Goal: Task Accomplishment & Management: Manage account settings

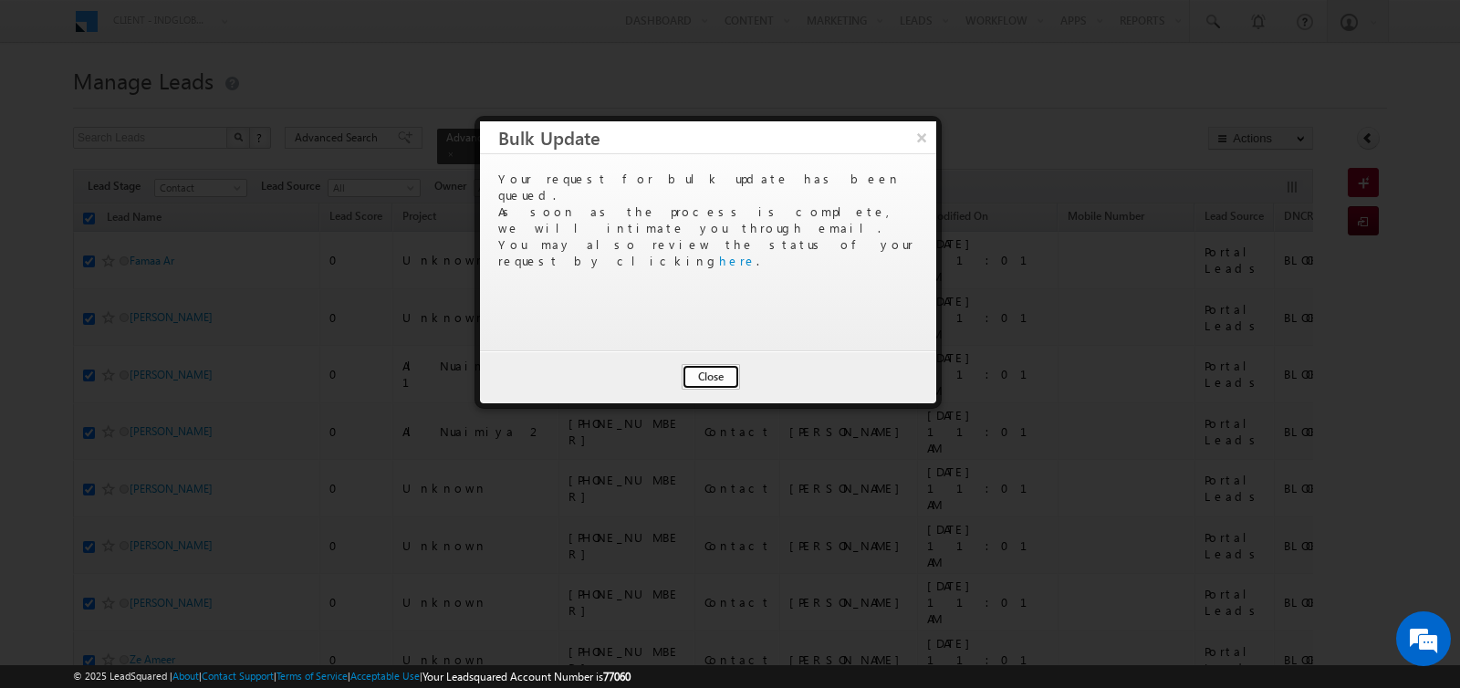
click at [714, 374] on button "Close" at bounding box center [711, 377] width 58 height 26
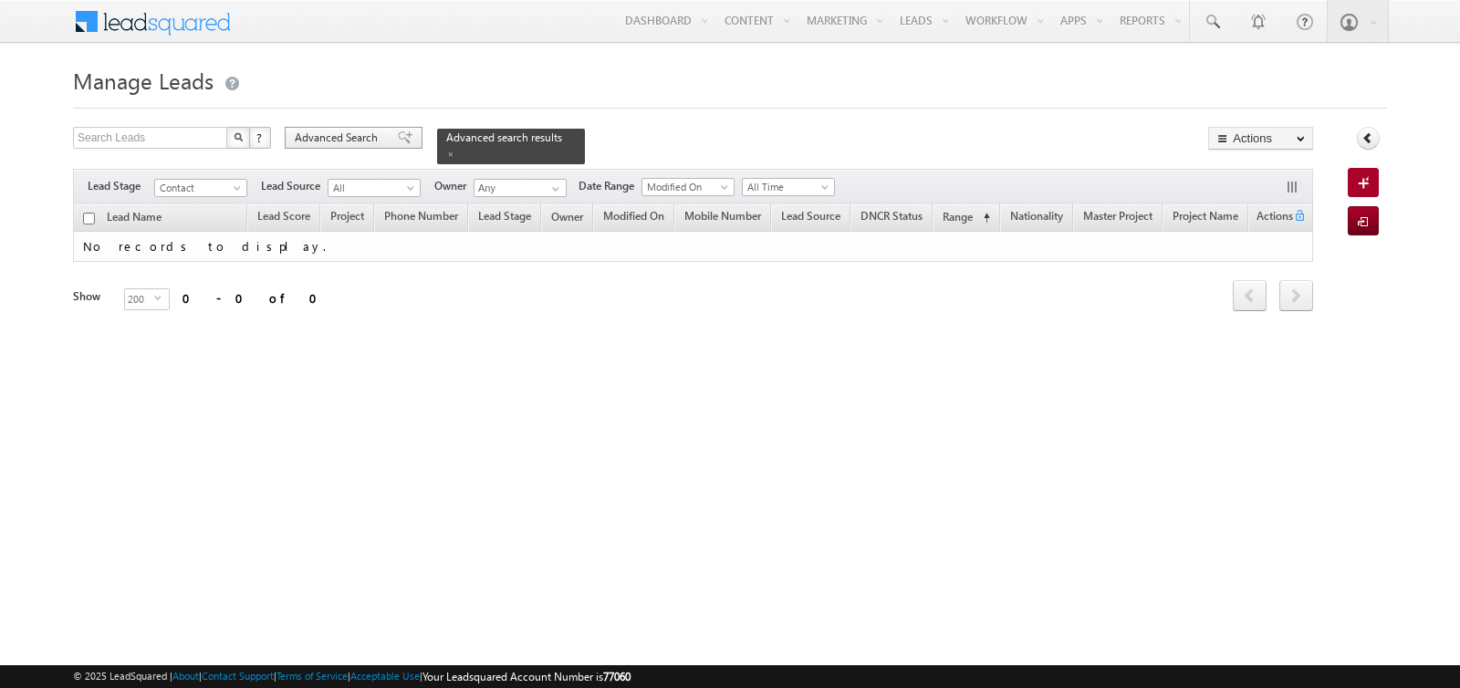
click at [346, 143] on span "Advanced Search" at bounding box center [339, 138] width 89 height 16
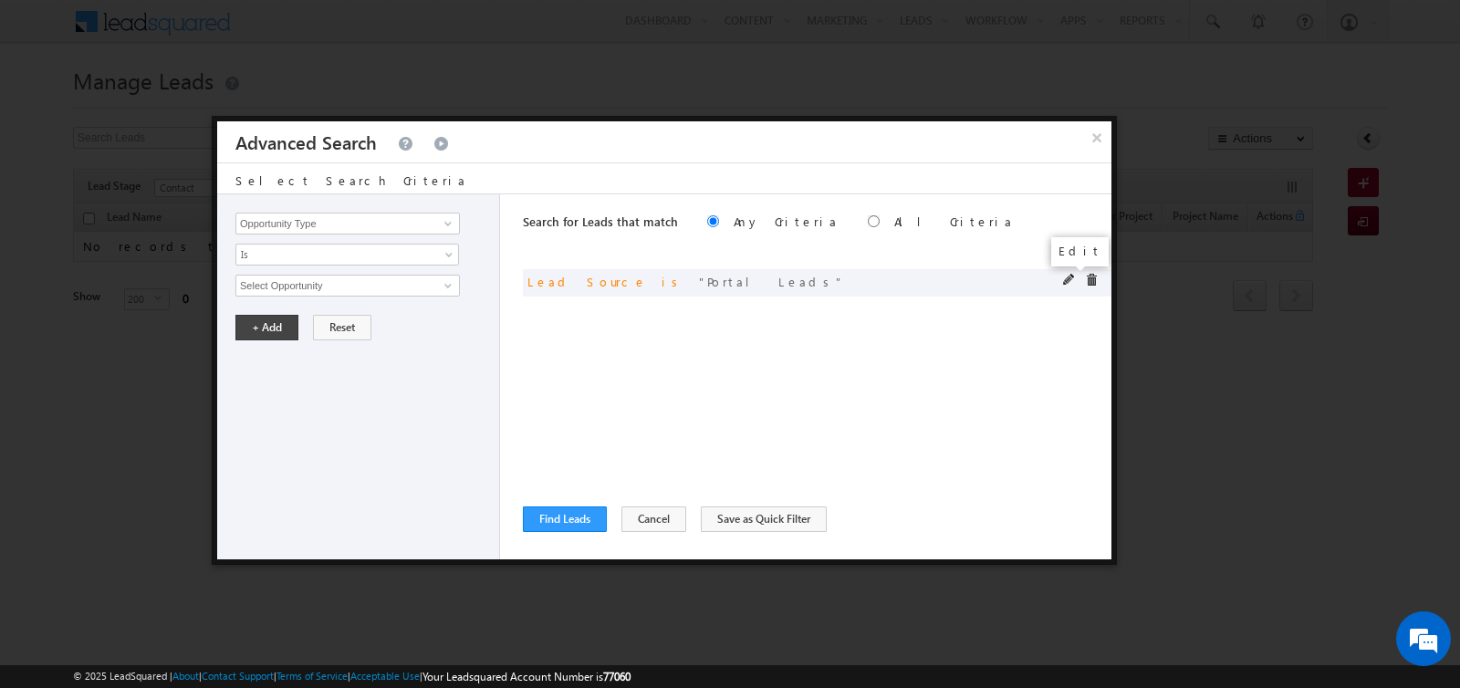
click at [1068, 278] on span at bounding box center [1069, 280] width 13 height 13
drag, startPoint x: 330, startPoint y: 283, endPoint x: 219, endPoint y: 288, distance: 111.4
click at [219, 288] on div "Opportunity Type Lead Activity Task Sales Group Prospect Id Address 1 Address 2…" at bounding box center [358, 376] width 283 height 365
click at [1099, 141] on button "×" at bounding box center [1096, 137] width 30 height 32
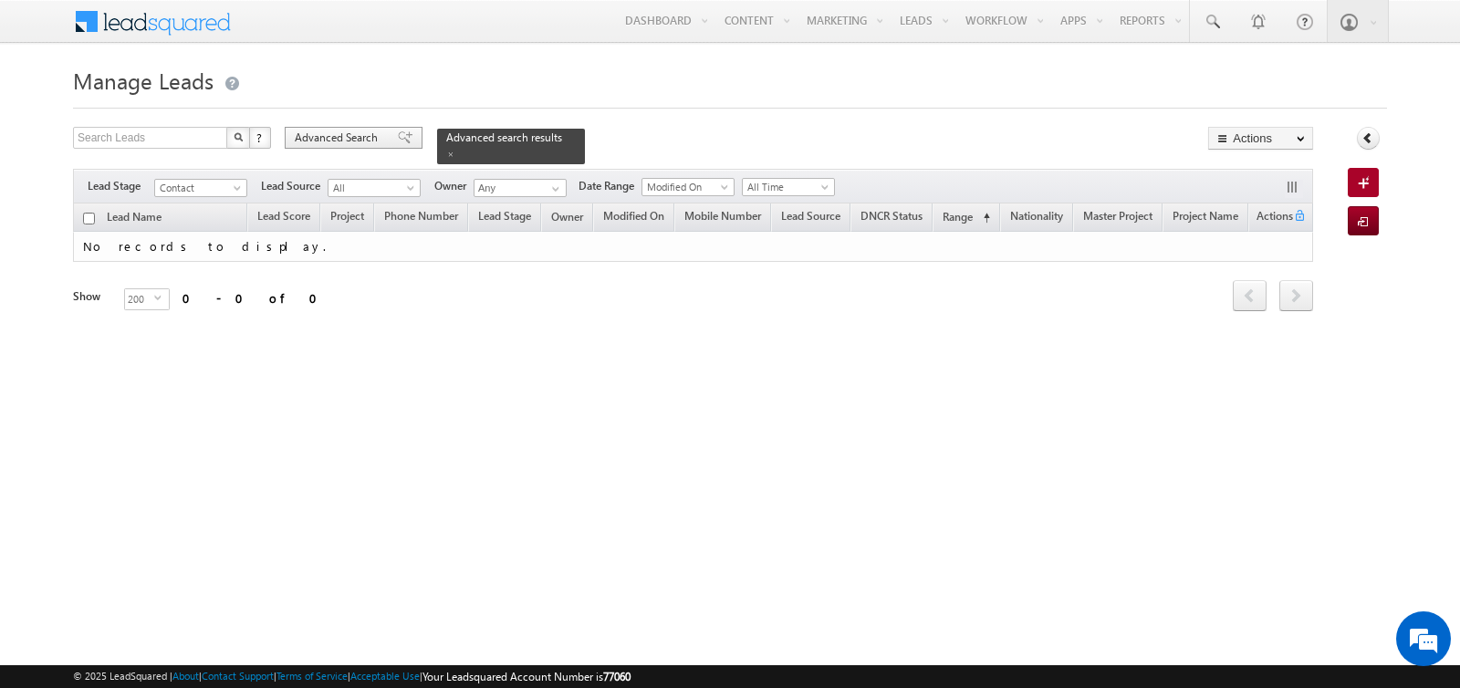
click at [336, 141] on span "Advanced Search" at bounding box center [339, 138] width 89 height 16
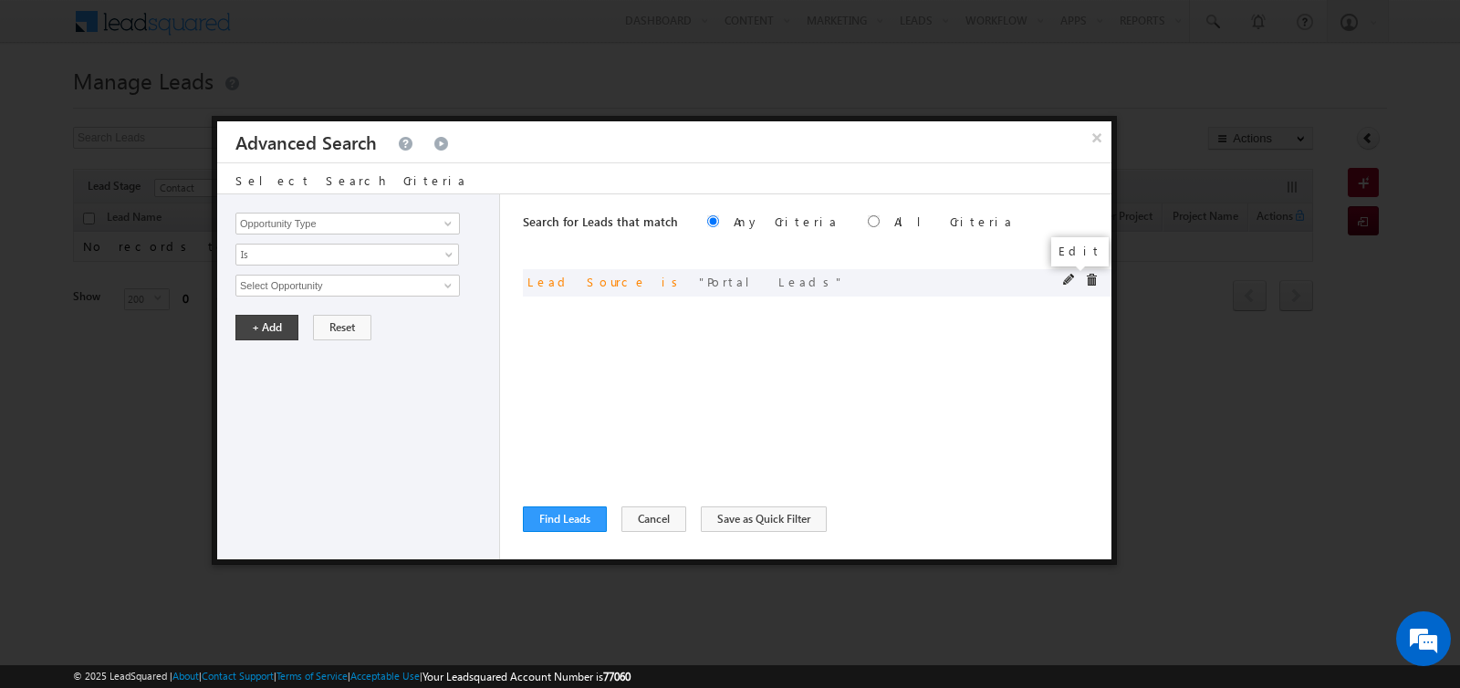
click at [1066, 280] on span at bounding box center [1069, 280] width 13 height 13
click at [336, 287] on span "Portal Leads" at bounding box center [339, 286] width 207 height 20
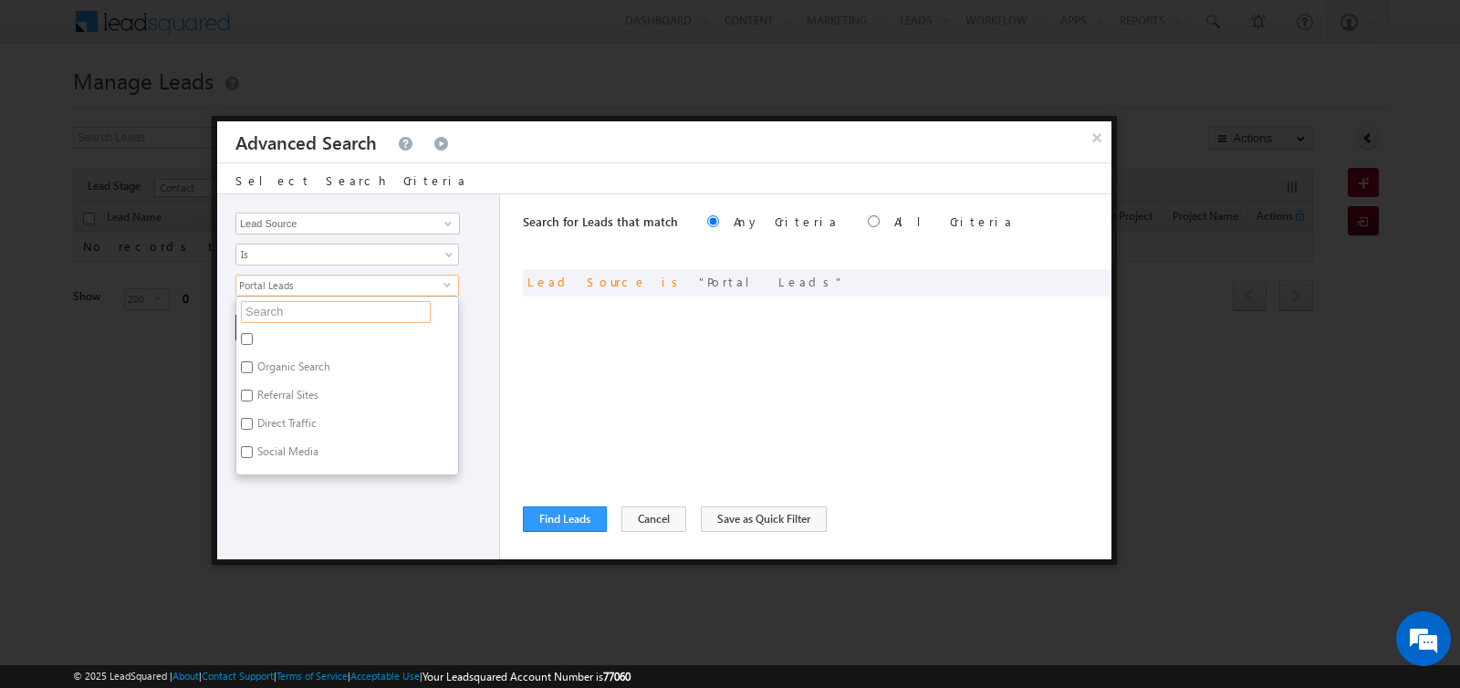
click at [327, 307] on input "text" at bounding box center [336, 312] width 190 height 22
type input "al f"
click at [270, 337] on label "Al Furjan" at bounding box center [277, 342] width 82 height 28
click at [253, 337] on input "Al Furjan" at bounding box center [247, 339] width 12 height 12
checkbox input "true"
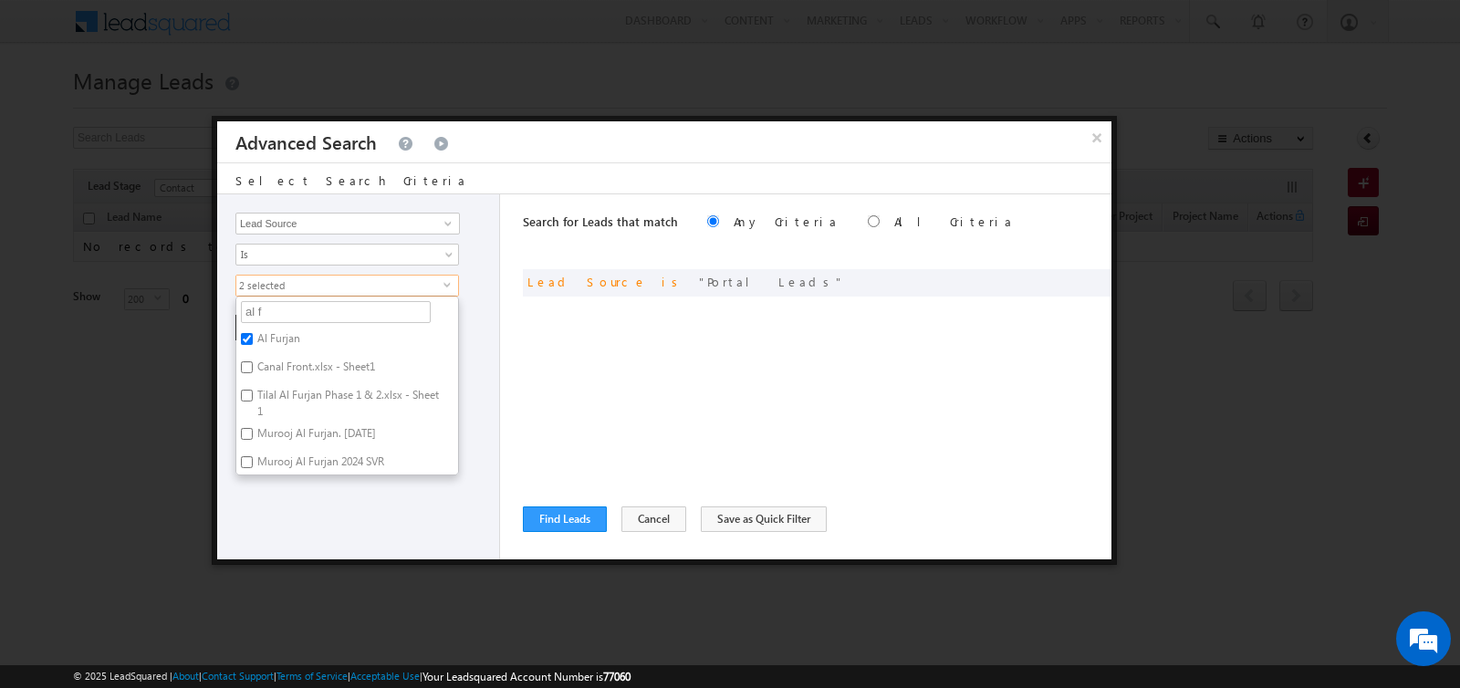
click at [478, 324] on div "+ Add Reset" at bounding box center [362, 328] width 255 height 26
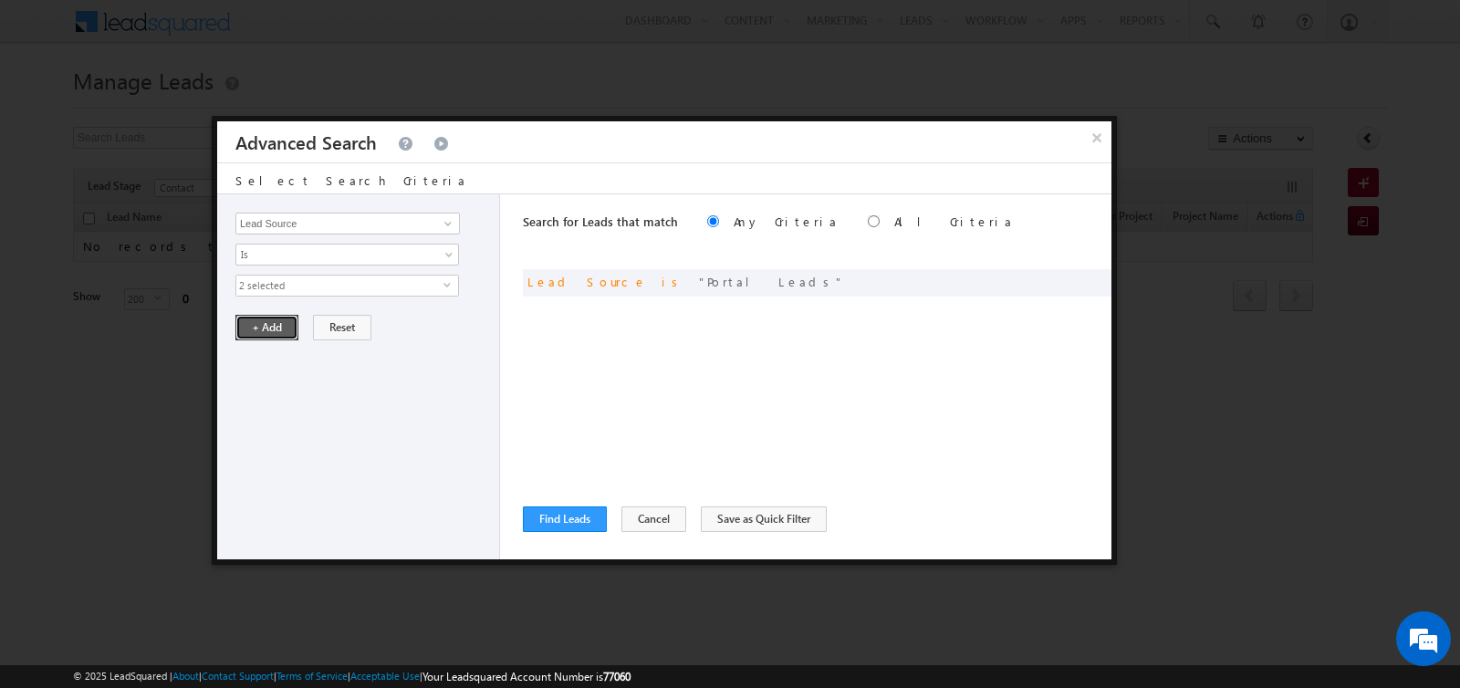
click at [275, 325] on button "+ Add" at bounding box center [266, 328] width 63 height 26
click at [1067, 279] on span at bounding box center [1069, 280] width 13 height 13
click at [345, 276] on span "2 selected" at bounding box center [339, 286] width 207 height 20
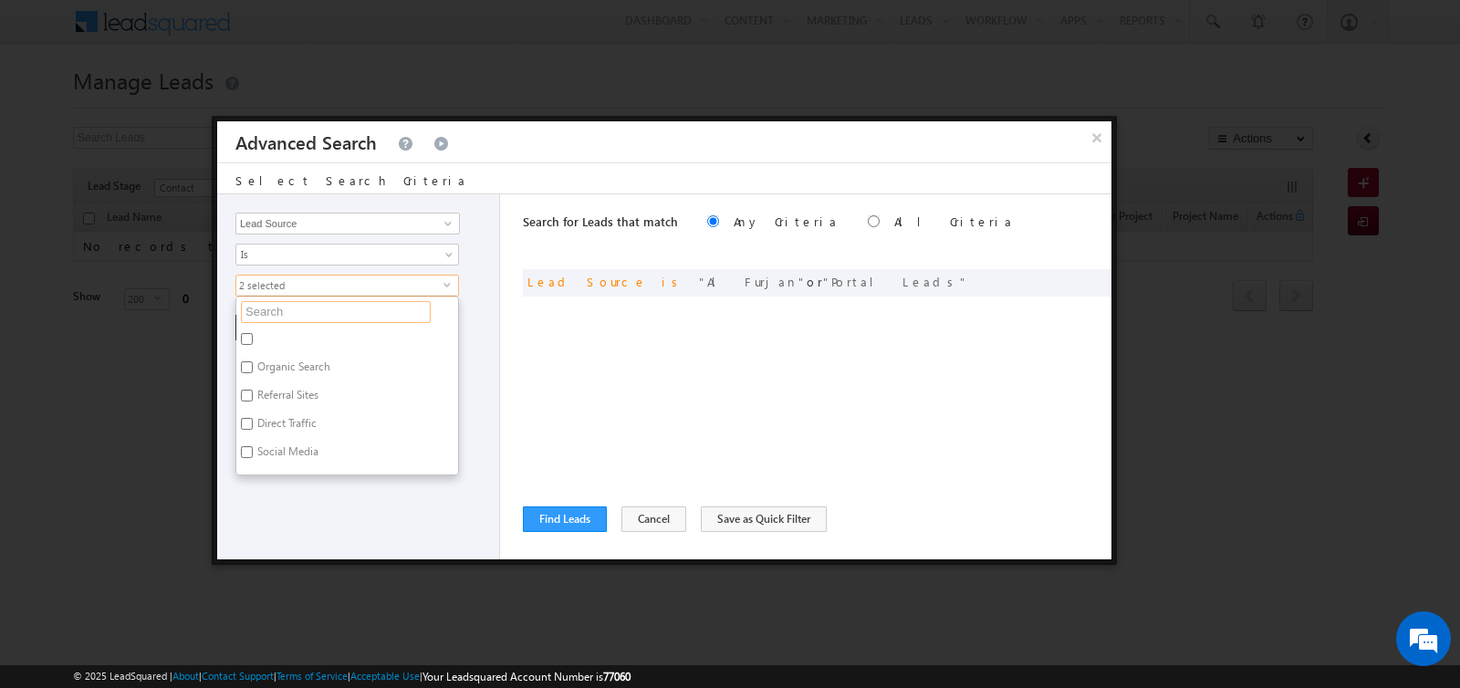
click at [331, 301] on input "text" at bounding box center [336, 312] width 190 height 22
type input "po"
click at [248, 362] on input "Portal Leads" at bounding box center [247, 367] width 12 height 12
checkbox input "false"
click at [474, 305] on div "Opportunity Type Lead Activity Task Sales Group Prospect Id Address 1 Address 2…" at bounding box center [358, 376] width 283 height 365
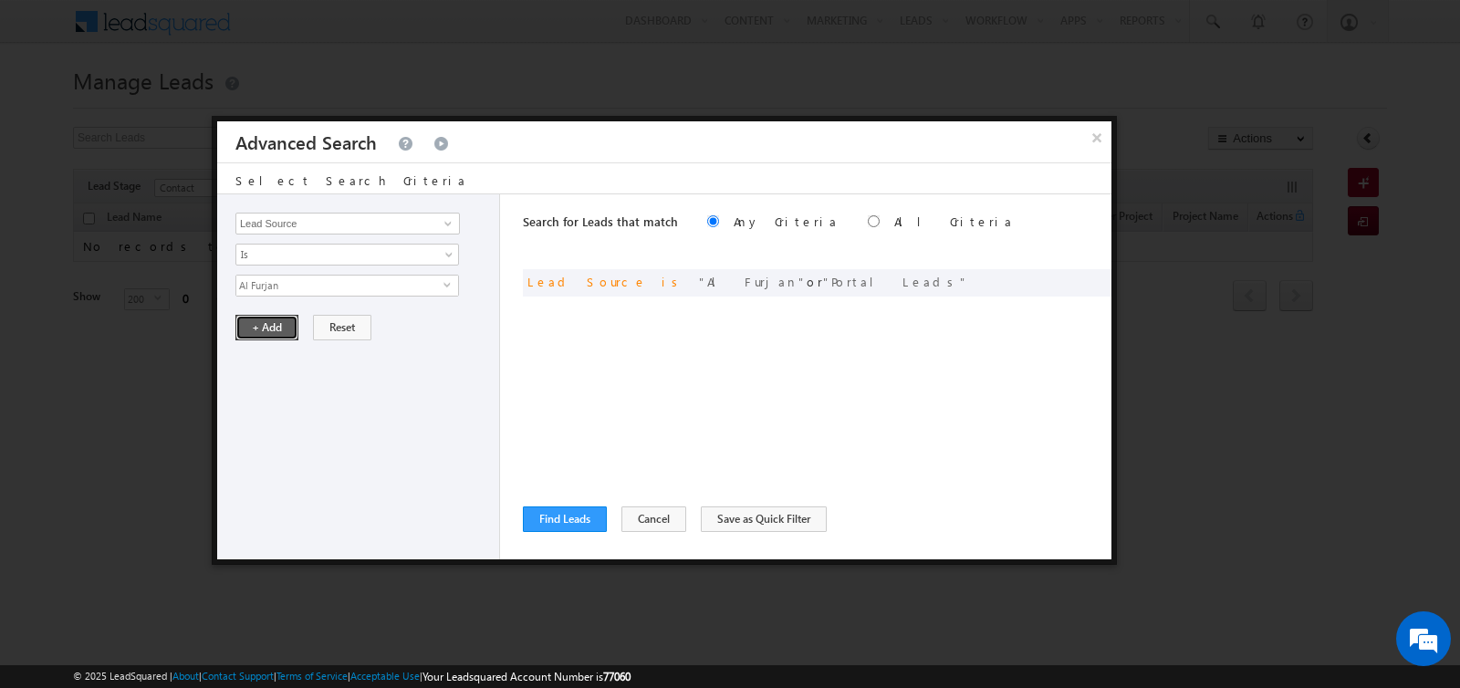
click at [266, 323] on button "+ Add" at bounding box center [266, 328] width 63 height 26
click at [554, 514] on button "Find Leads" at bounding box center [565, 519] width 84 height 26
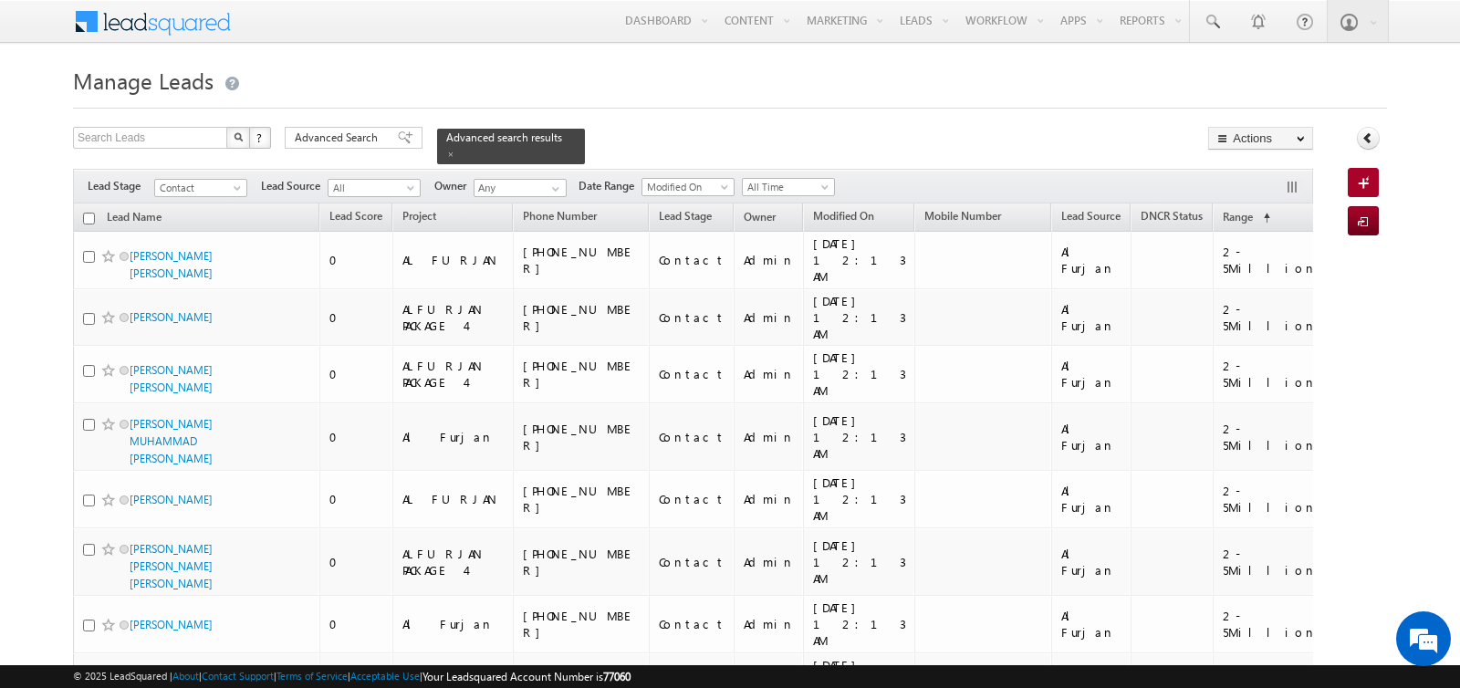
click at [89, 213] on input "checkbox" at bounding box center [89, 219] width 12 height 12
checkbox input "true"
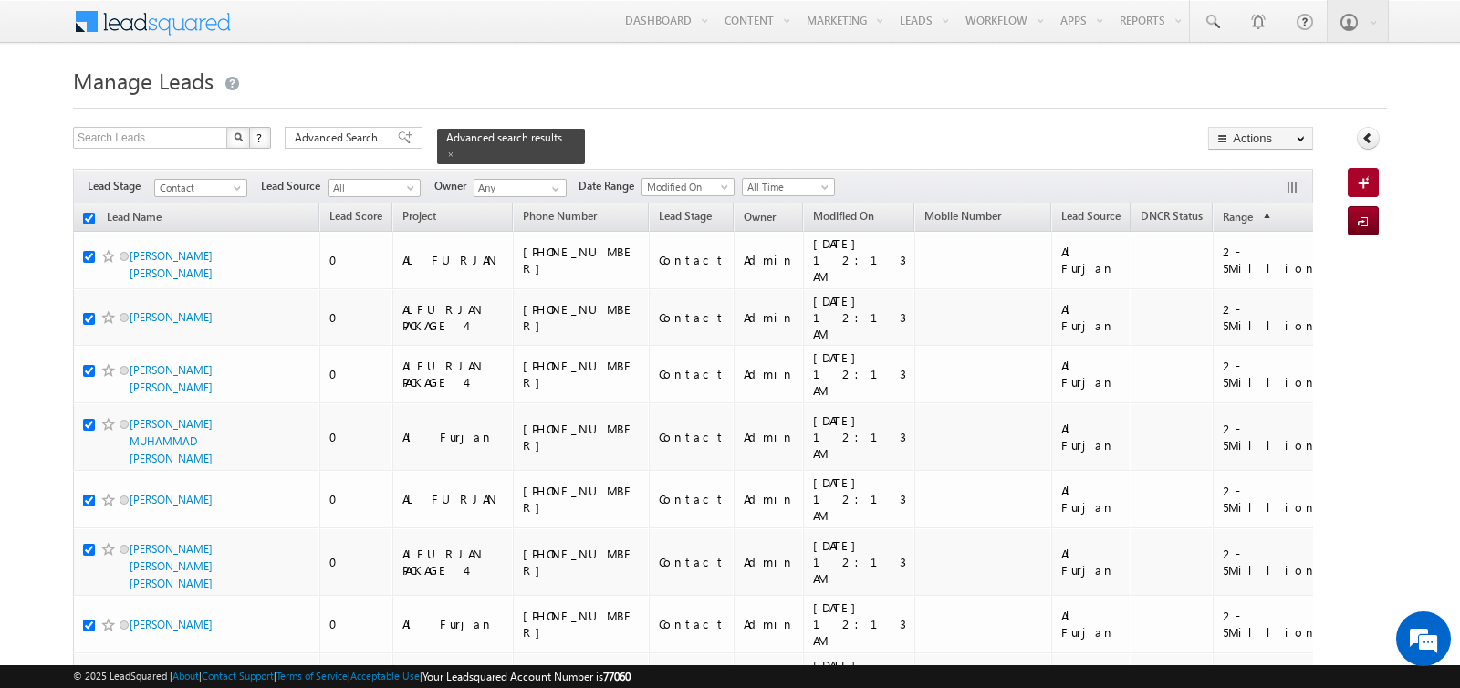
checkbox input "true"
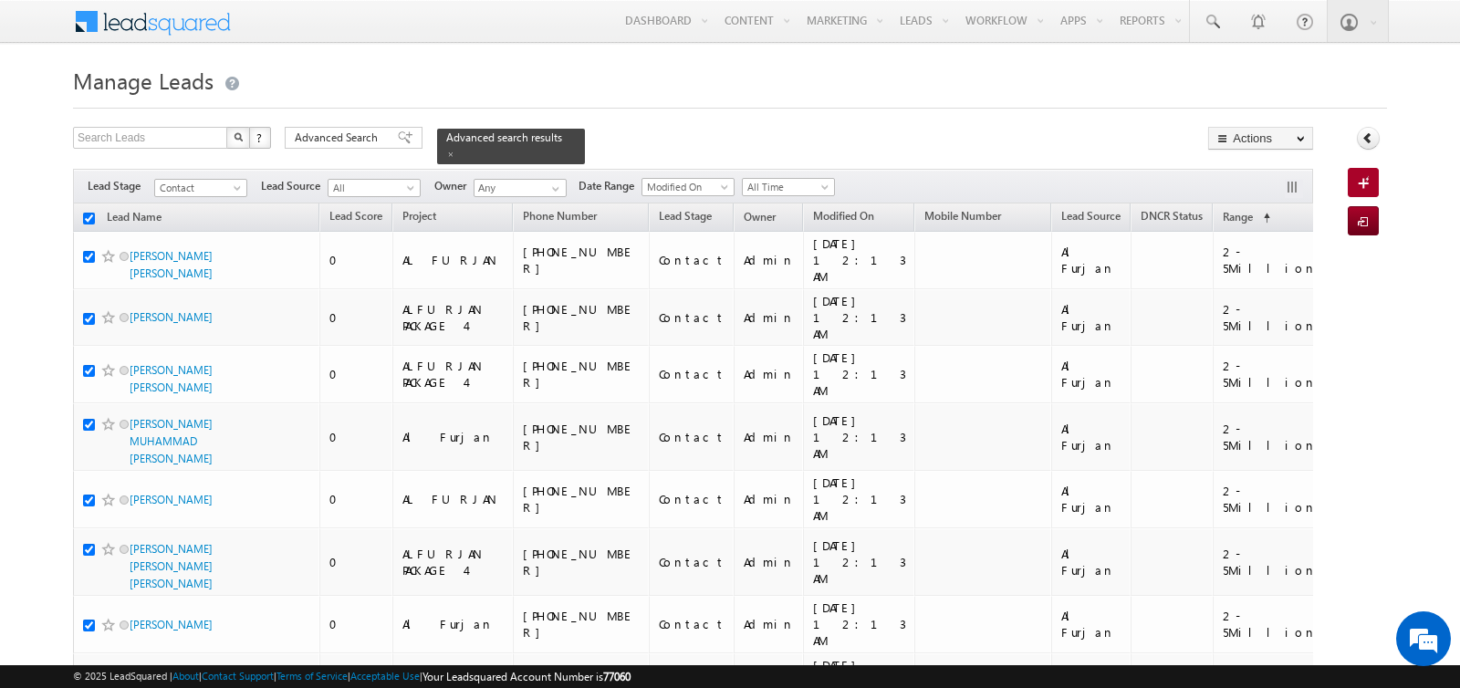
checkbox input "true"
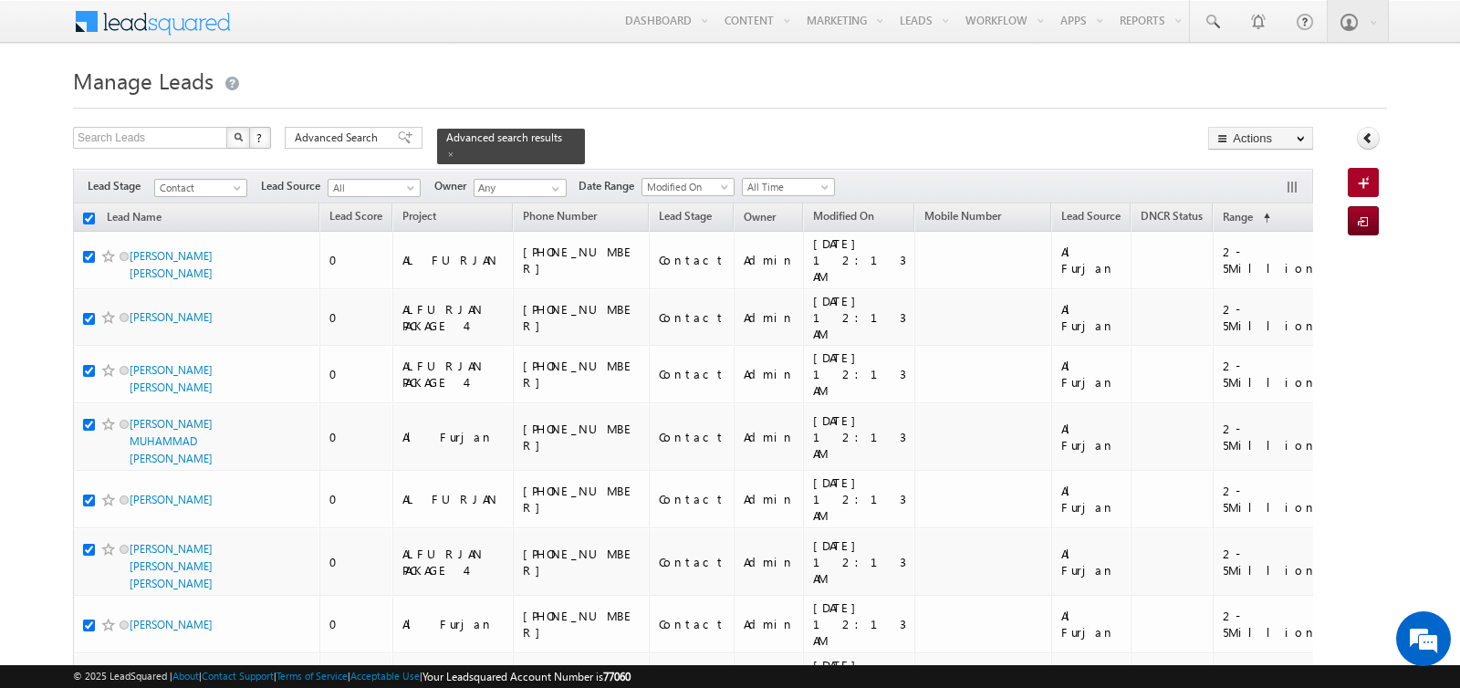
checkbox input "true"
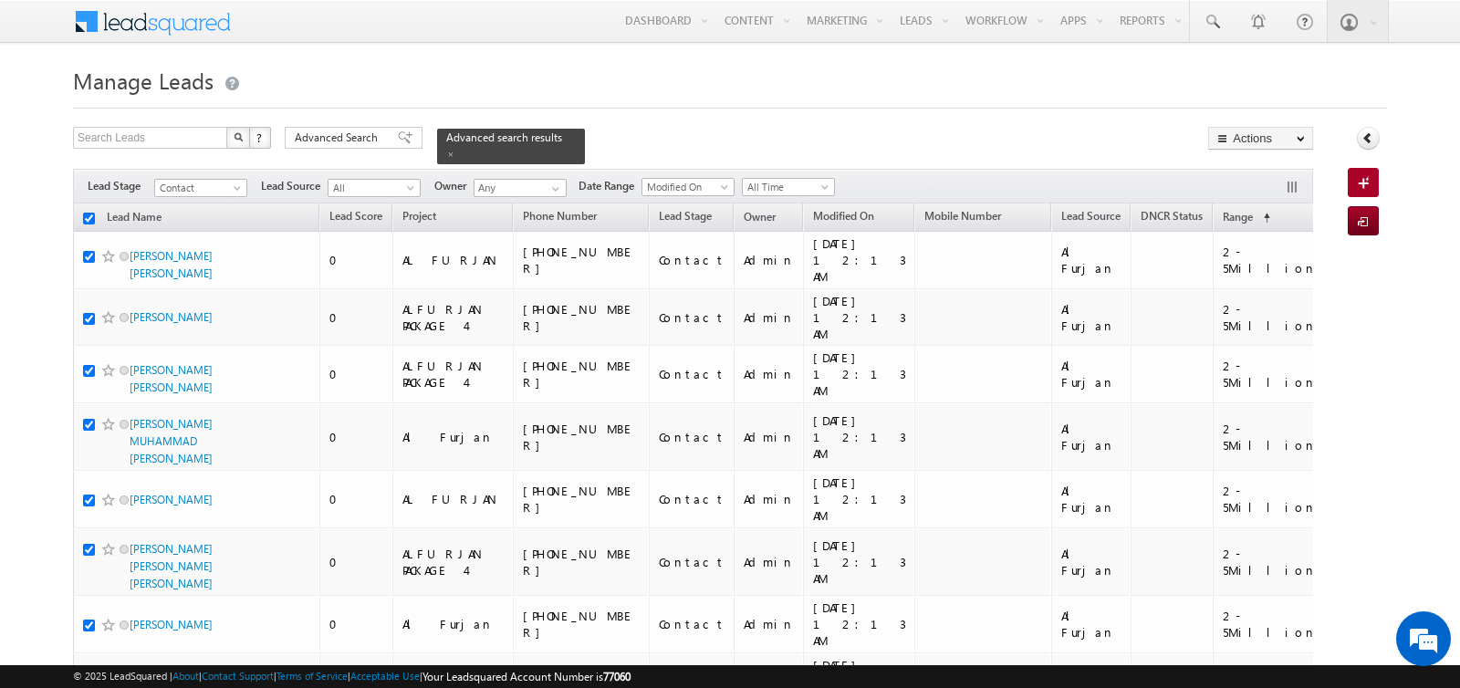
checkbox input "true"
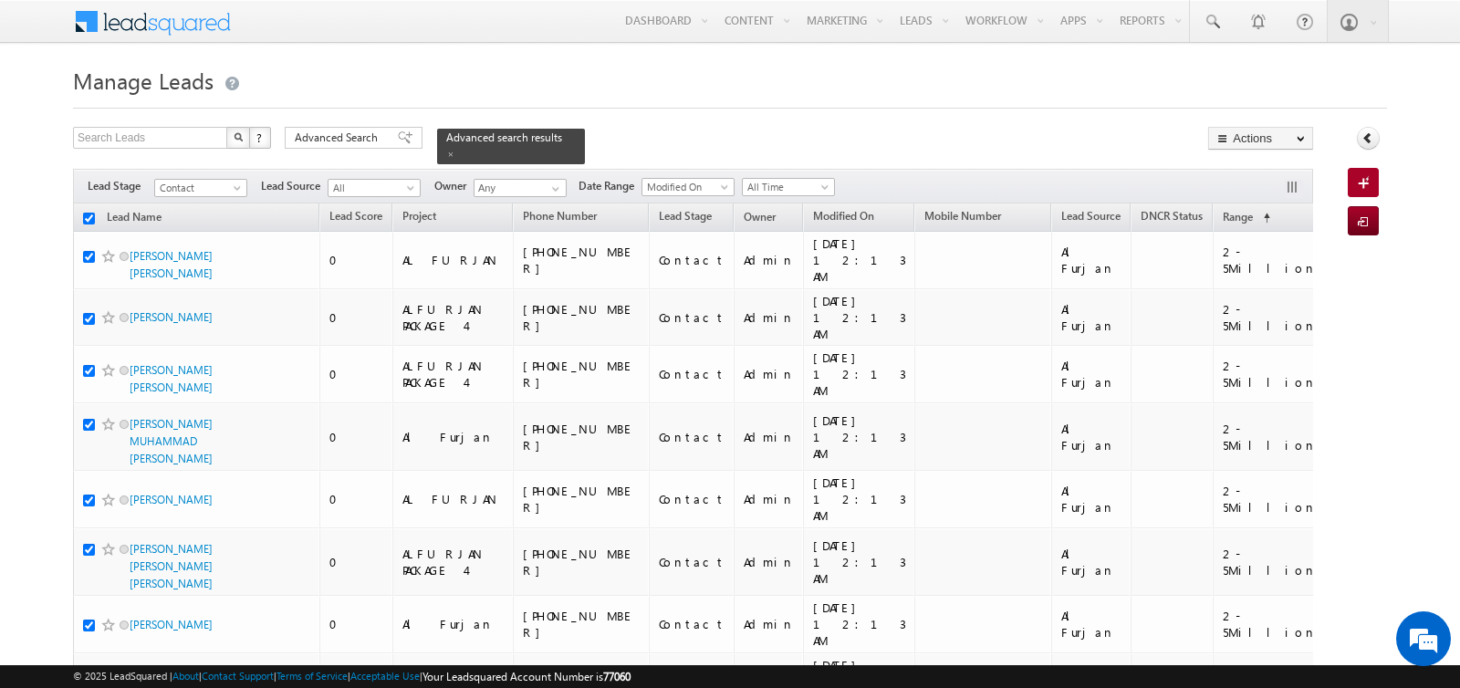
checkbox input "true"
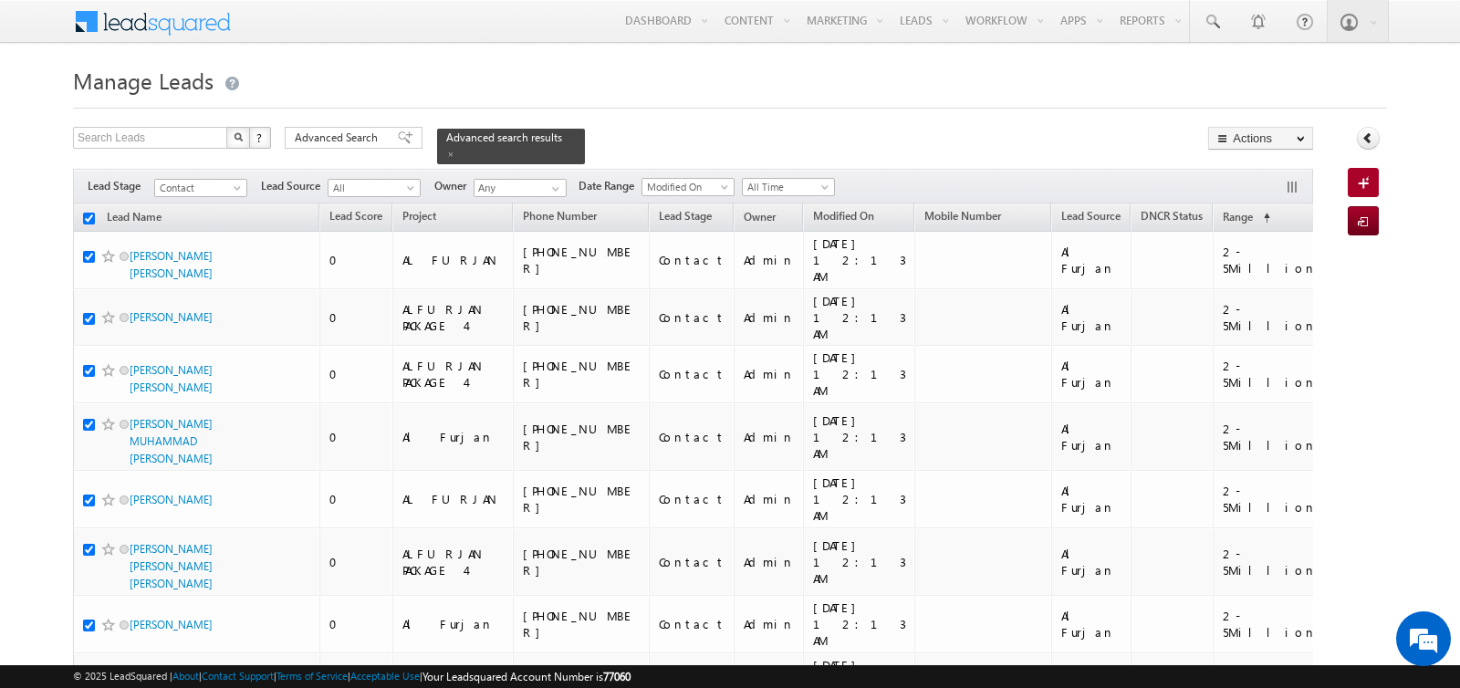
checkbox input "true"
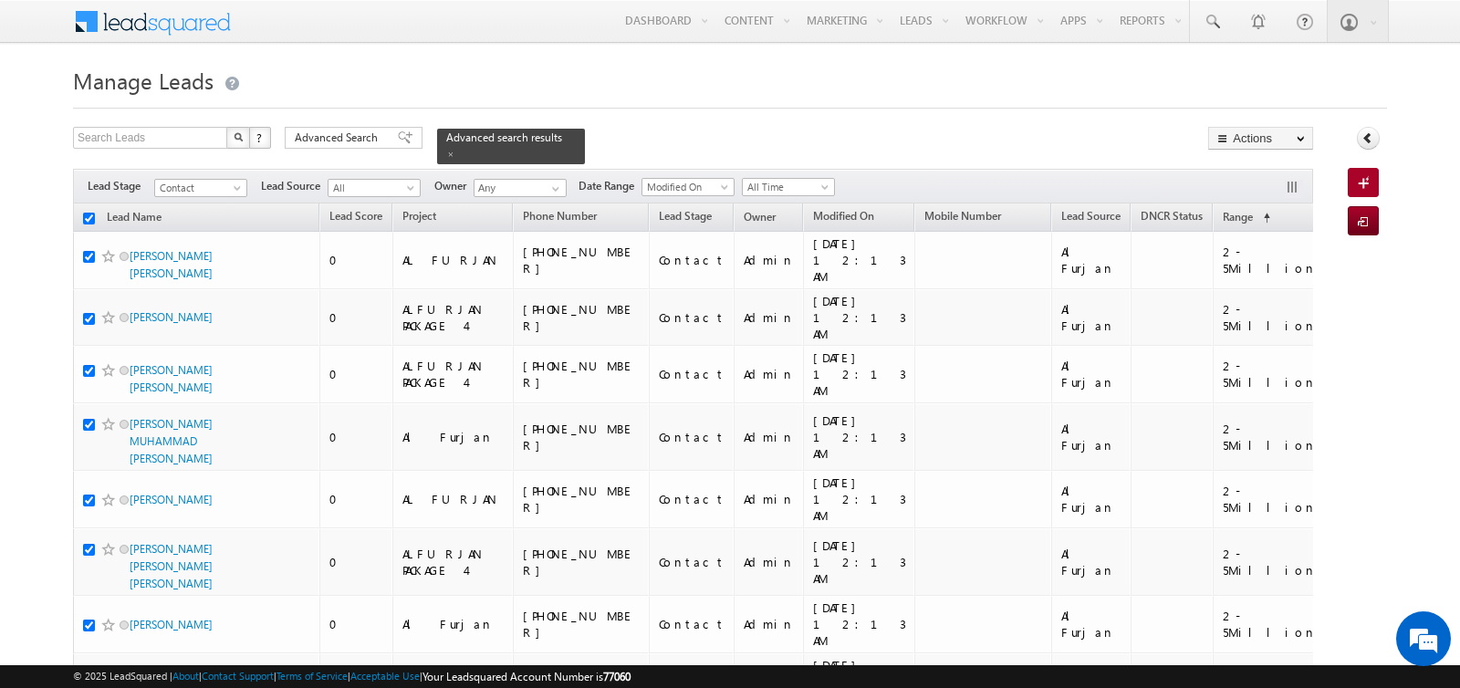
checkbox input "true"
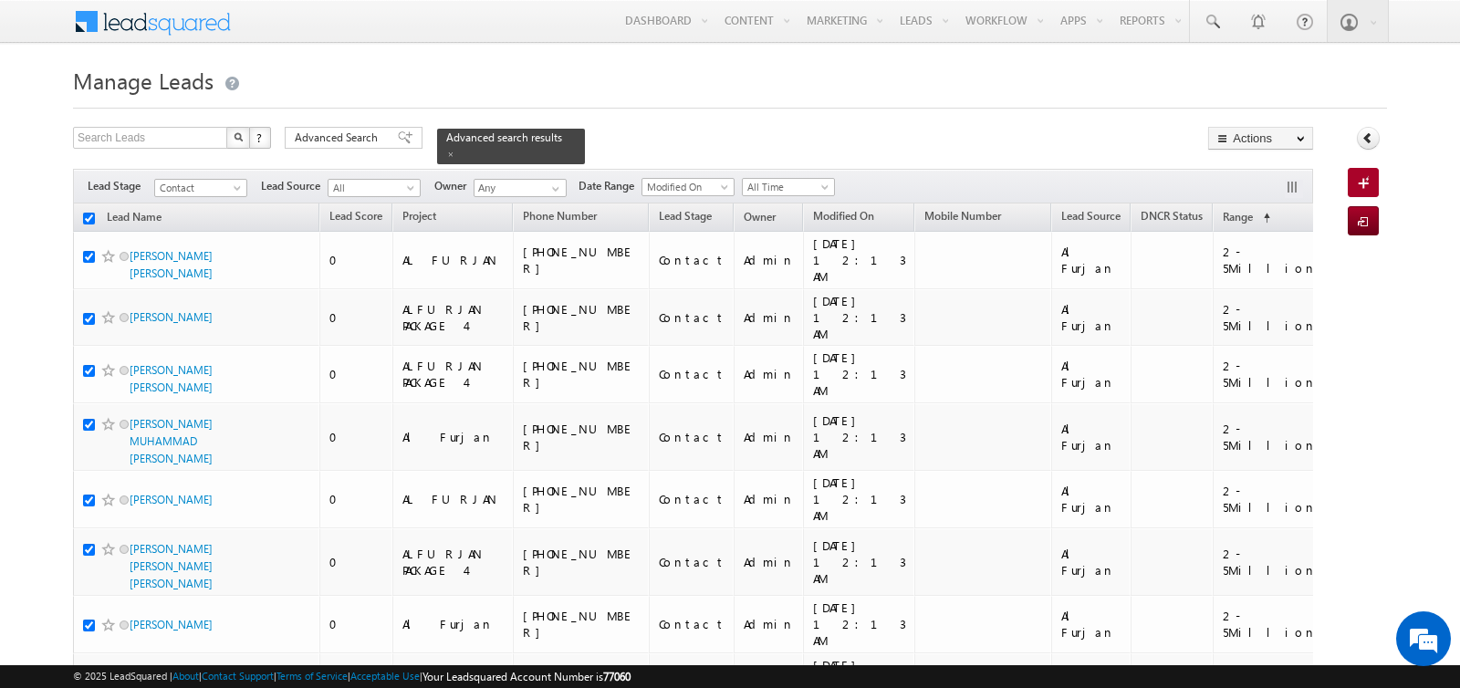
checkbox input "true"
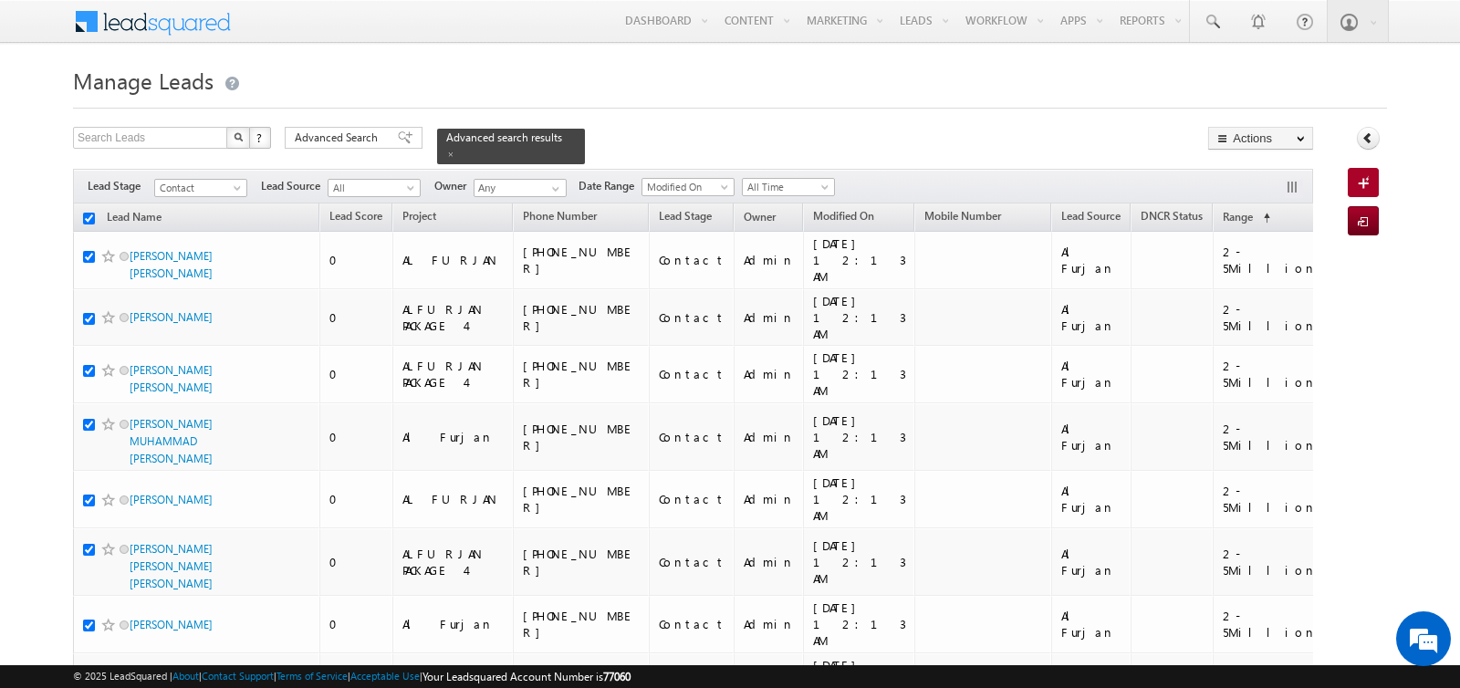
checkbox input "true"
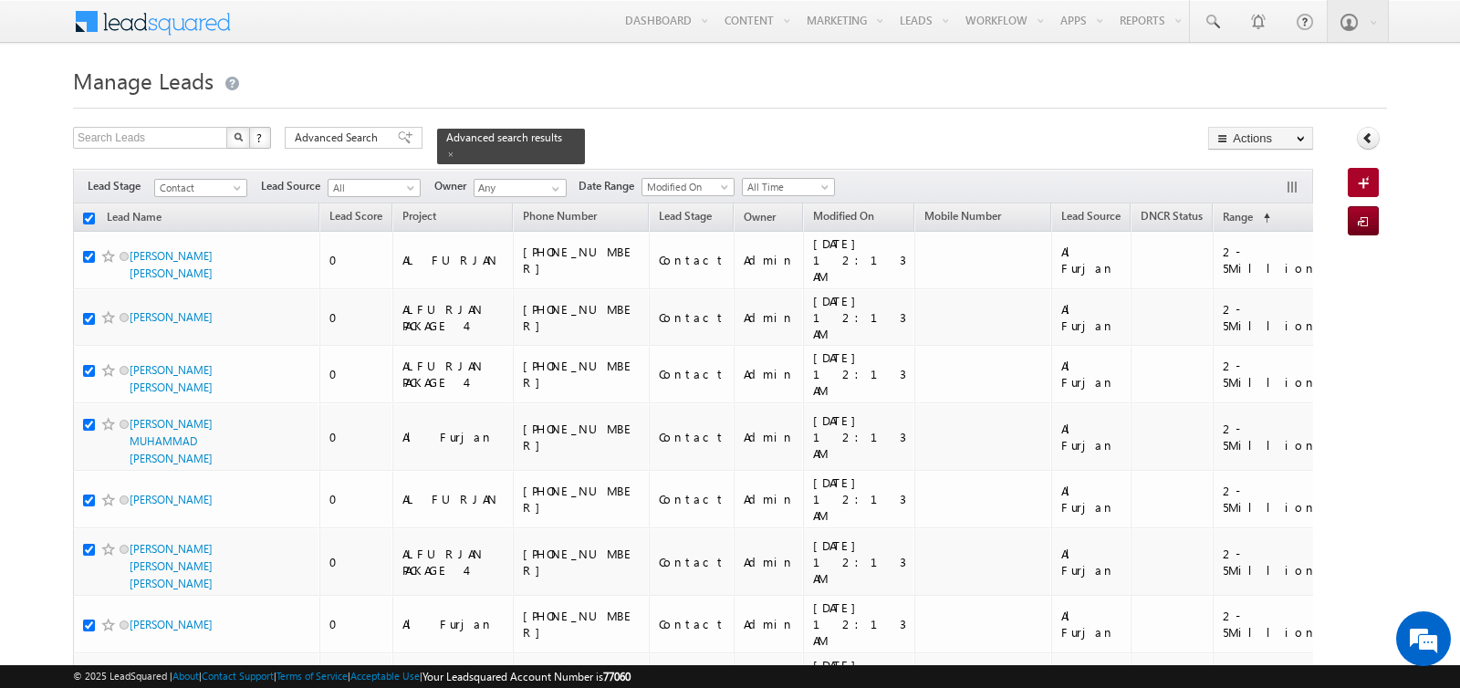
checkbox input "true"
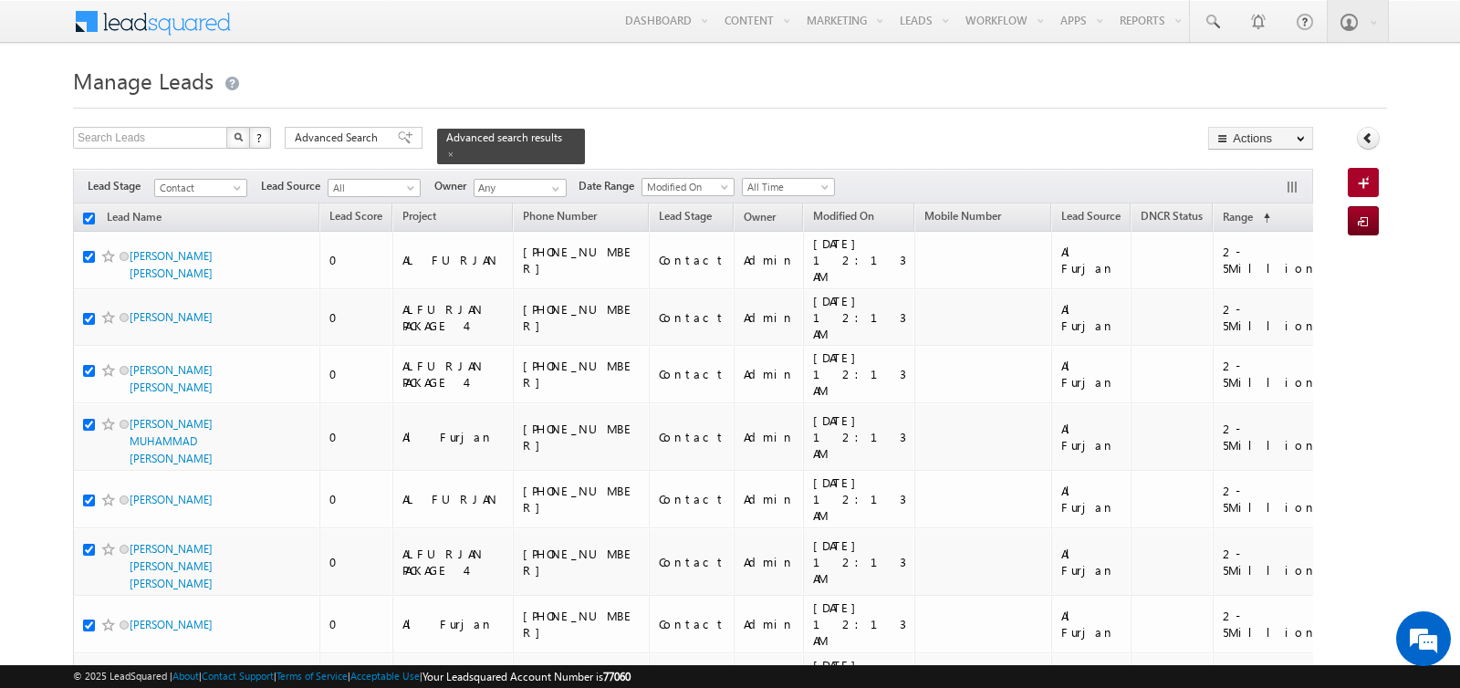
checkbox input "true"
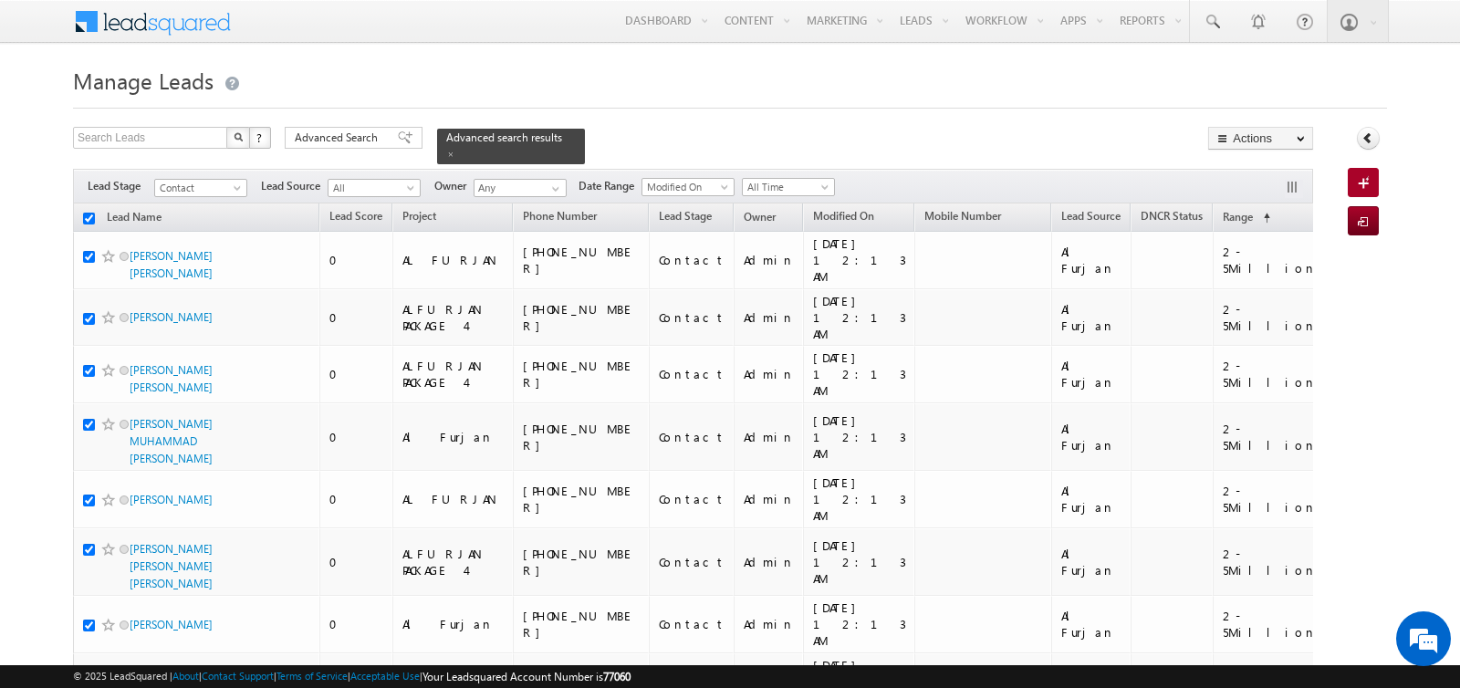
checkbox input "true"
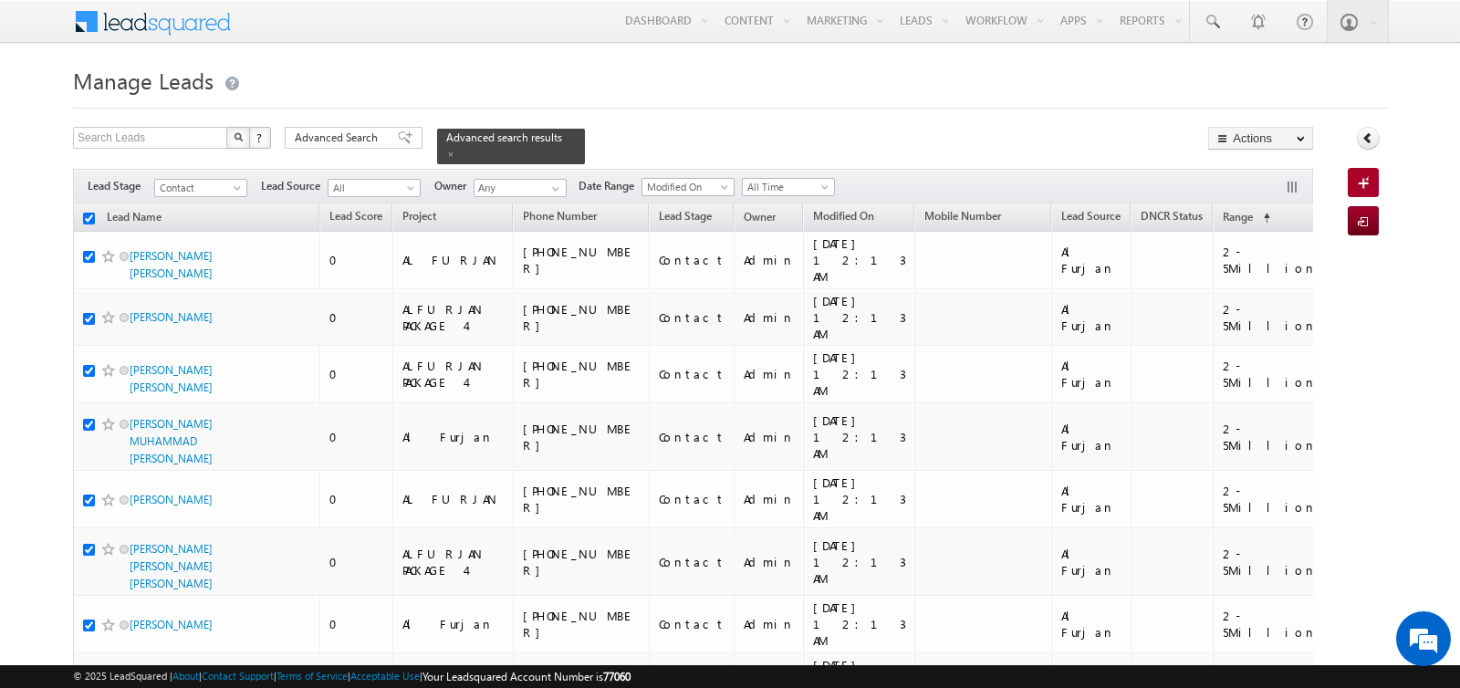
checkbox input "true"
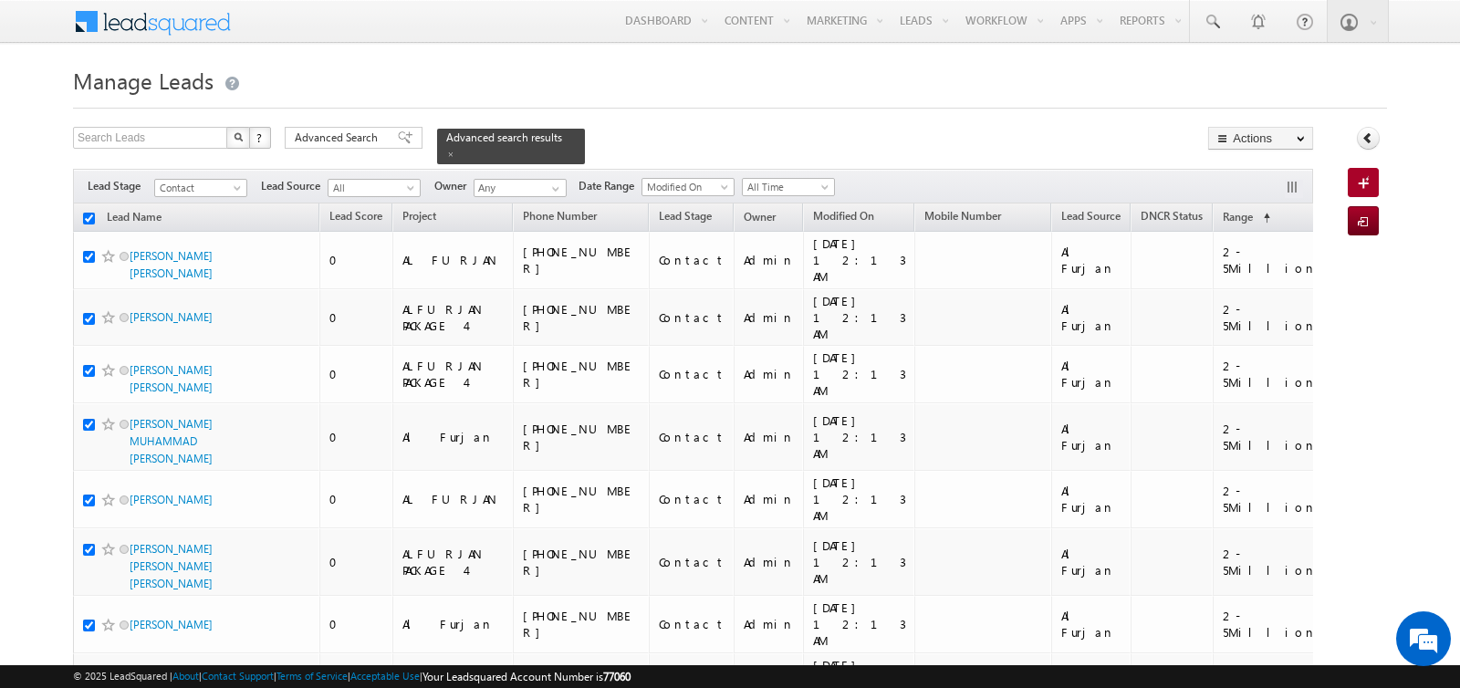
checkbox input "true"
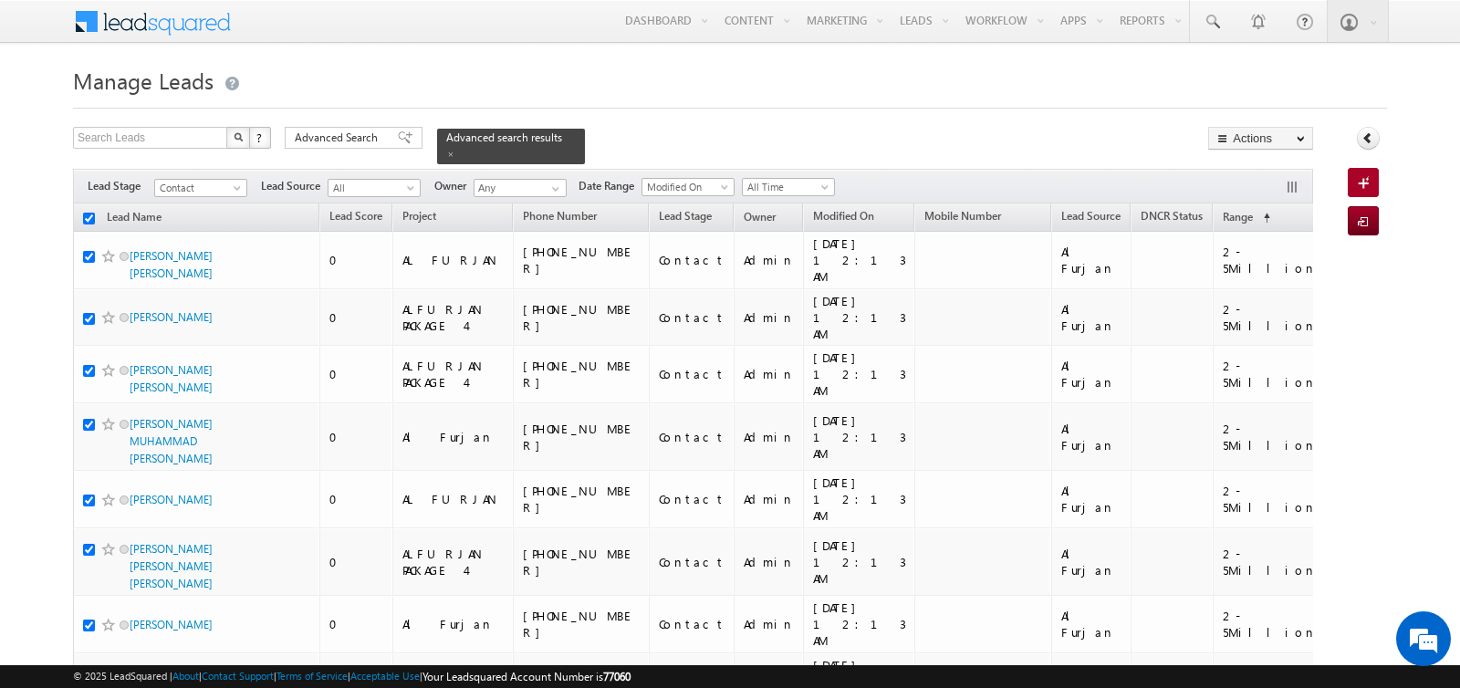
checkbox input "true"
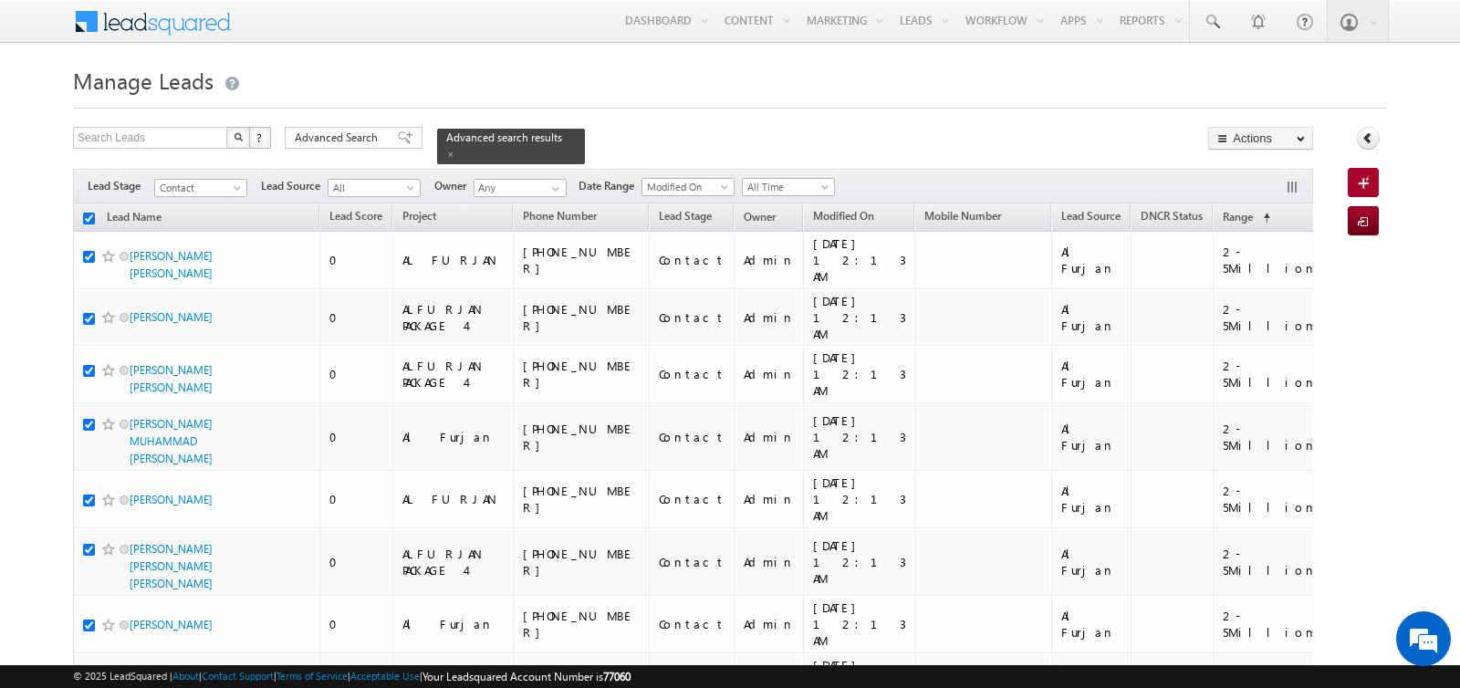
checkbox input "true"
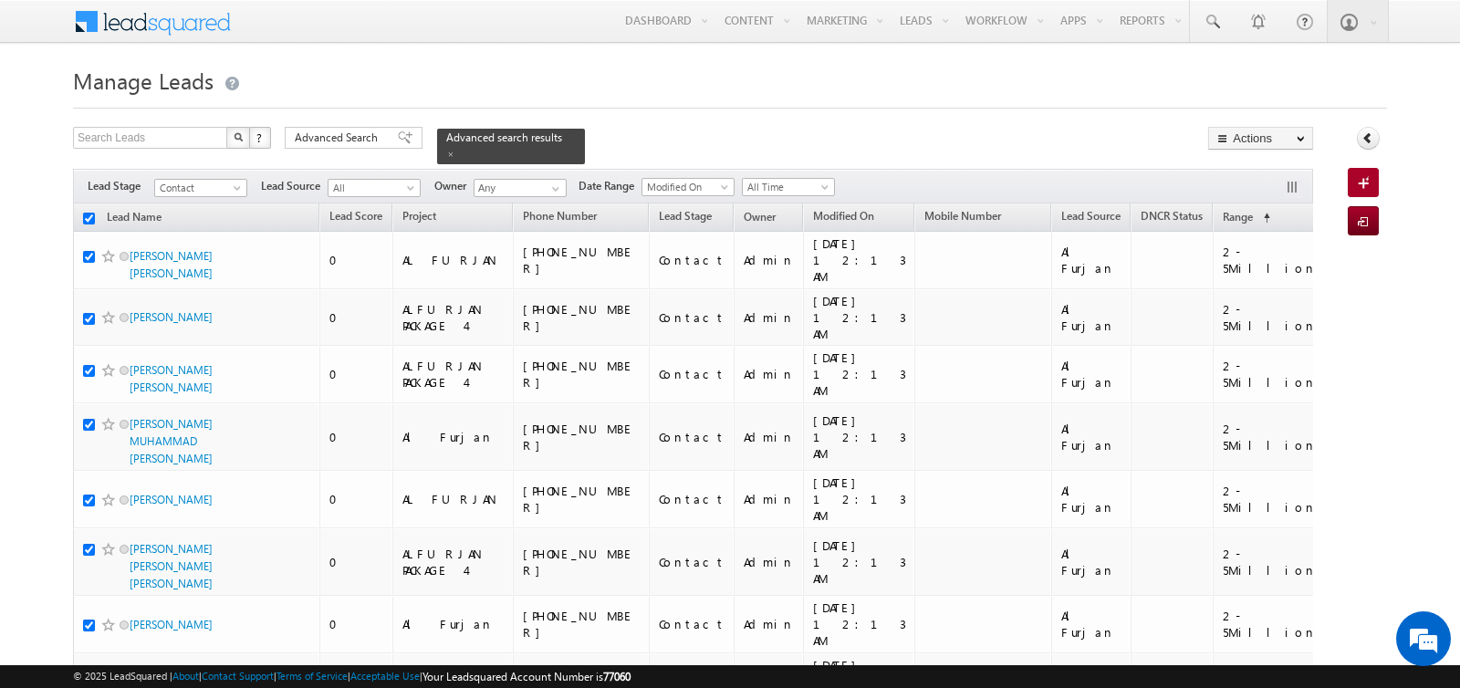
checkbox input "true"
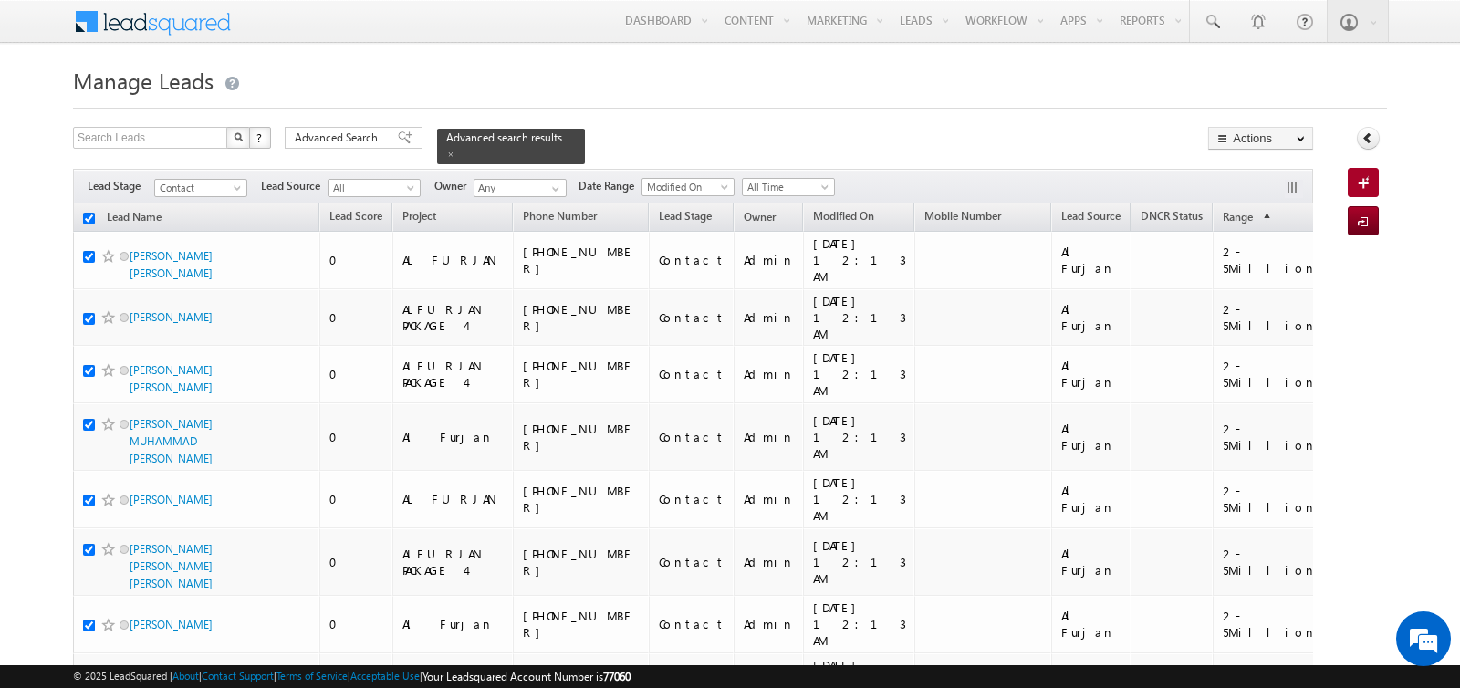
checkbox input "true"
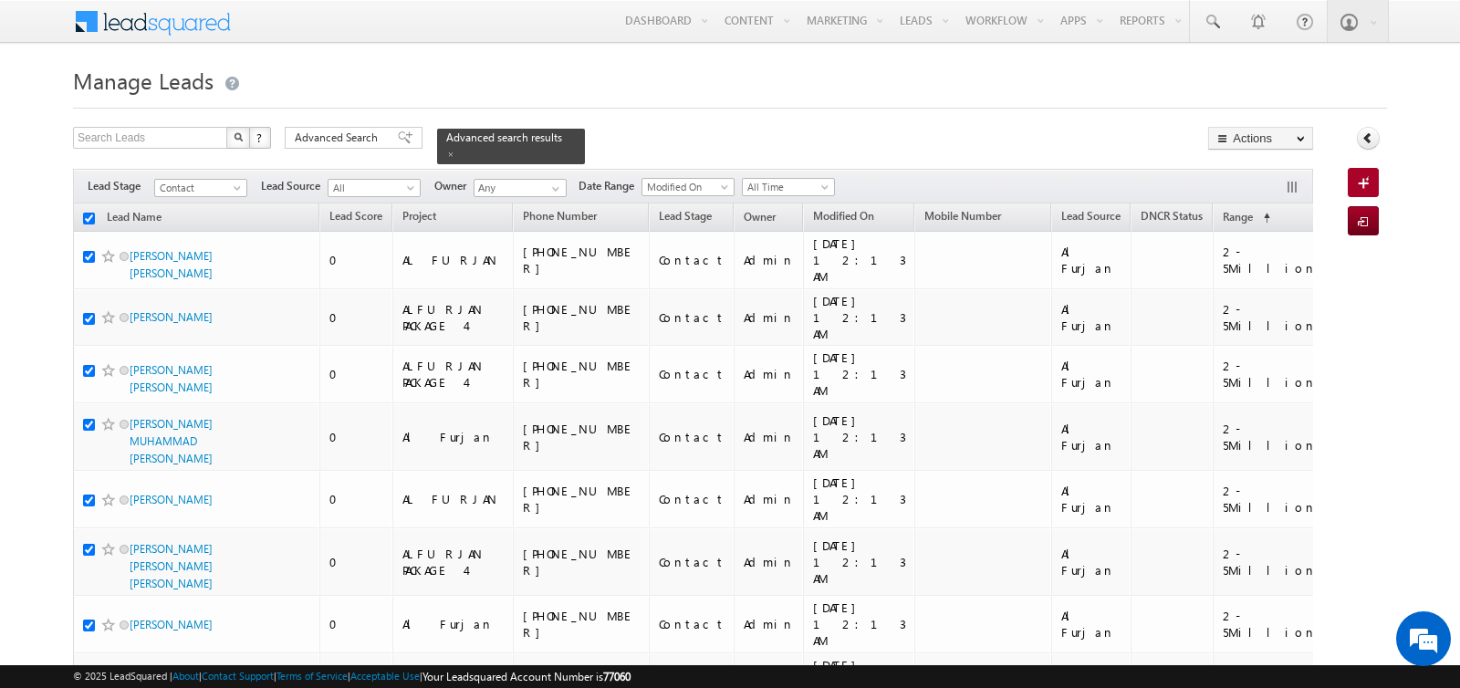
checkbox input "true"
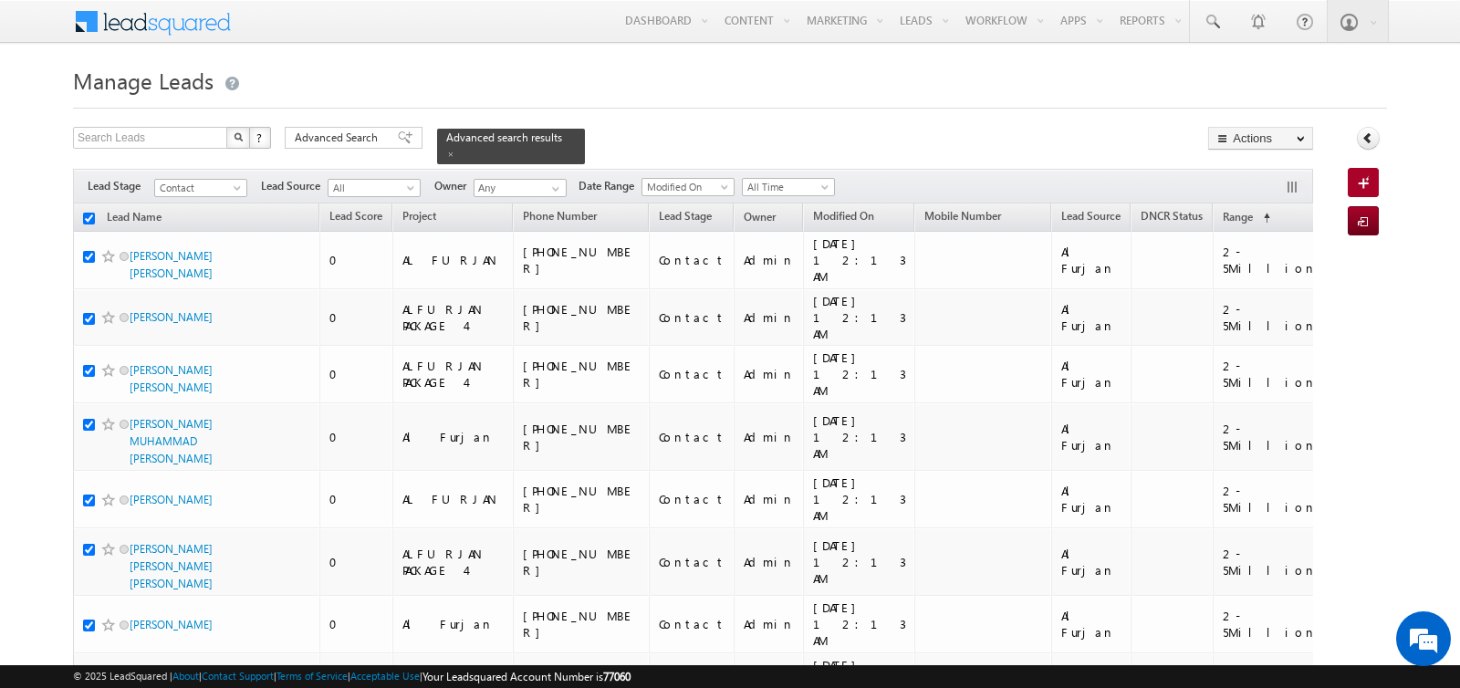
checkbox input "true"
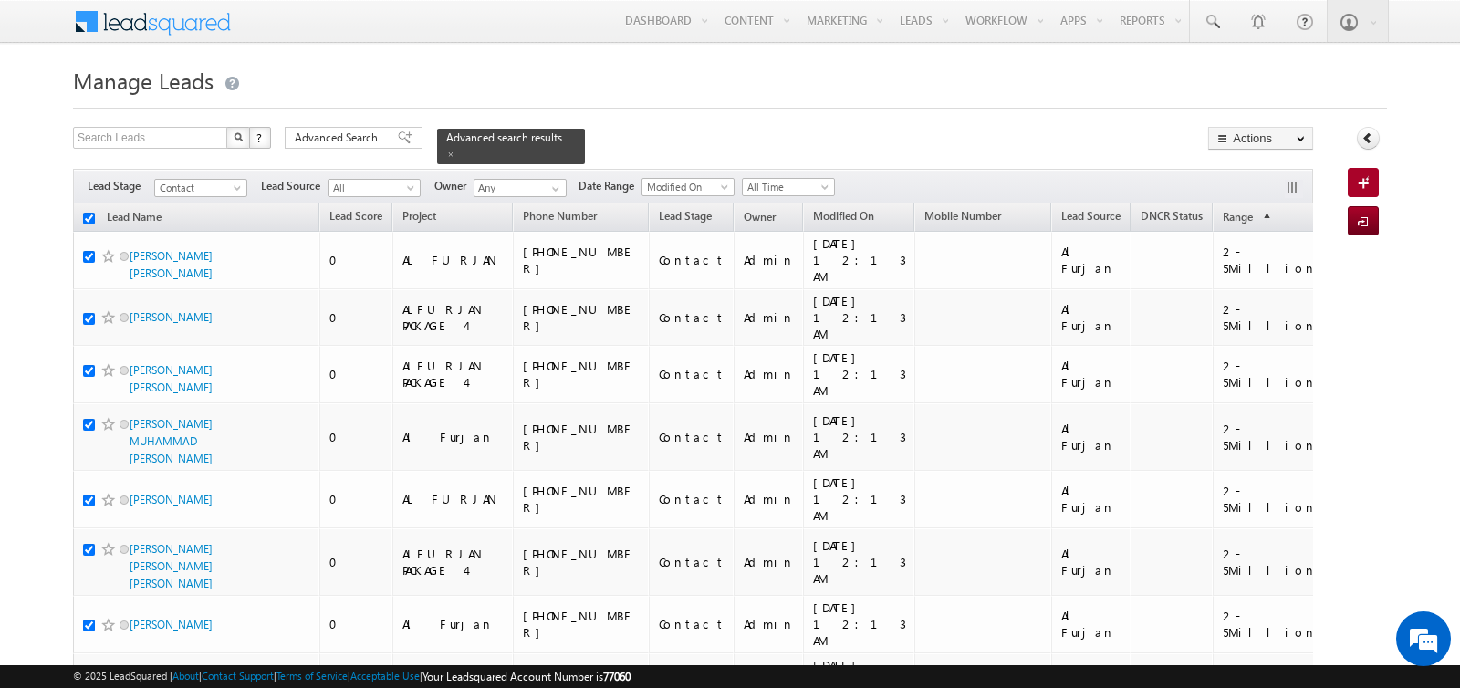
checkbox input "true"
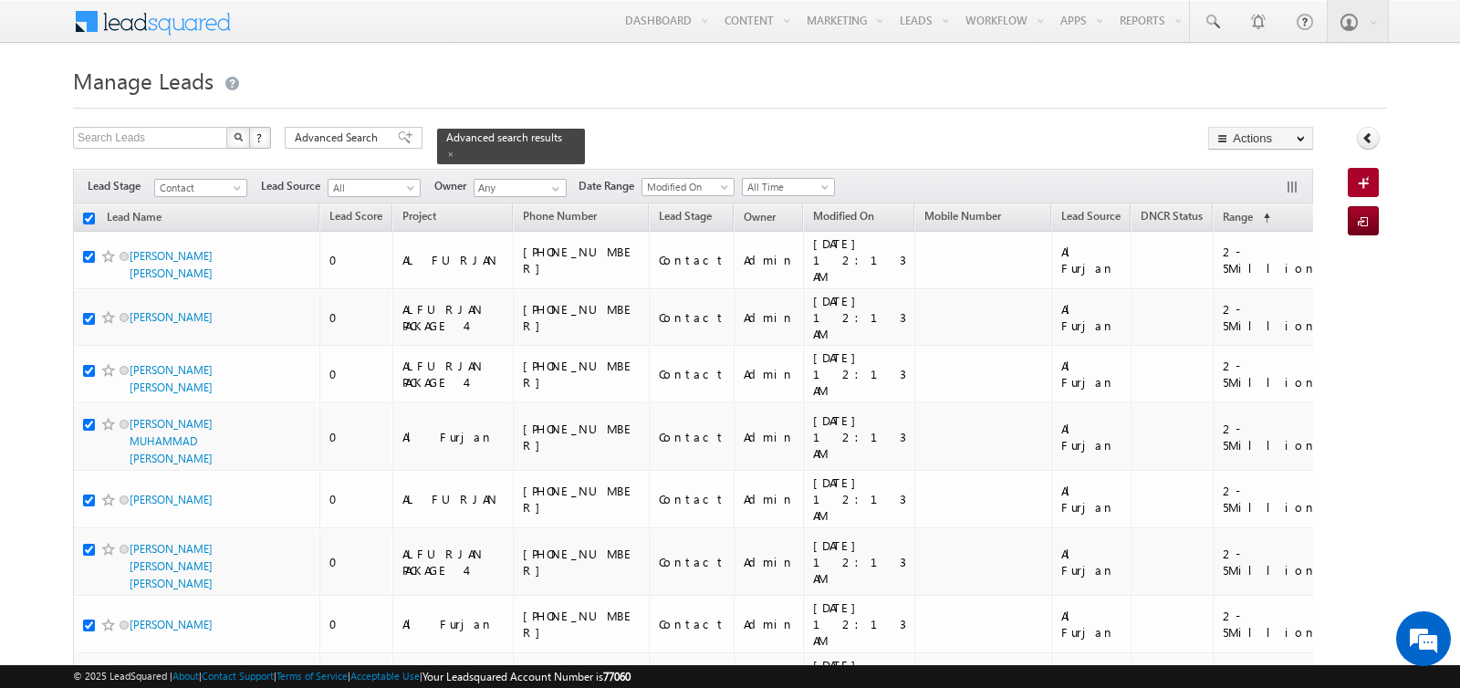
checkbox input "true"
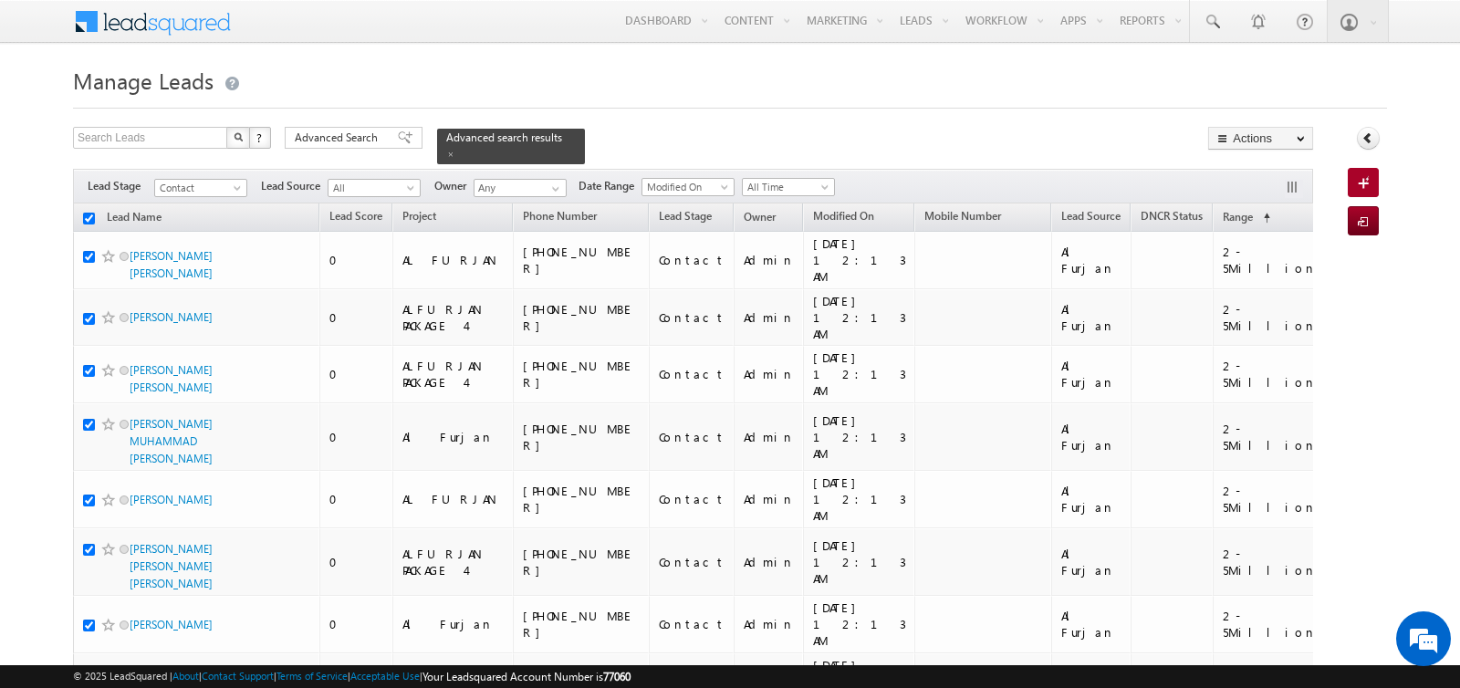
checkbox input "true"
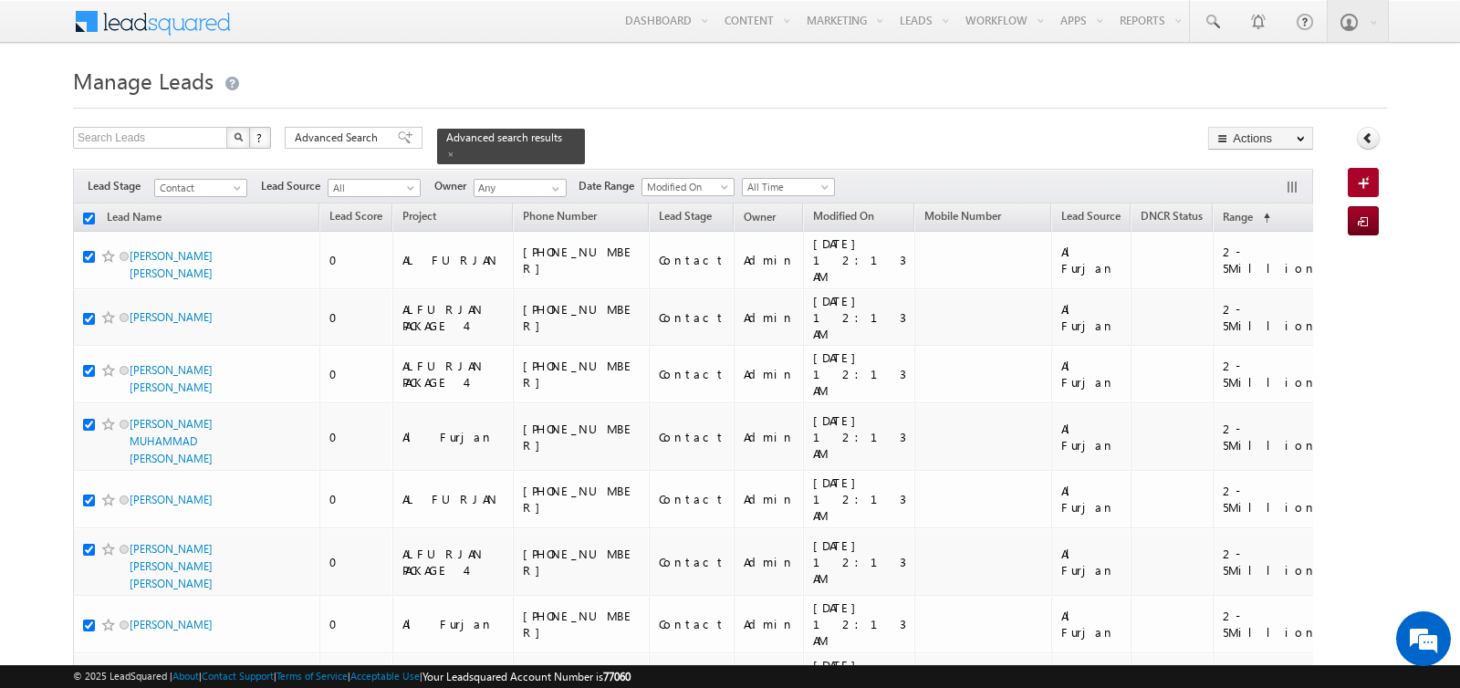
checkbox input "true"
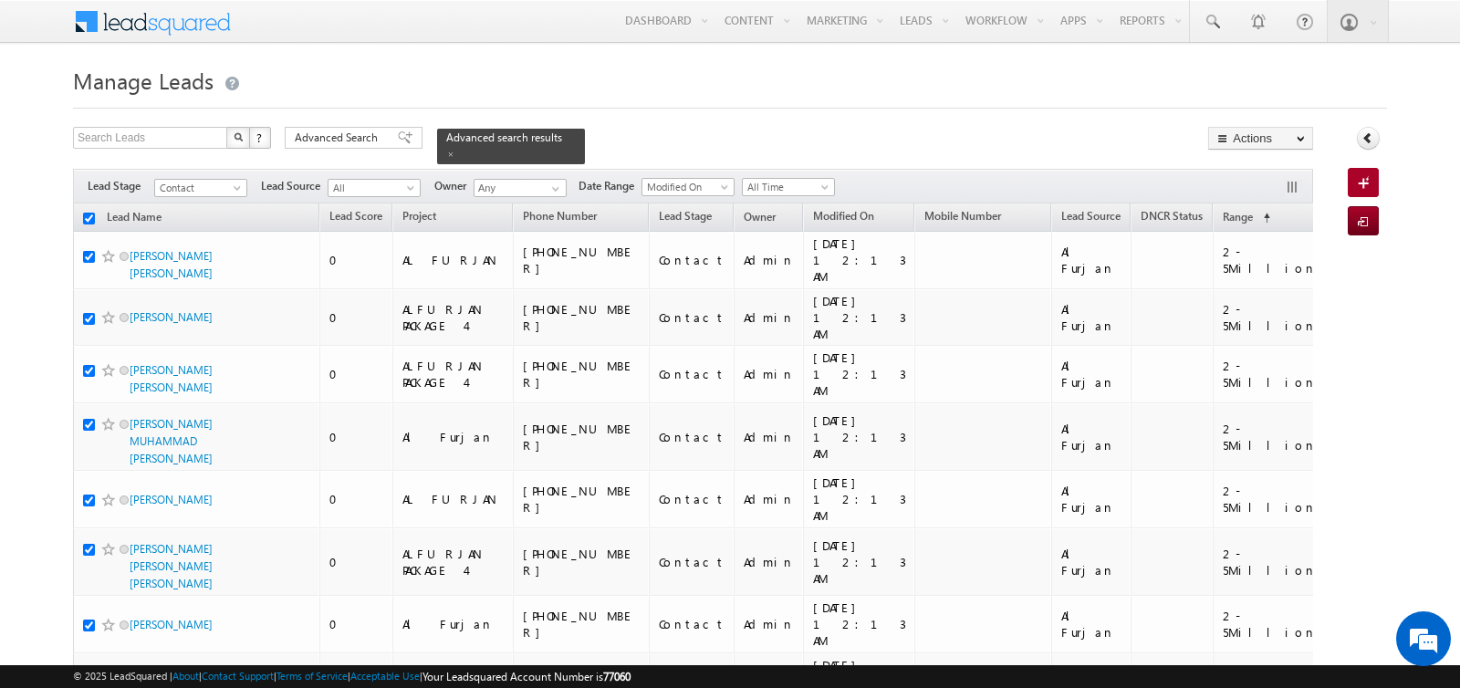
checkbox input "true"
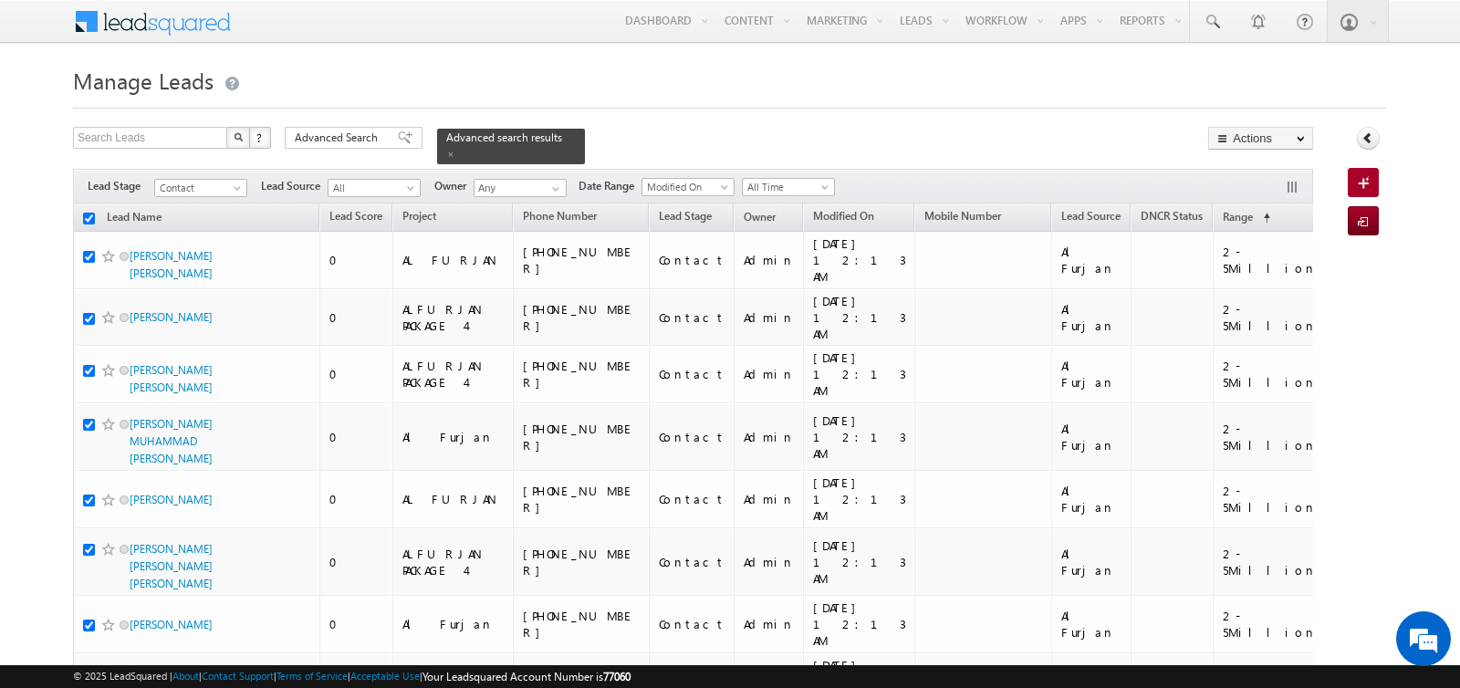
checkbox input "true"
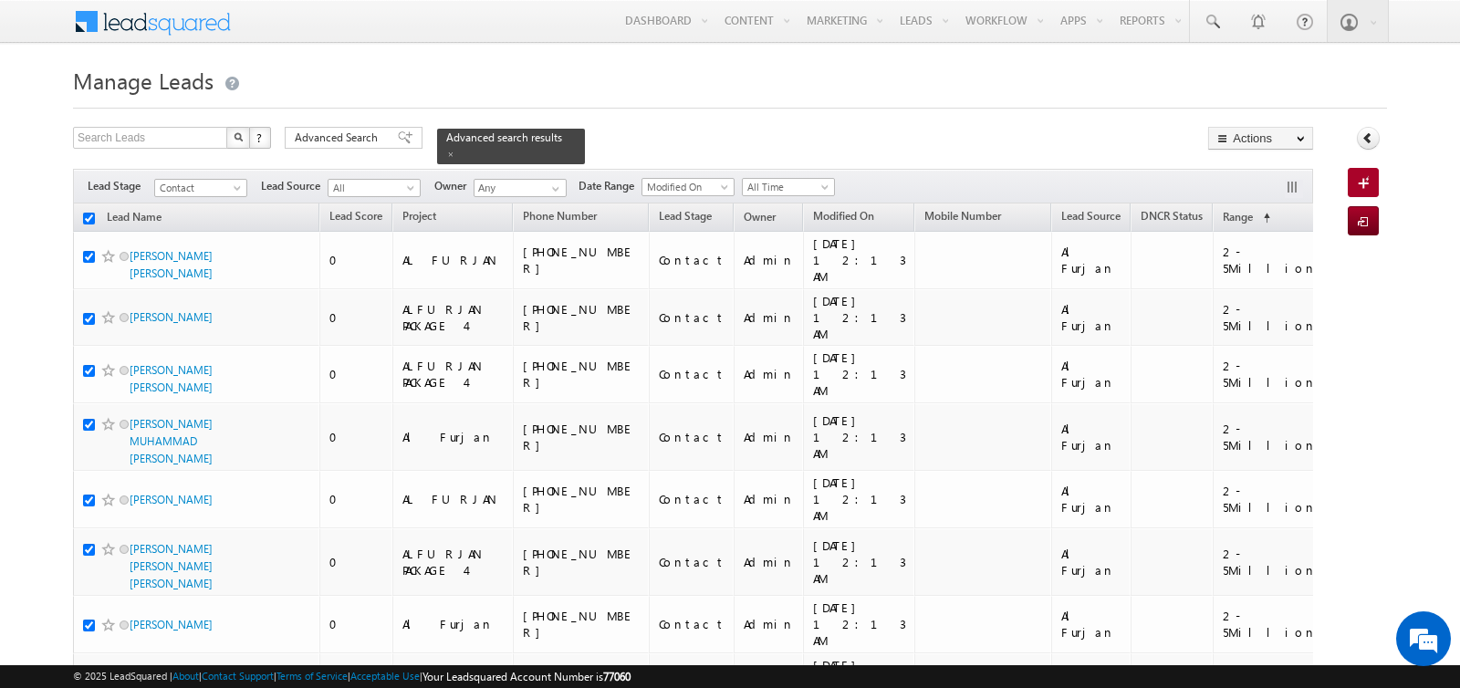
checkbox input "true"
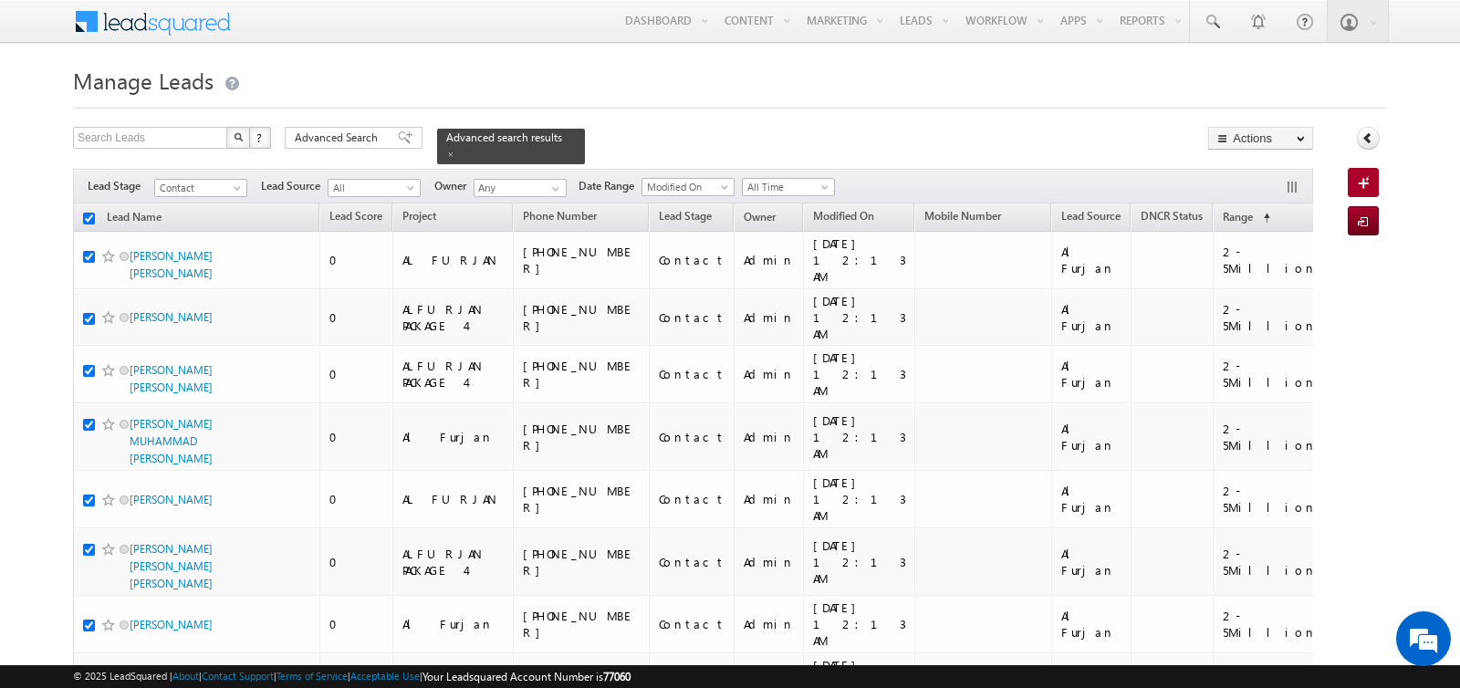
checkbox input "true"
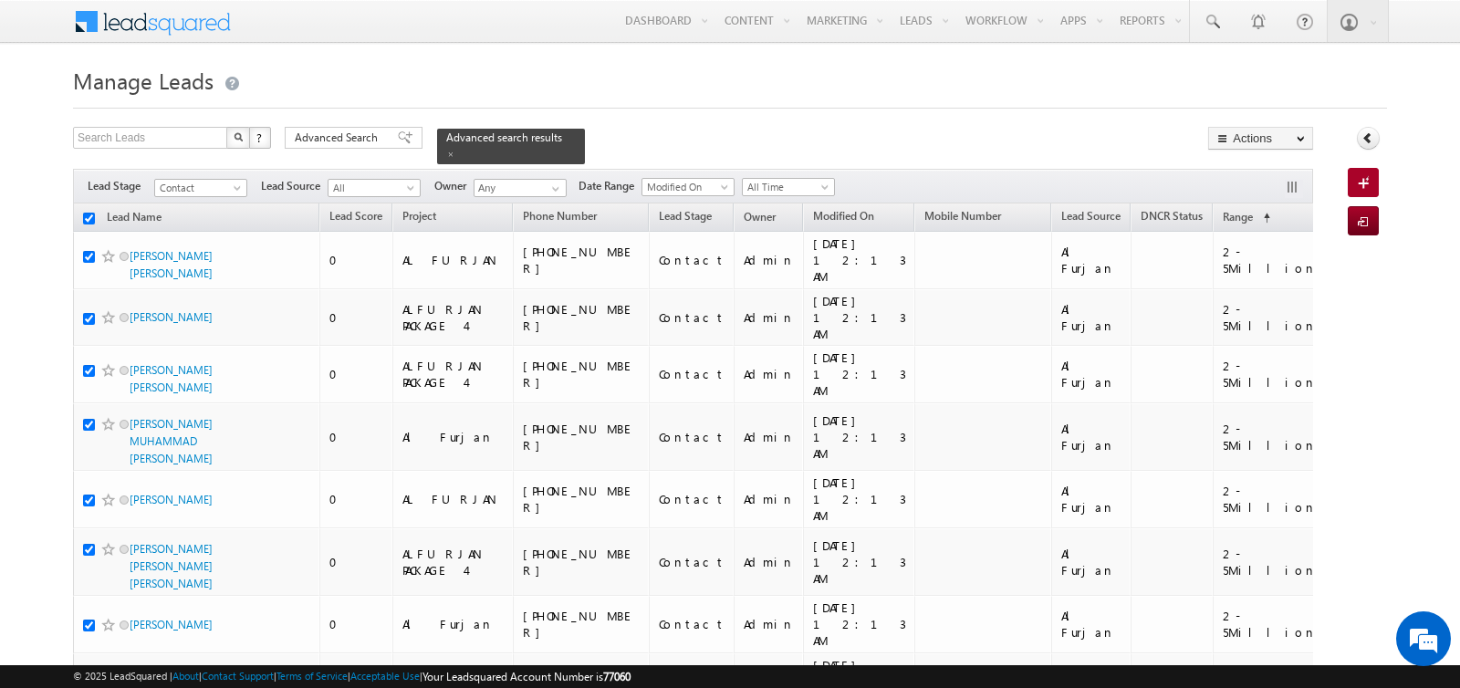
checkbox input "true"
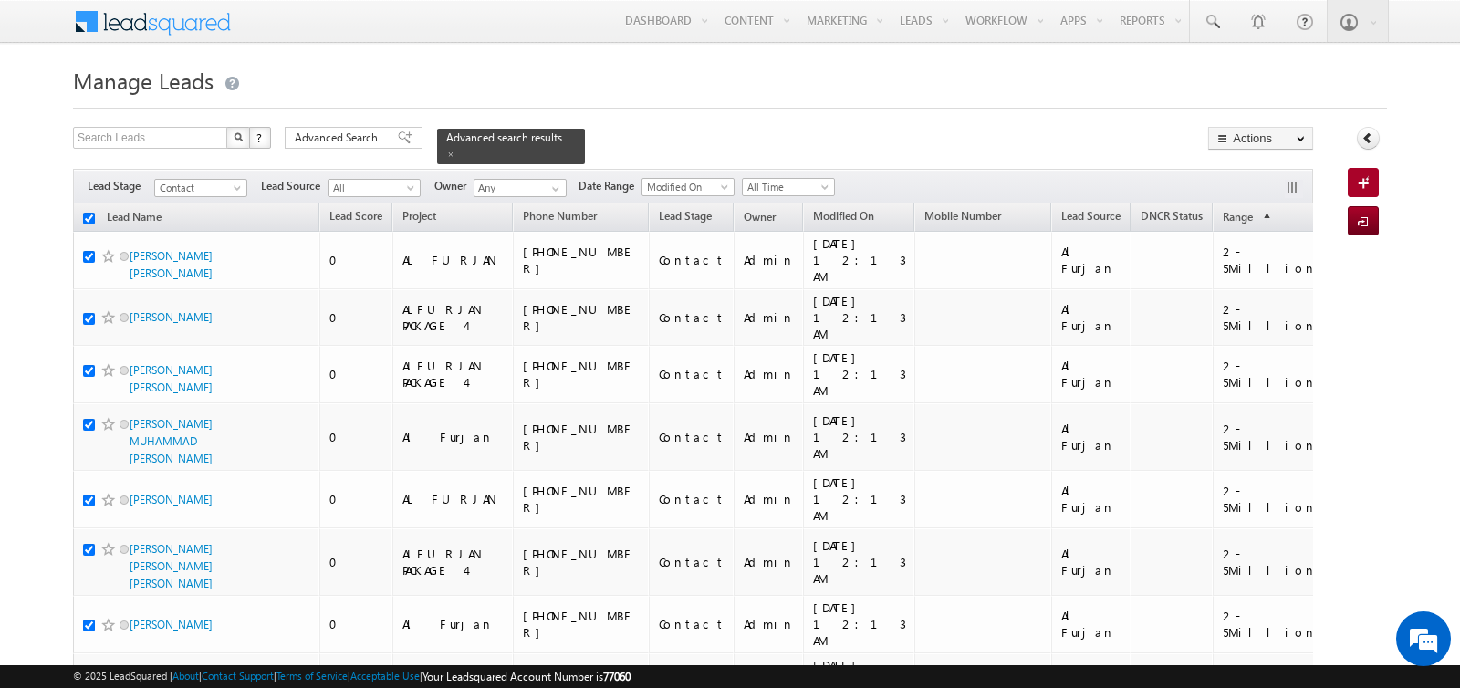
checkbox input "true"
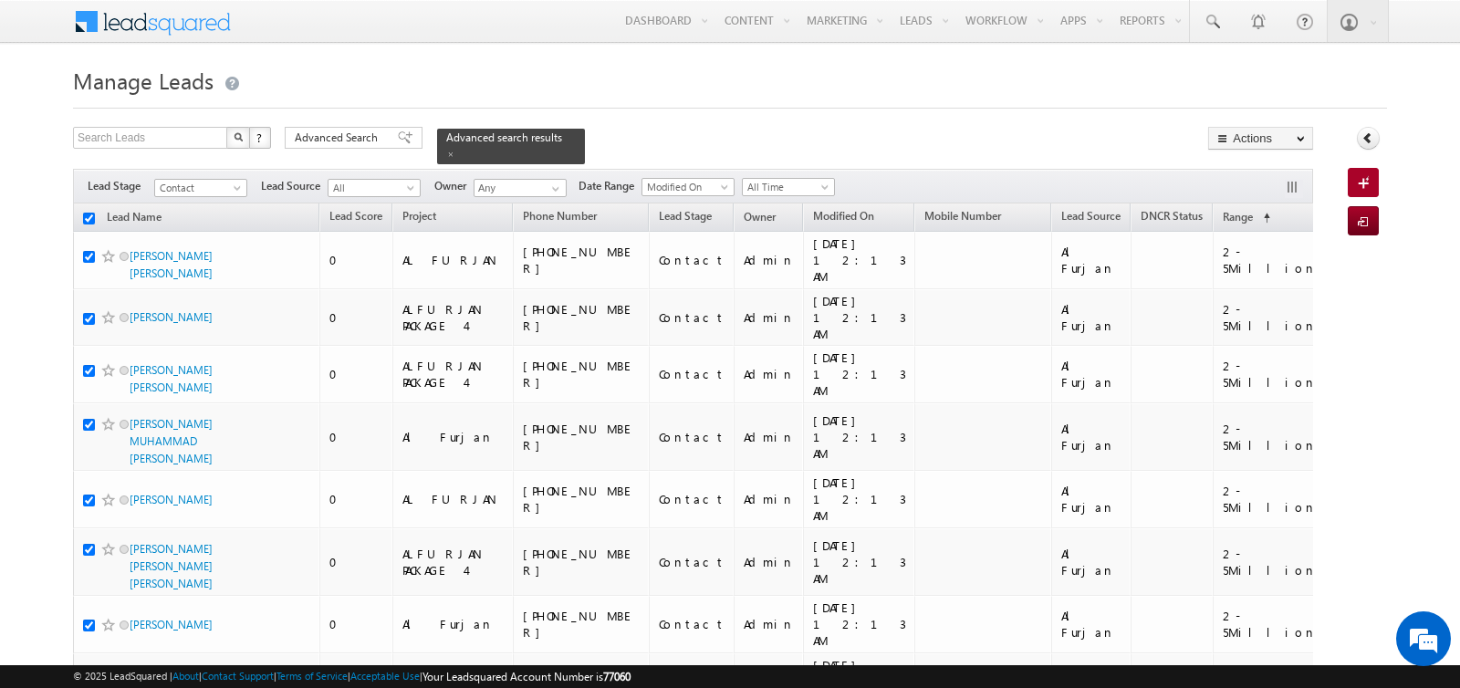
checkbox input "true"
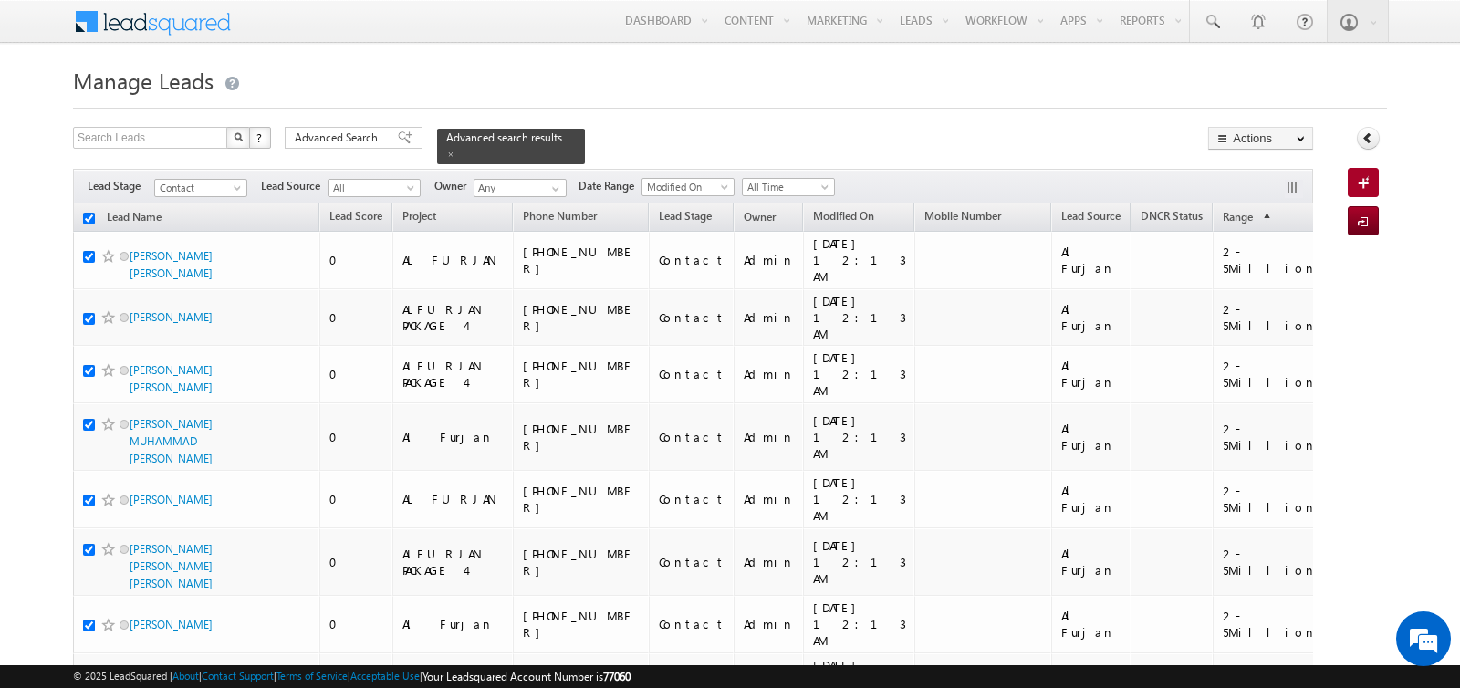
checkbox input "true"
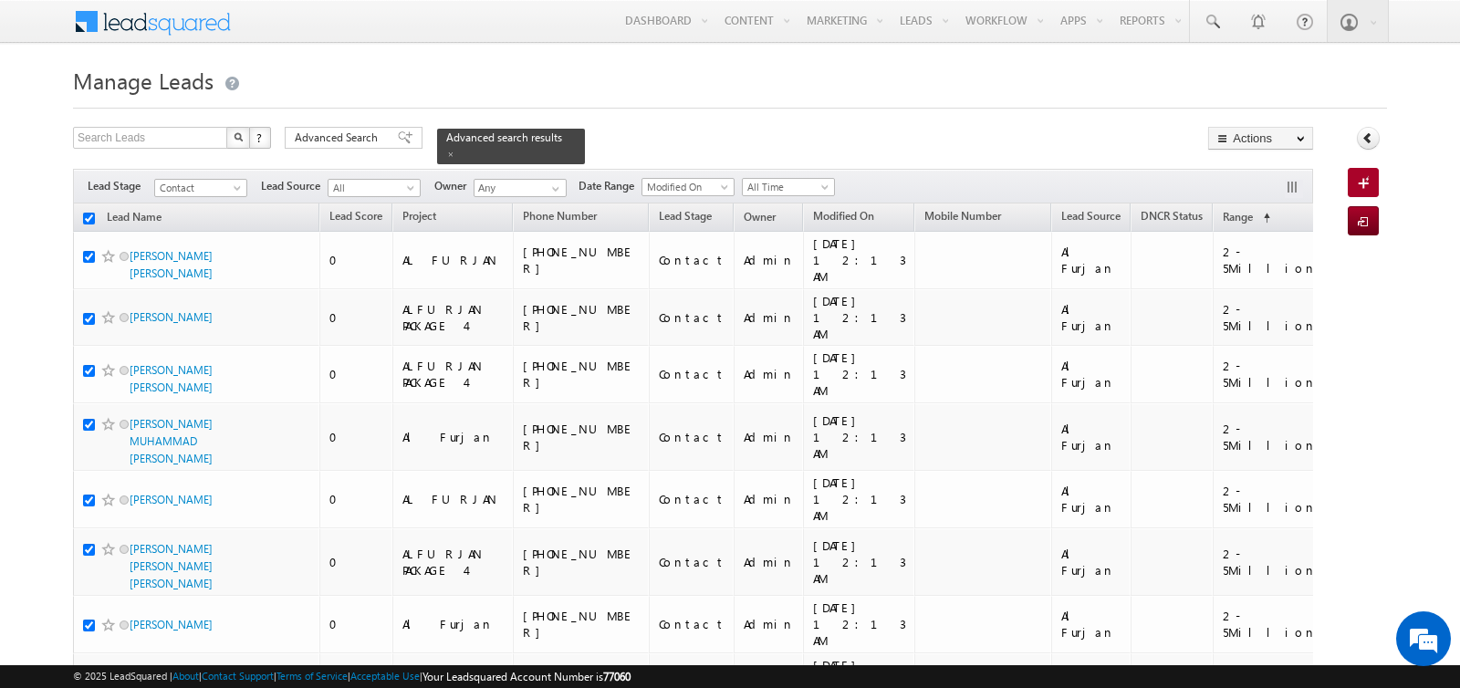
checkbox input "true"
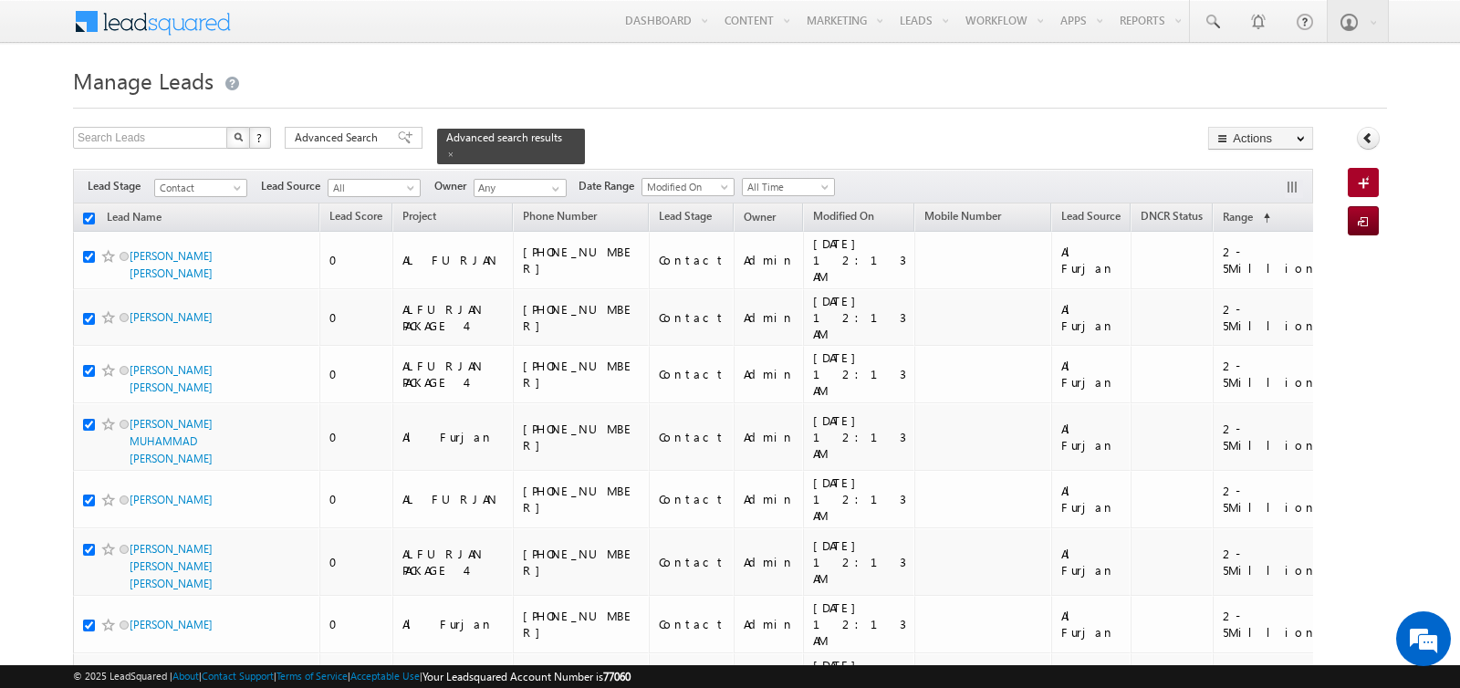
checkbox input "true"
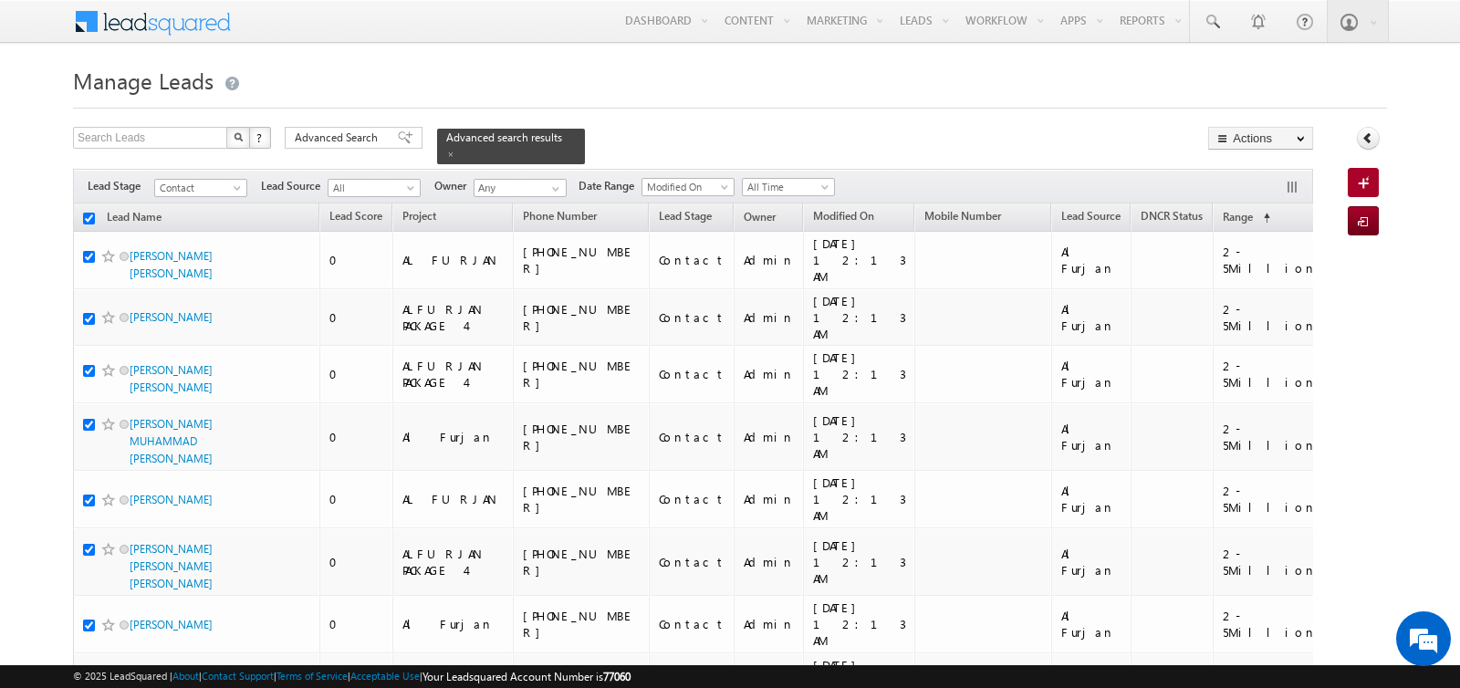
checkbox input "true"
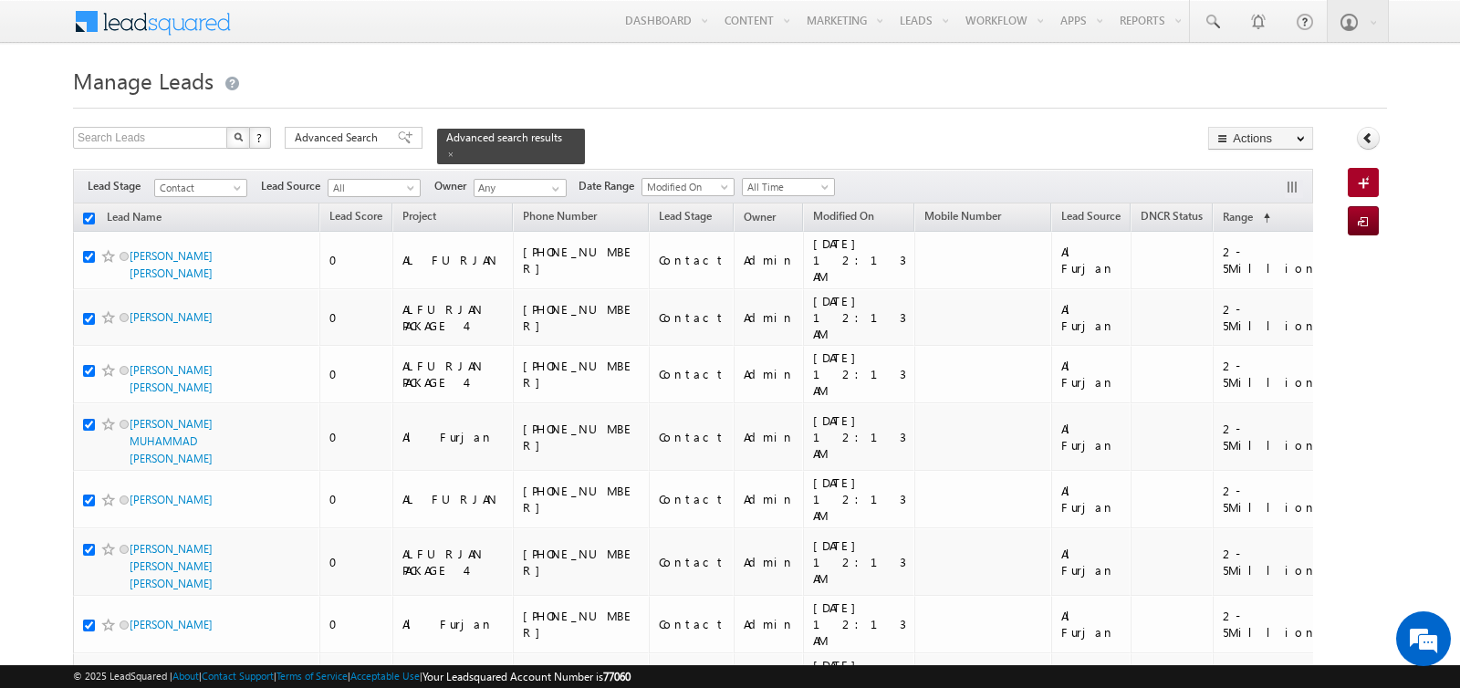
checkbox input "true"
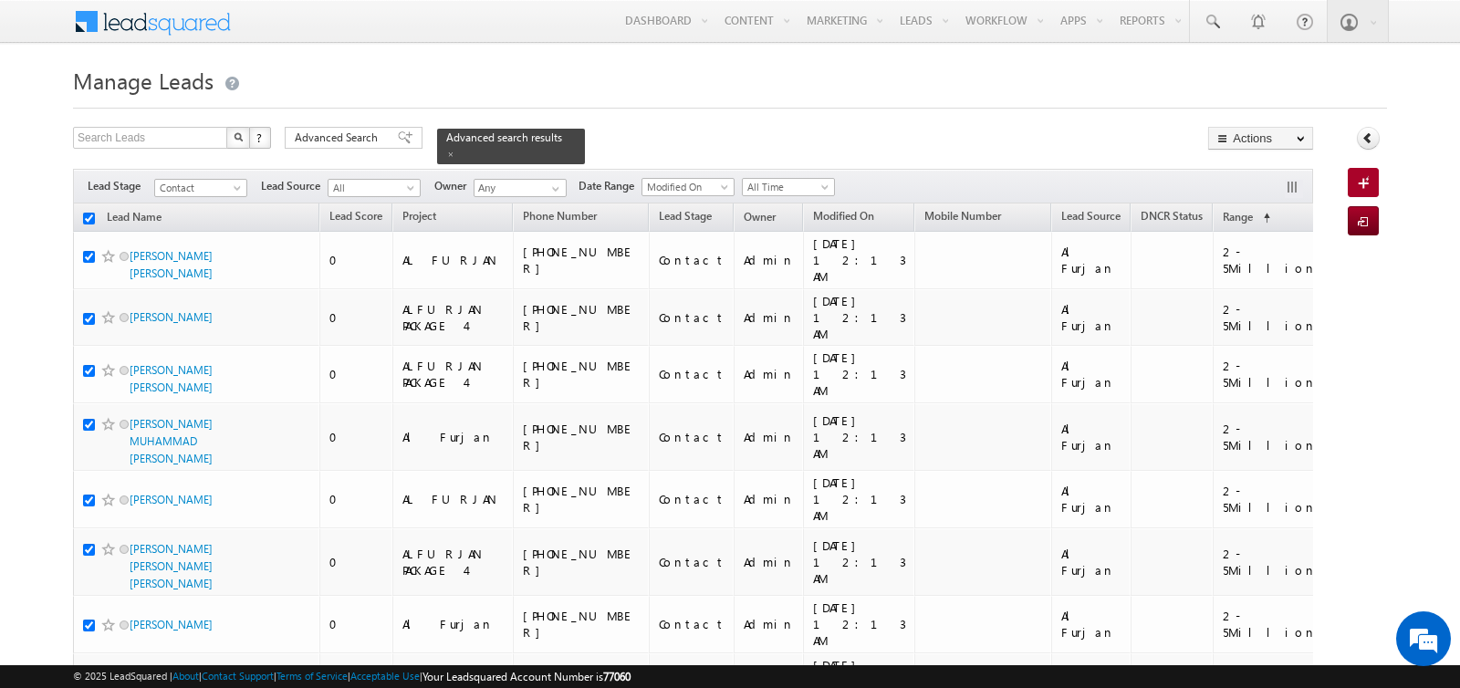
checkbox input "true"
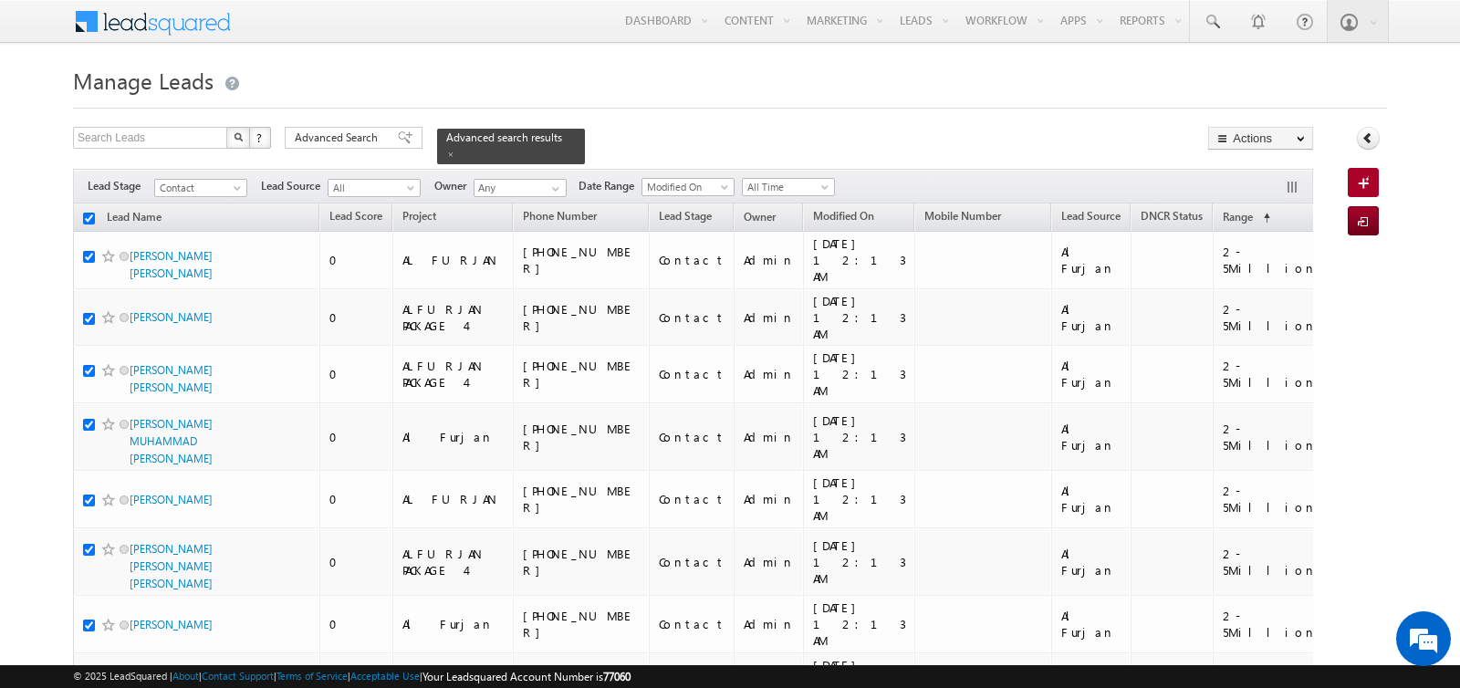
checkbox input "true"
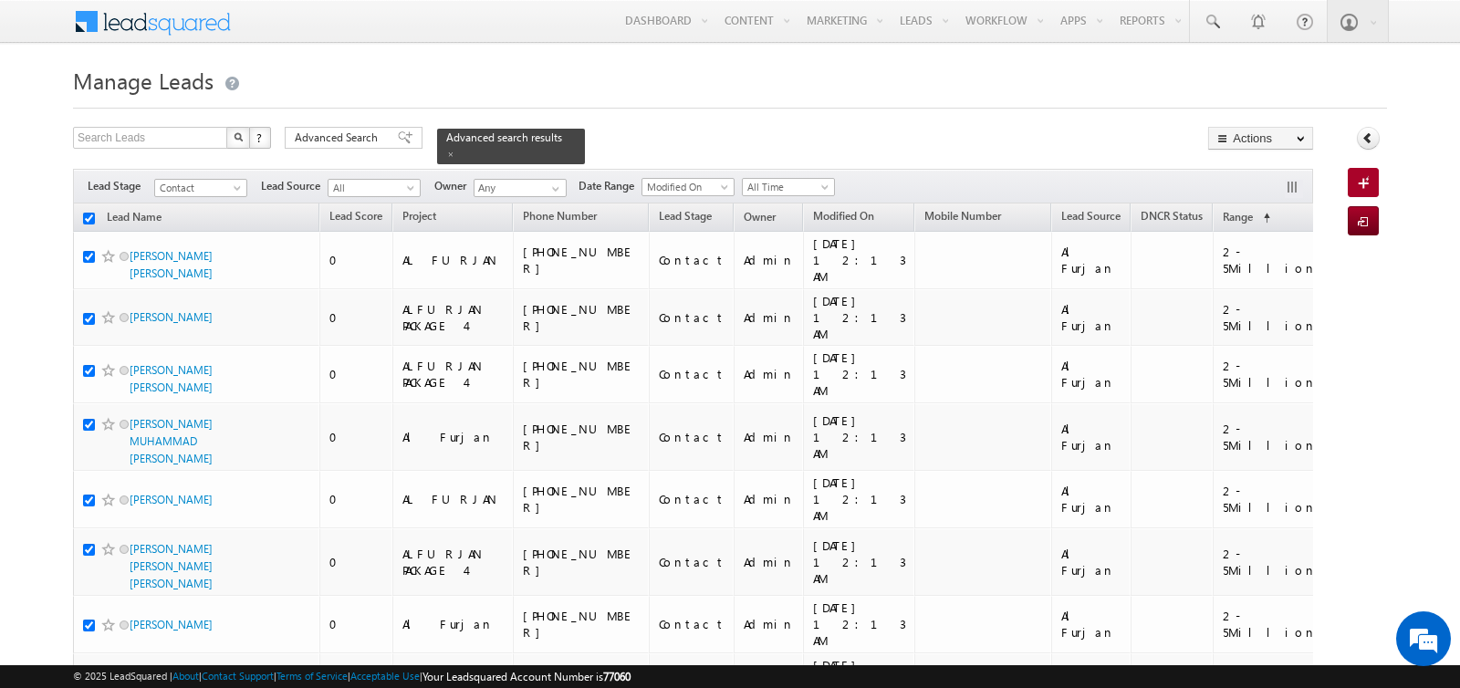
checkbox input "true"
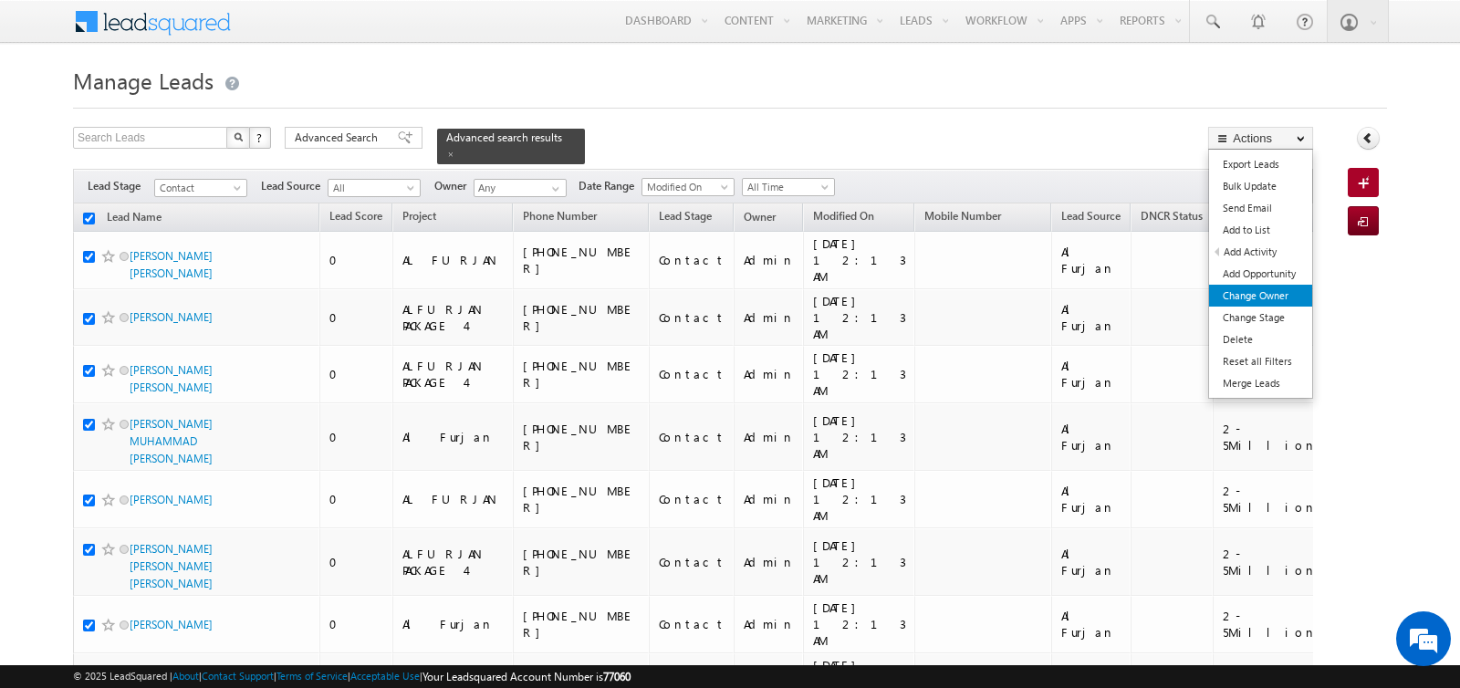
click at [1243, 295] on link "Change Owner" at bounding box center [1260, 296] width 103 height 22
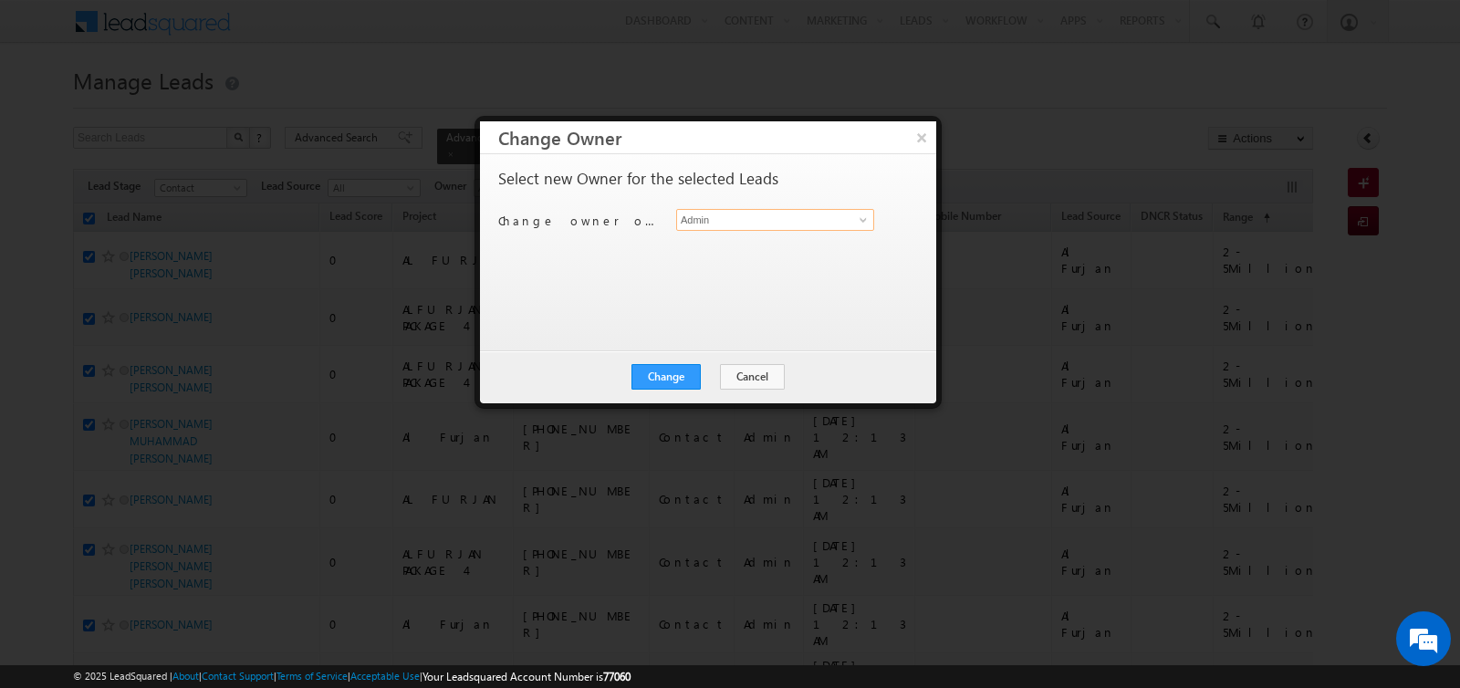
click at [743, 222] on input "Admin" at bounding box center [775, 220] width 198 height 22
click at [925, 135] on button "×" at bounding box center [921, 137] width 30 height 32
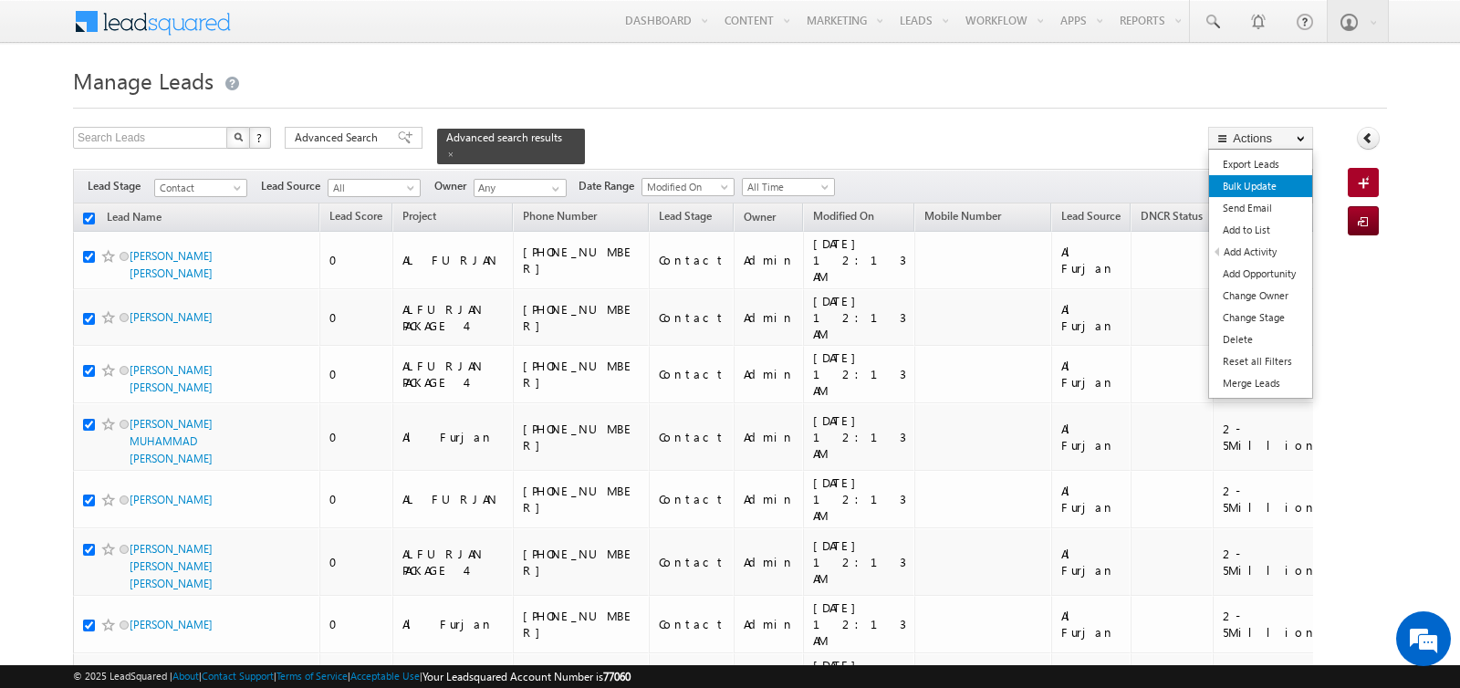
click at [1242, 182] on link "Bulk Update" at bounding box center [1260, 186] width 103 height 22
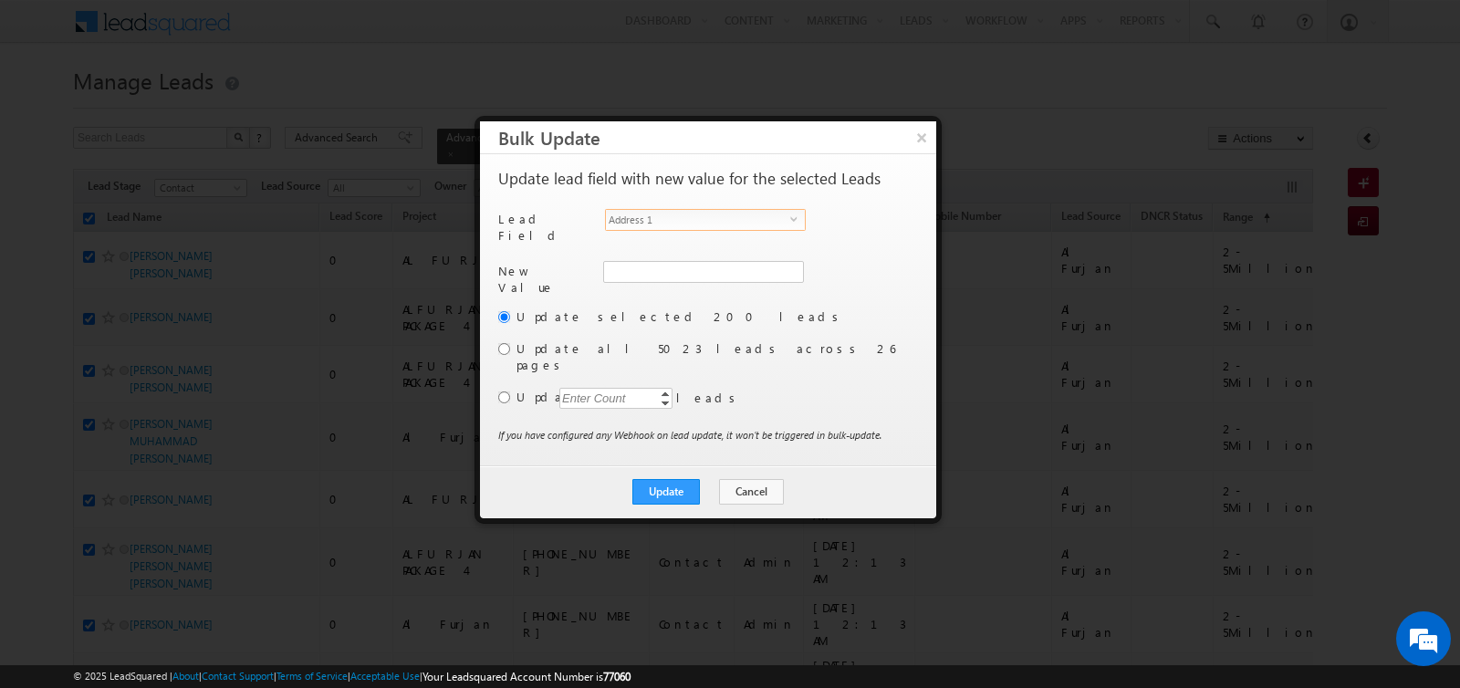
click at [717, 211] on span "Address 1" at bounding box center [698, 220] width 184 height 20
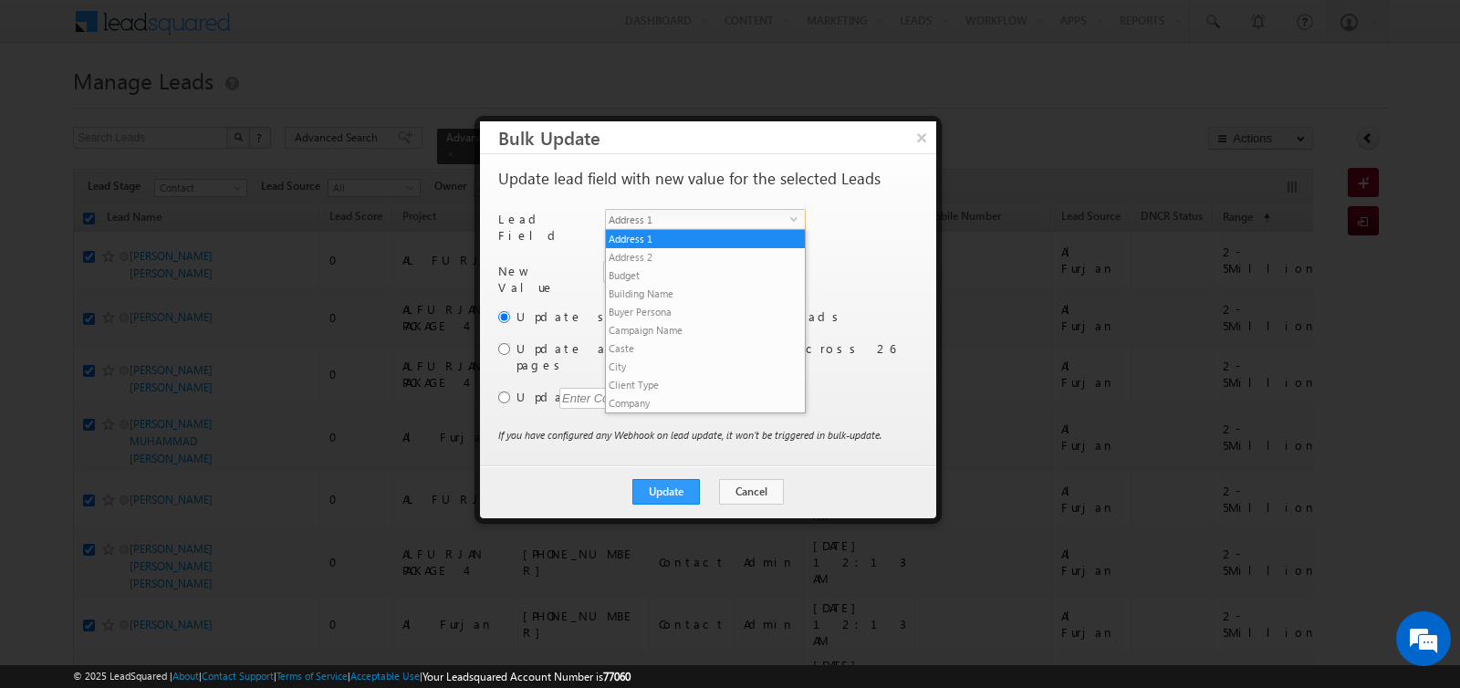
scroll to position [694, 0]
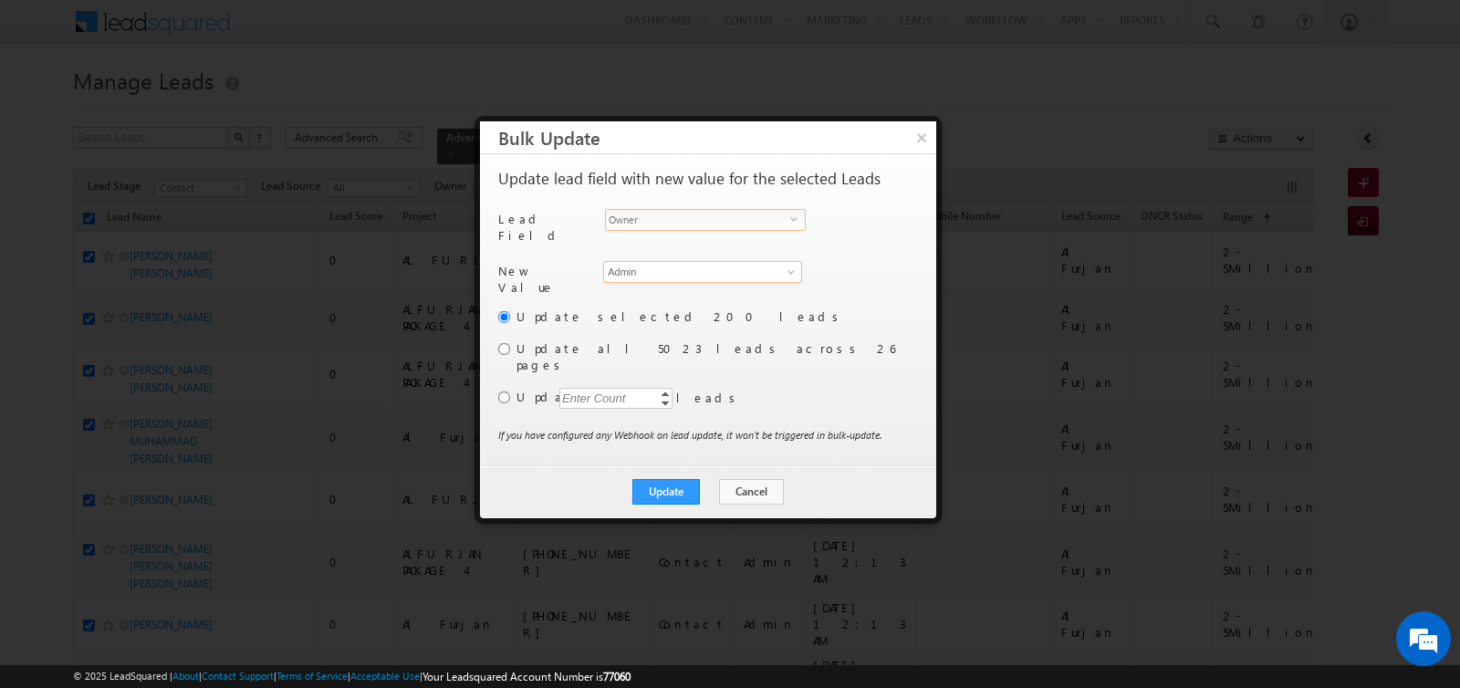
click at [652, 267] on input "Admin" at bounding box center [702, 272] width 199 height 22
click at [650, 286] on link "Aman Ramani aman.ramani@indglobal.ae" at bounding box center [702, 299] width 199 height 35
click at [509, 380] on div "Update selected 200 leads Update all 5023 leads across 26 pages Update Enter Co…" at bounding box center [706, 366] width 416 height 119
click at [502, 391] on input "radio" at bounding box center [504, 397] width 12 height 12
click at [588, 388] on div "Enter Count" at bounding box center [593, 398] width 69 height 21
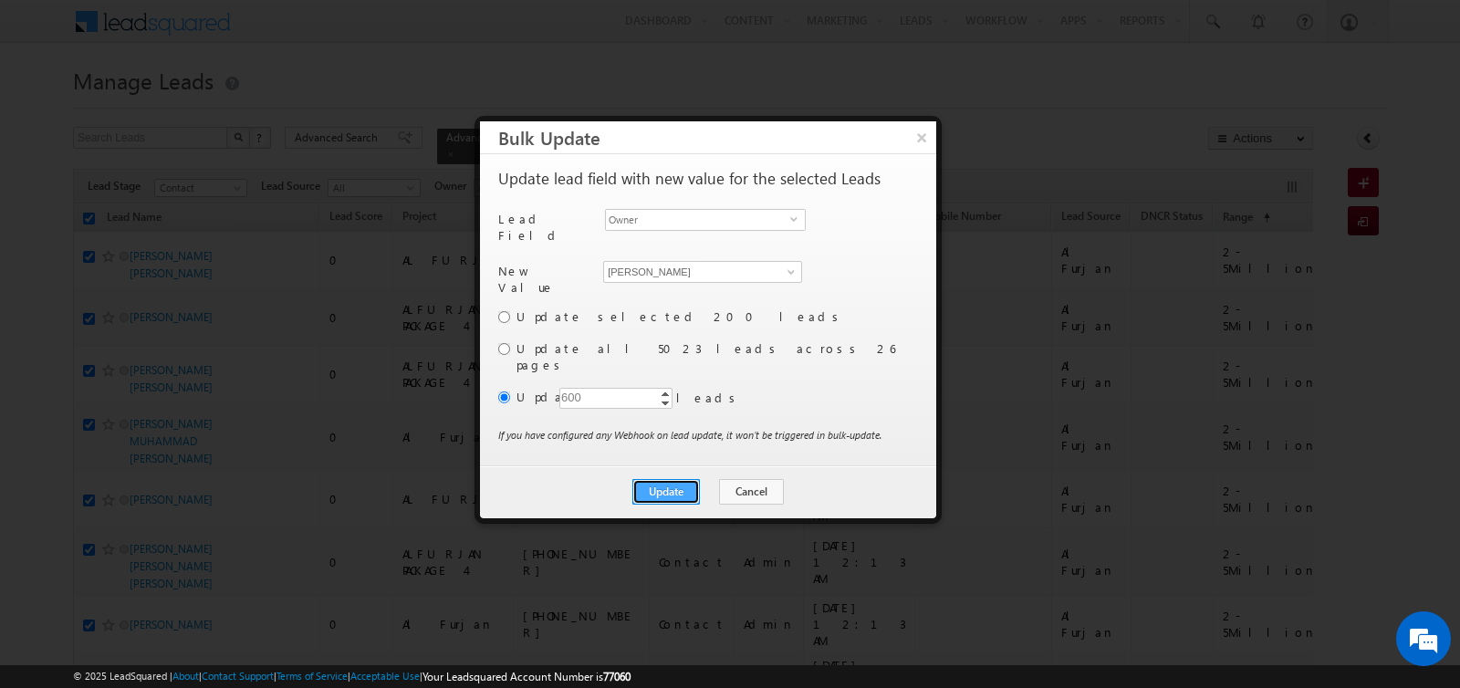
click at [674, 479] on button "Update" at bounding box center [666, 492] width 68 height 26
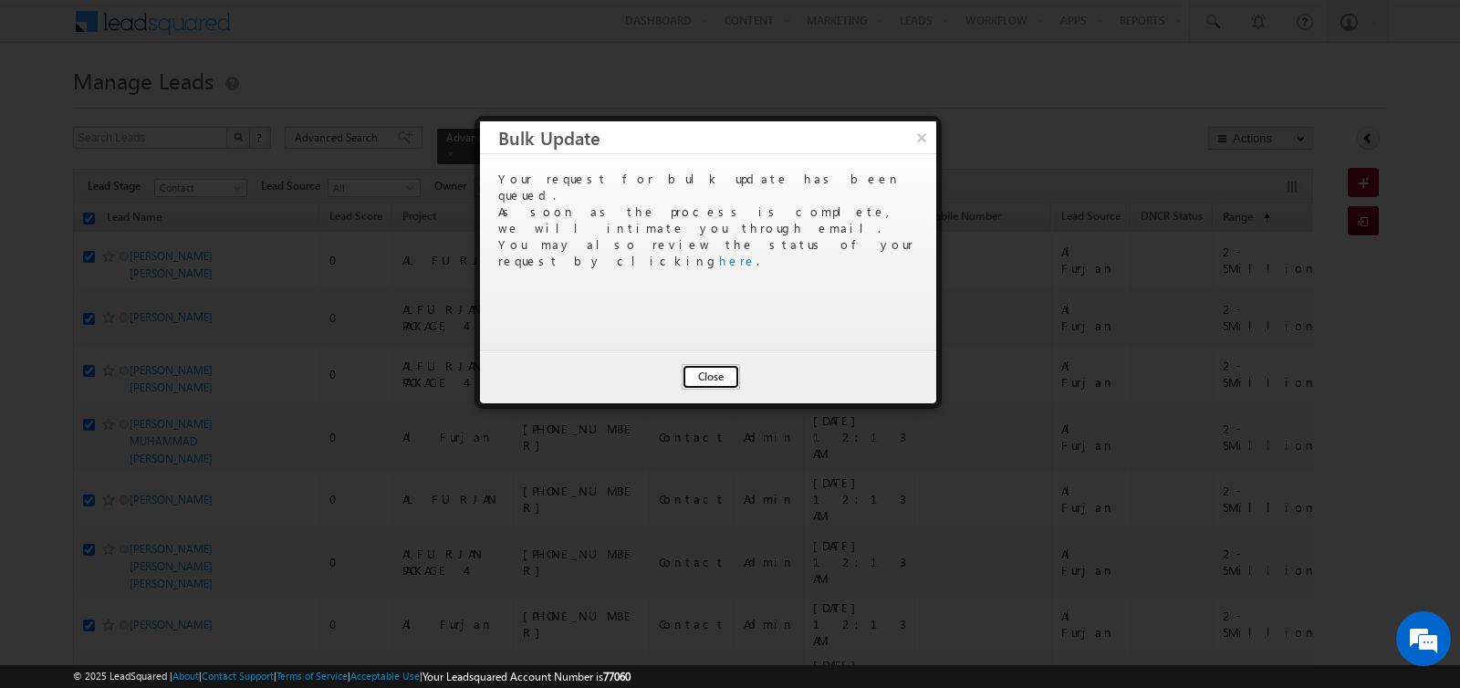
click at [714, 371] on button "Close" at bounding box center [711, 377] width 58 height 26
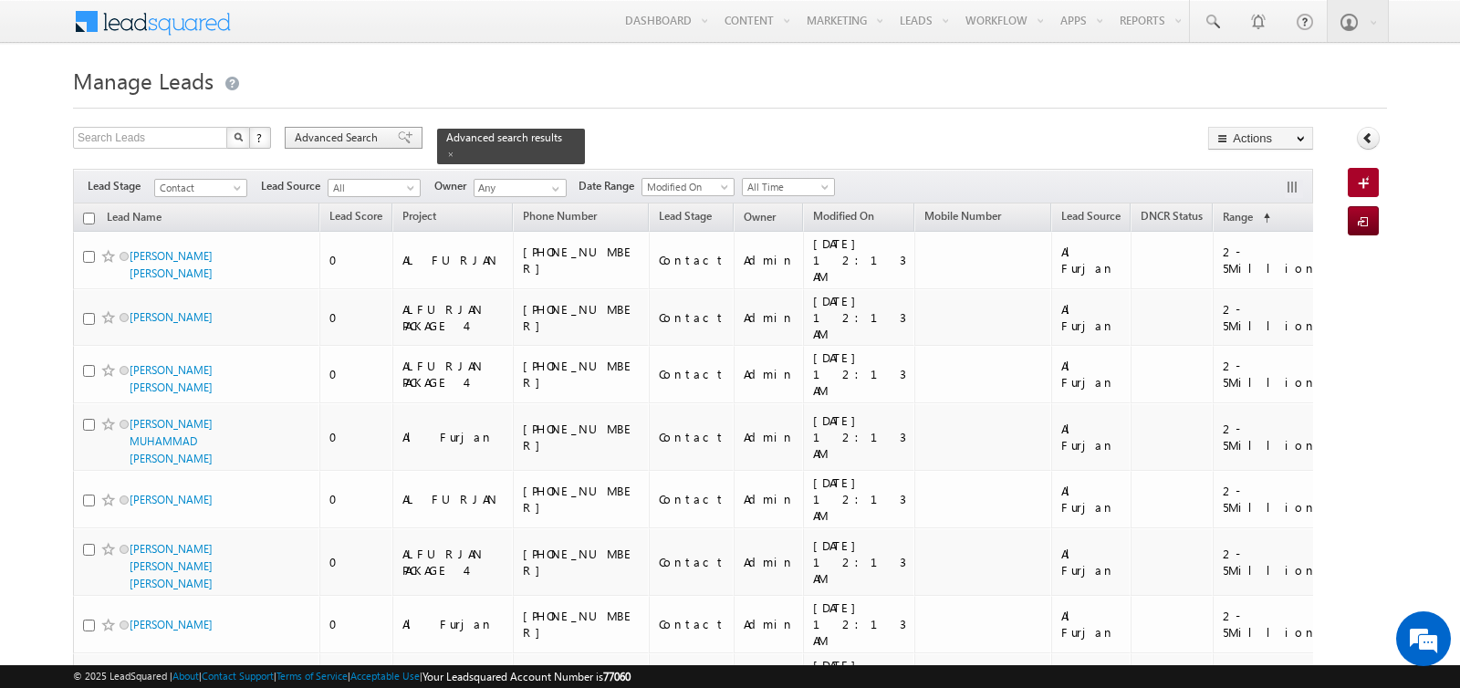
click at [332, 130] on span "Advanced Search" at bounding box center [339, 138] width 89 height 16
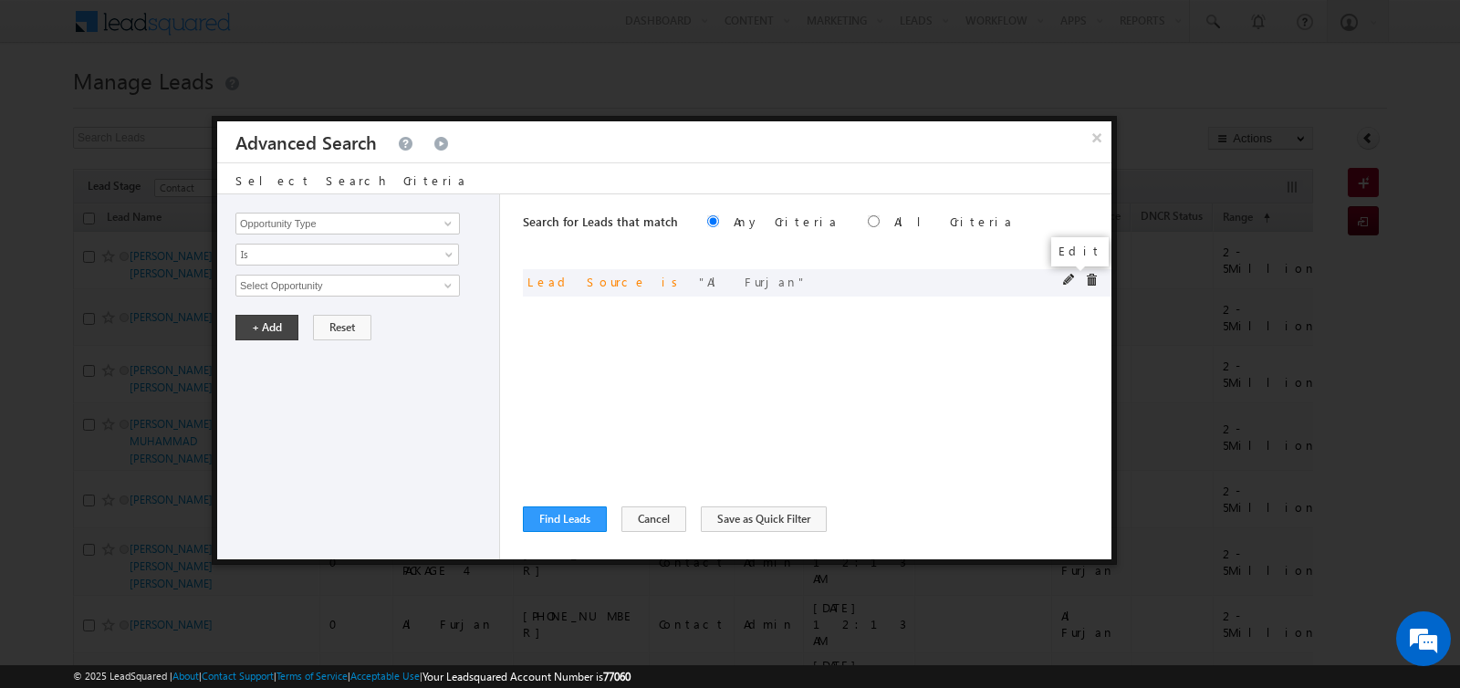
click at [1068, 279] on span at bounding box center [1069, 280] width 13 height 13
click at [348, 287] on span "None Selected" at bounding box center [339, 286] width 207 height 20
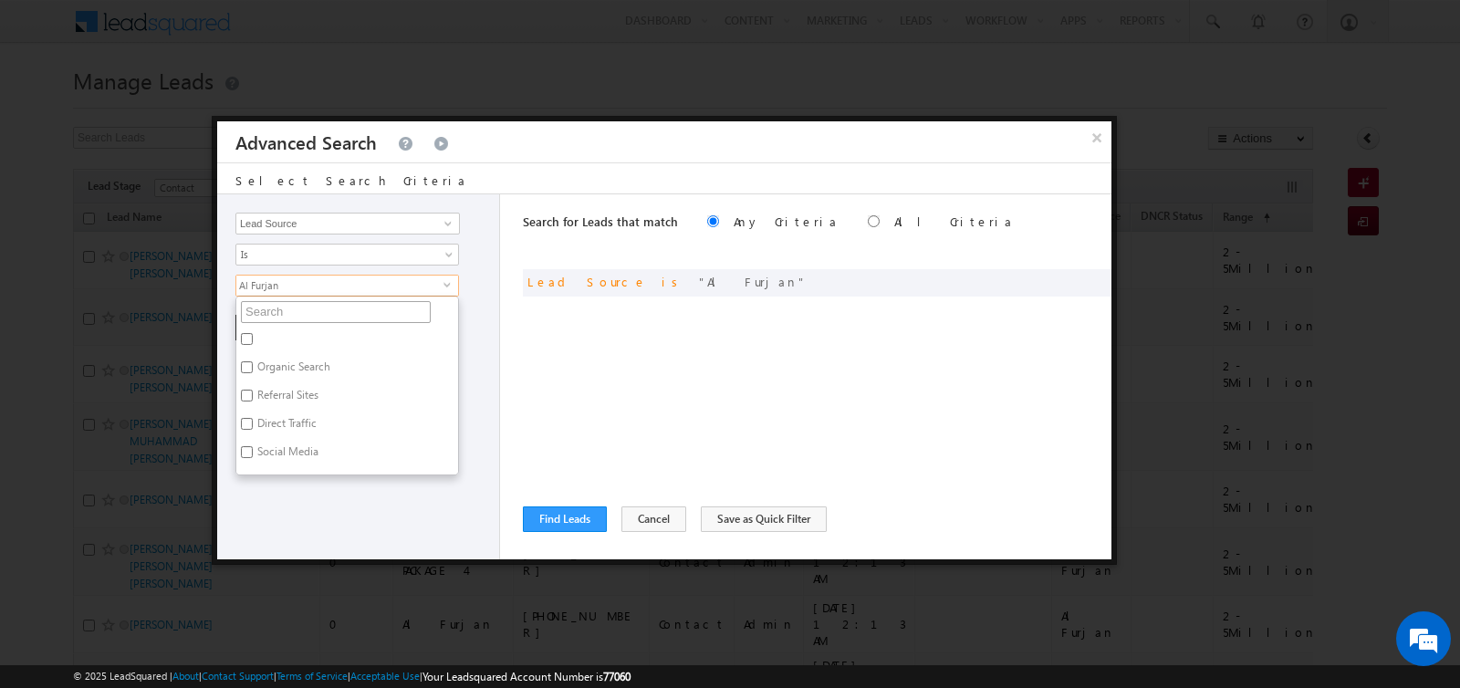
click at [324, 311] on input "text" at bounding box center [336, 312] width 190 height 22
click at [1090, 279] on span at bounding box center [1091, 280] width 13 height 13
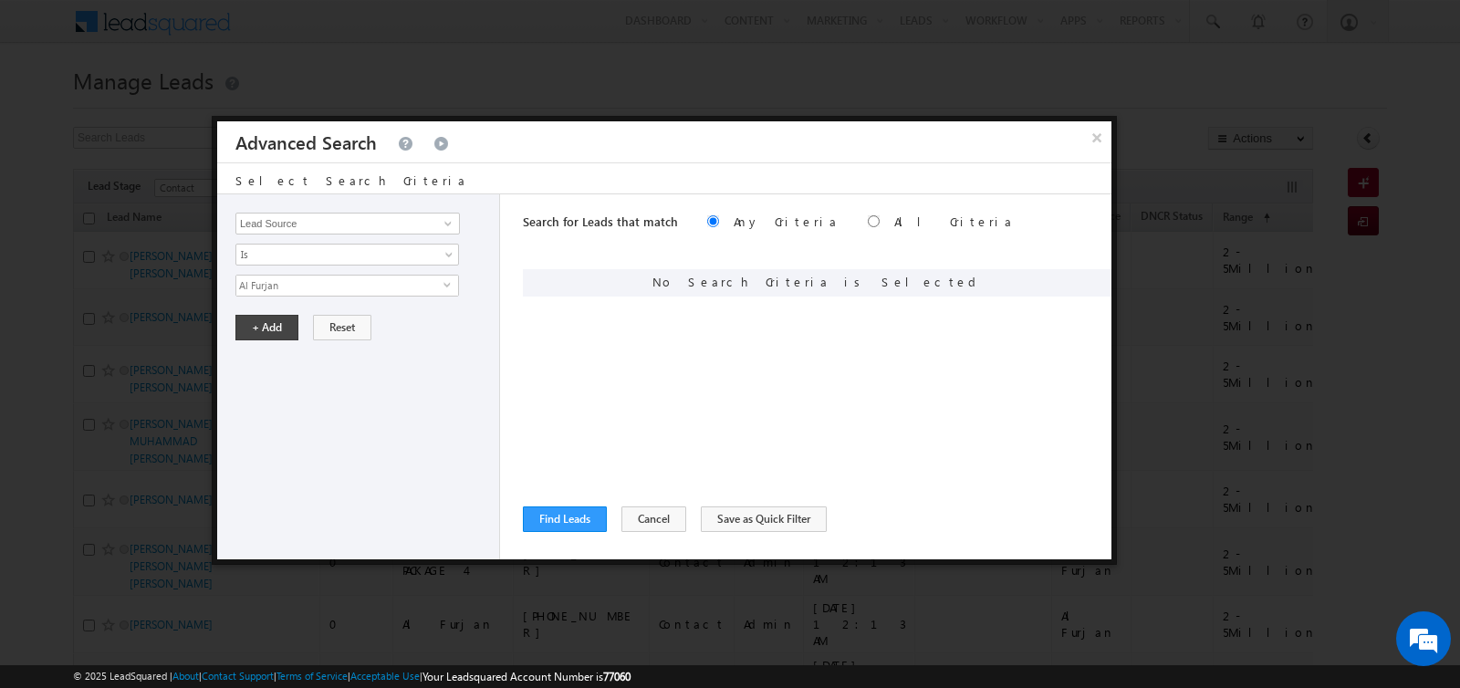
click at [555, 505] on div "Search for Leads that match Any Criteria All Criteria Note that the current tri…" at bounding box center [817, 376] width 589 height 365
click at [554, 521] on button "Find Leads" at bounding box center [565, 519] width 84 height 26
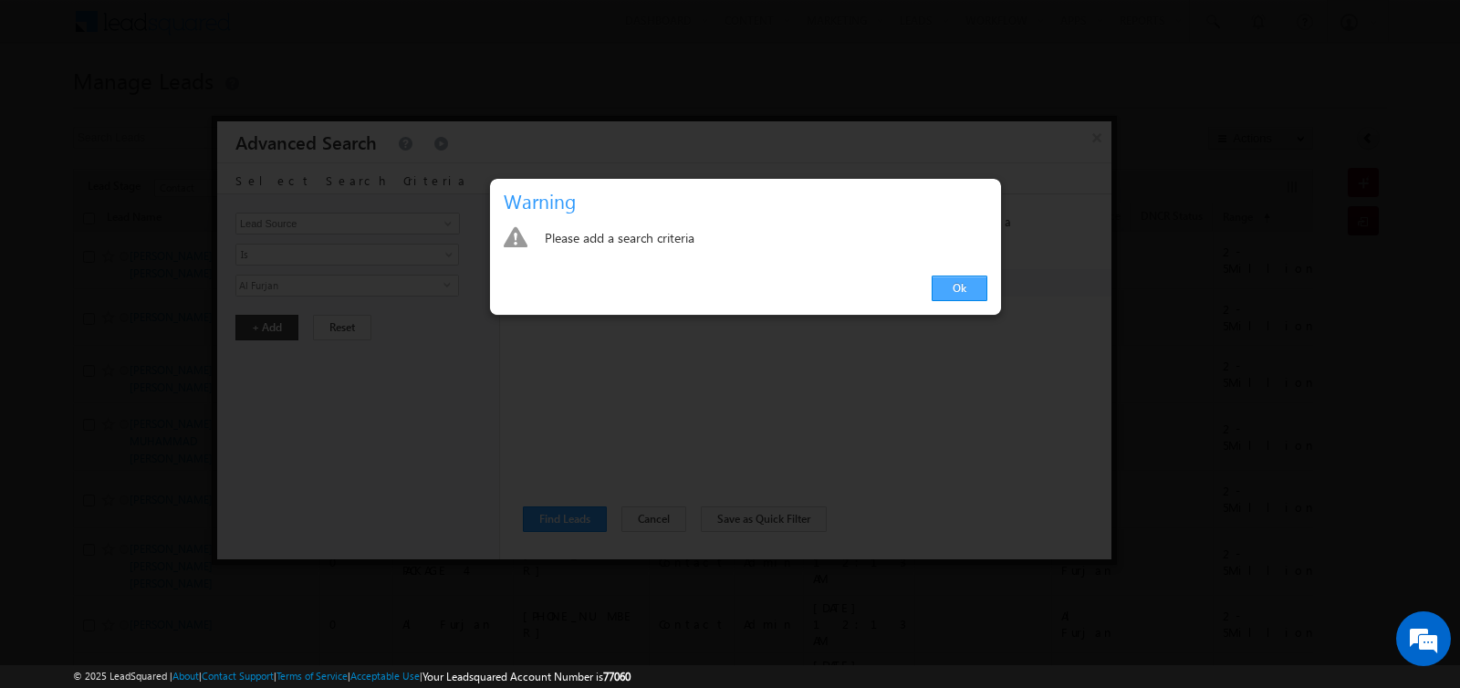
click at [967, 283] on link "Ok" at bounding box center [960, 289] width 56 height 26
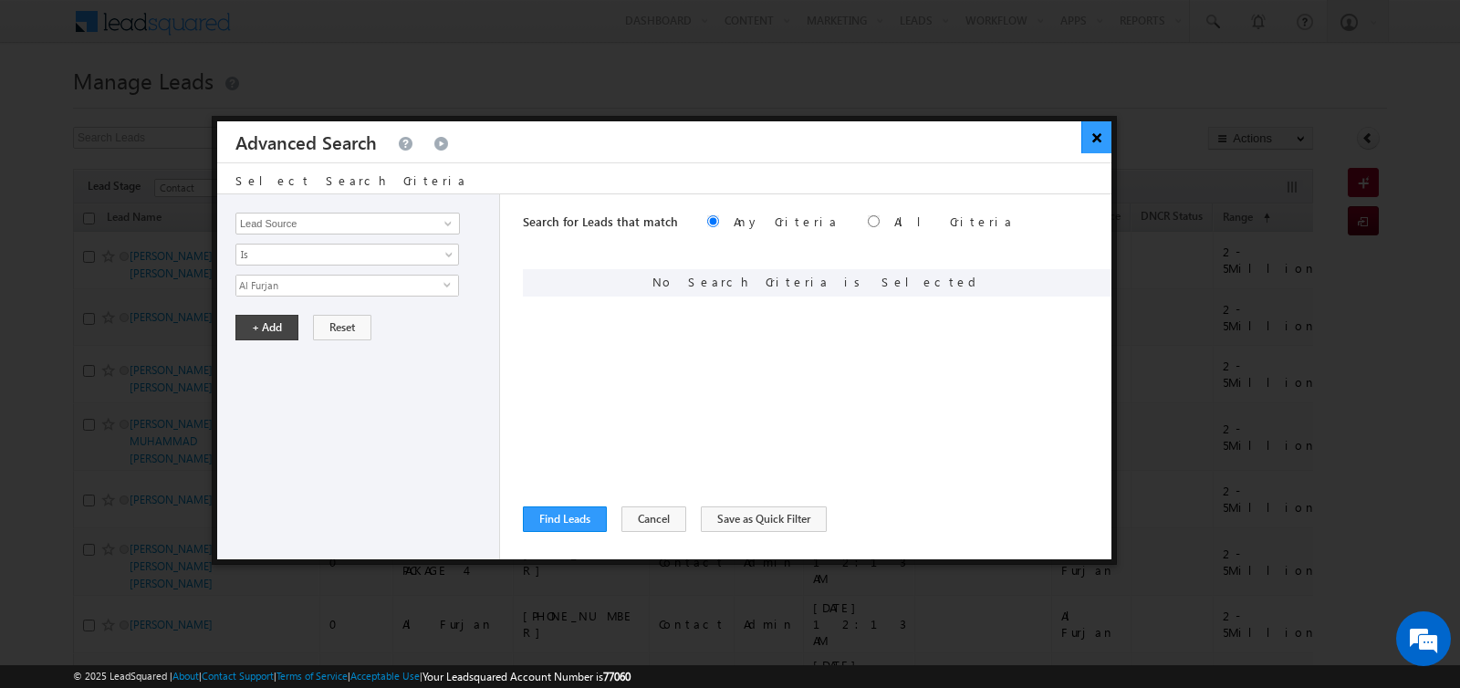
click at [1094, 142] on button "×" at bounding box center [1096, 137] width 30 height 32
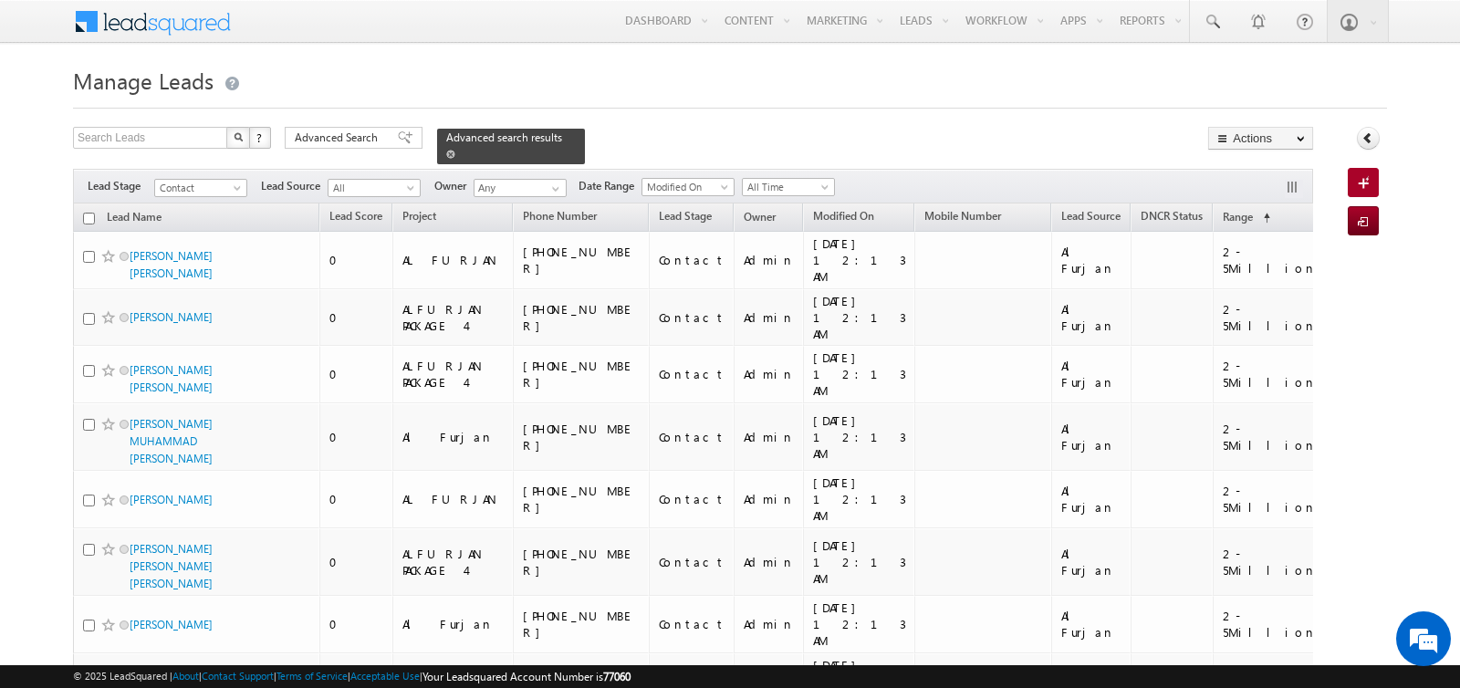
click at [446, 153] on span at bounding box center [450, 154] width 9 height 9
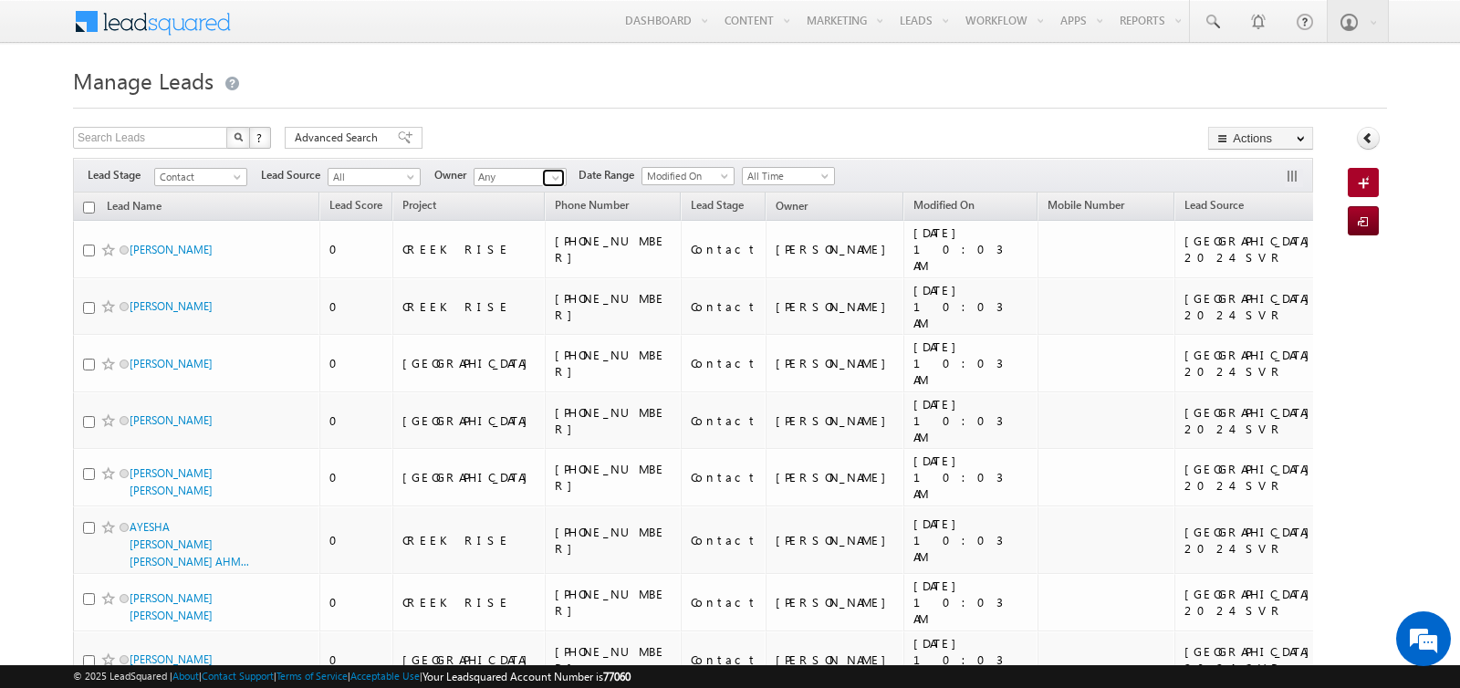
click at [554, 174] on span at bounding box center [555, 178] width 15 height 15
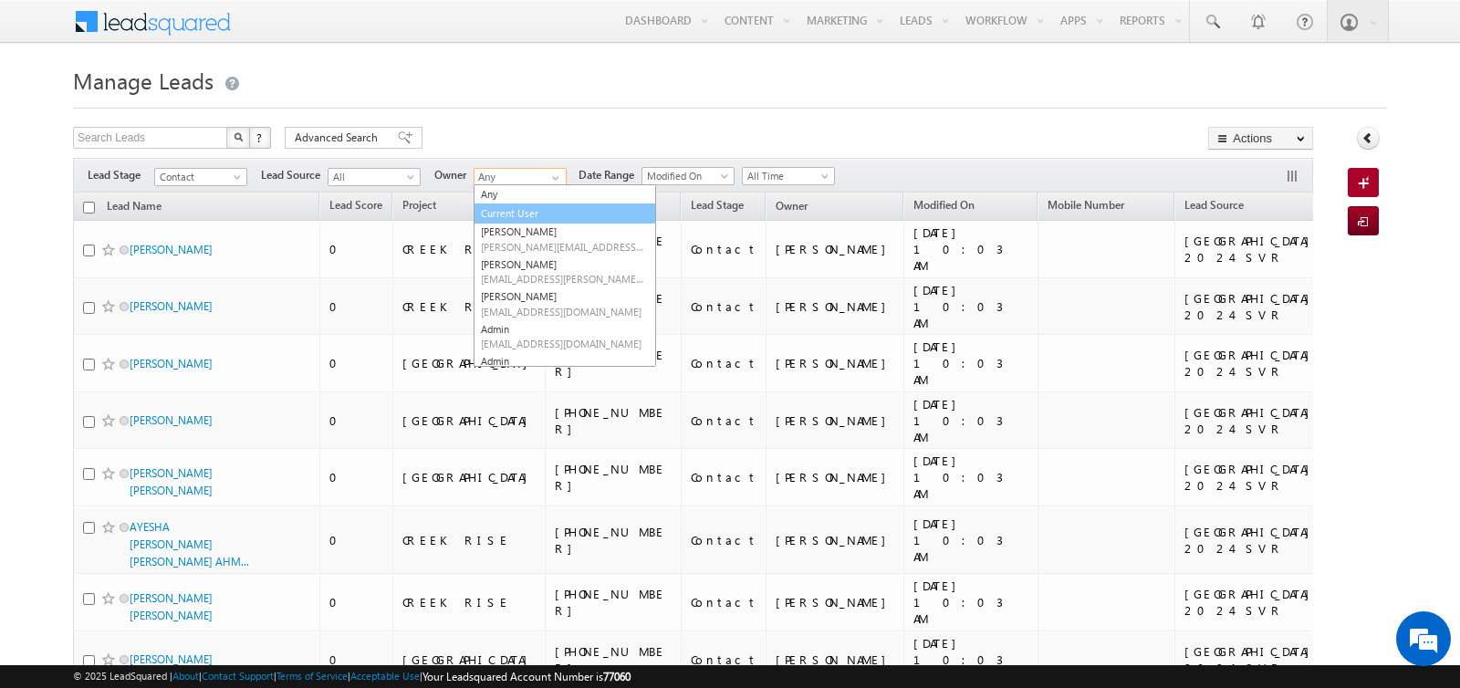
click at [526, 217] on link "Current User" at bounding box center [565, 213] width 182 height 21
type input "Current User"
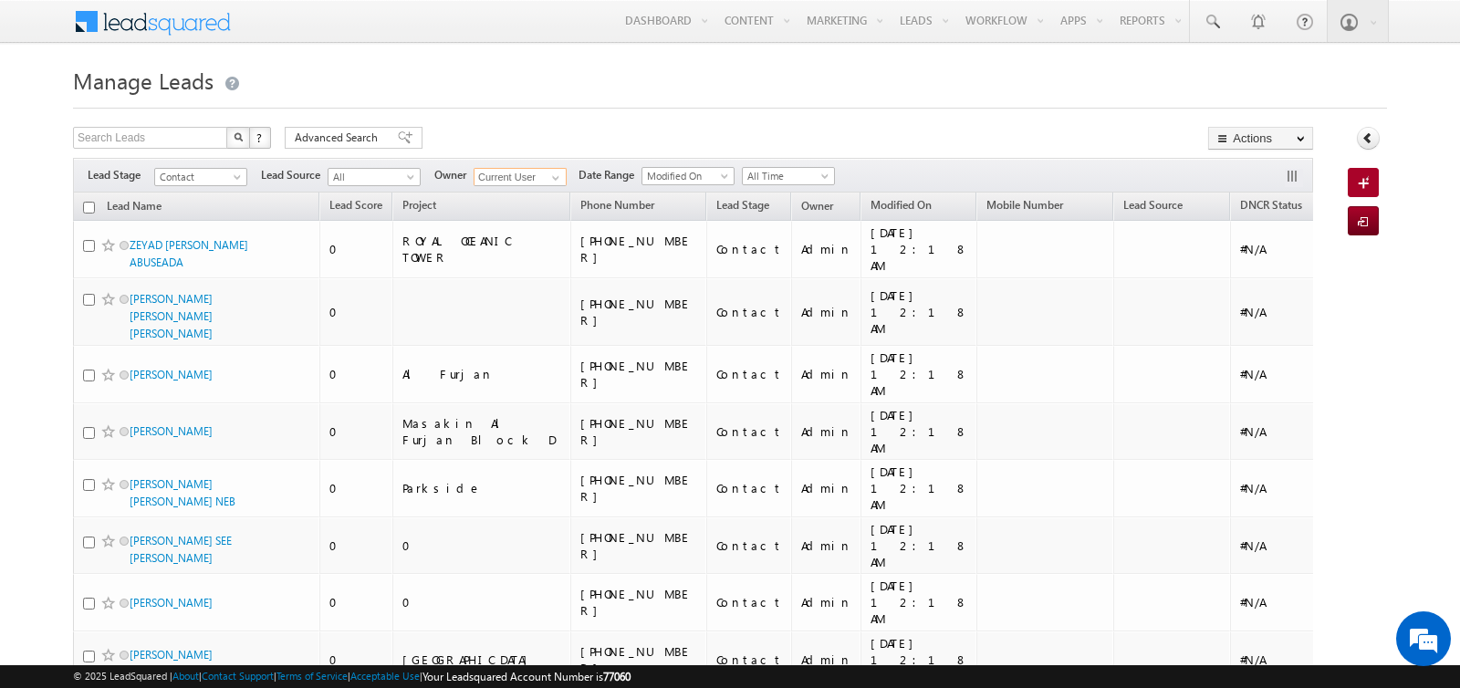
click at [1340, 204] on span "Range" at bounding box center [1355, 206] width 30 height 14
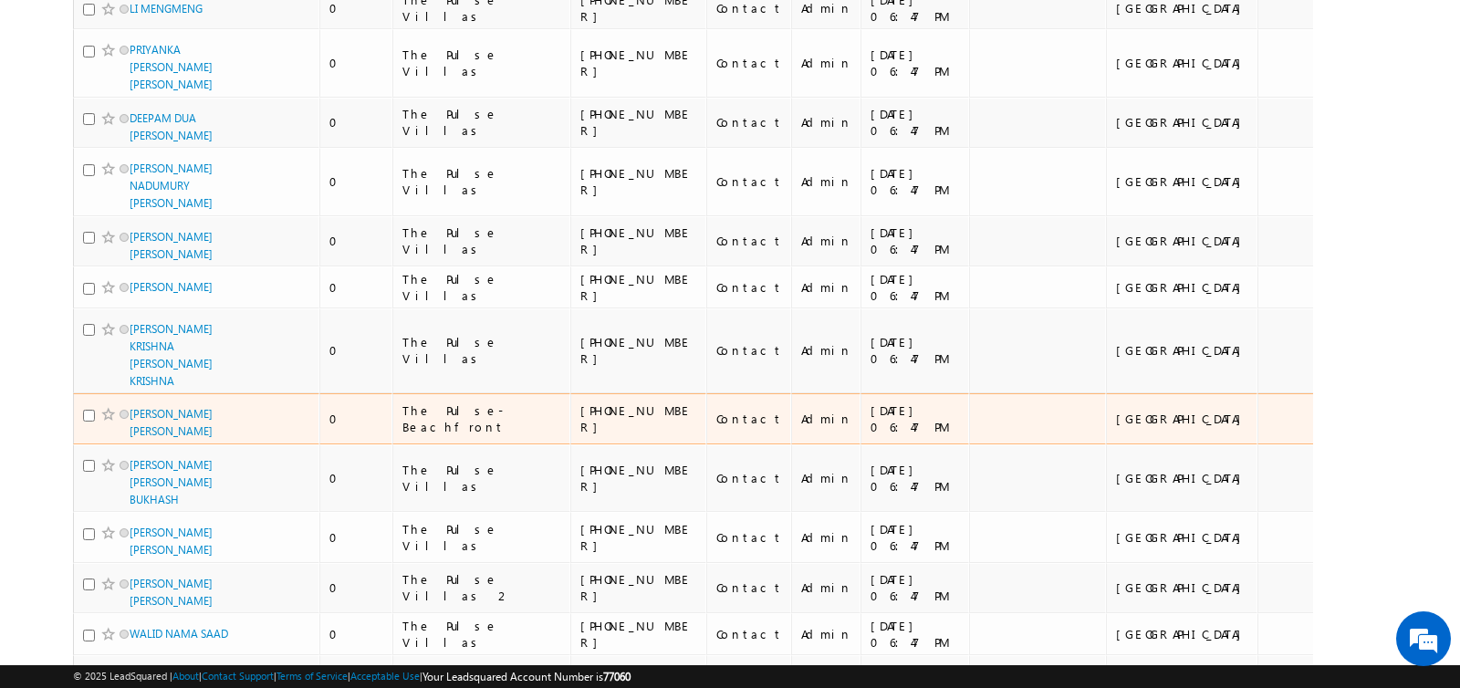
scroll to position [2661, 0]
